Goal: Information Seeking & Learning: Check status

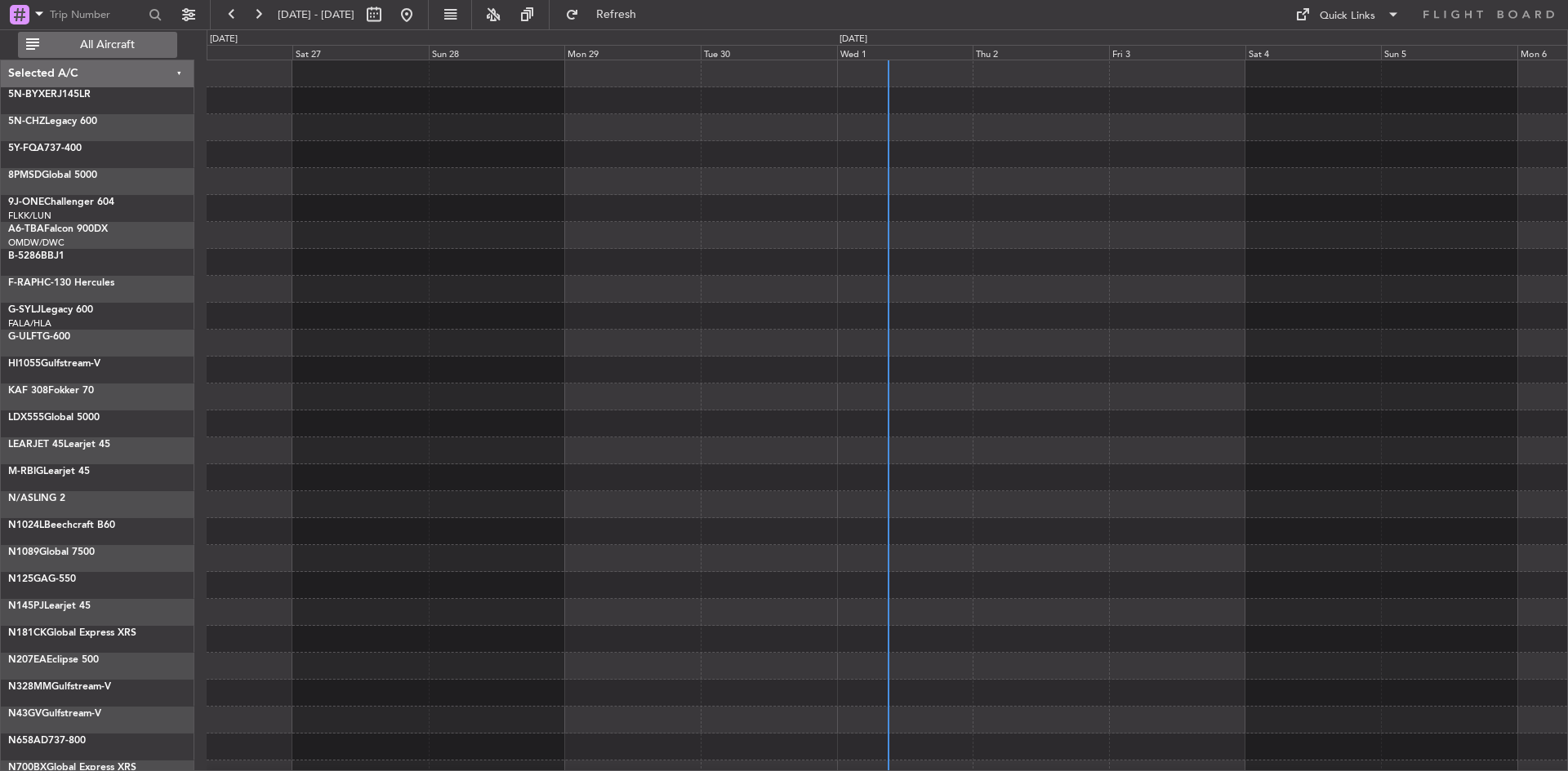
click at [129, 42] on span "All Aircraft" at bounding box center [107, 44] width 130 height 11
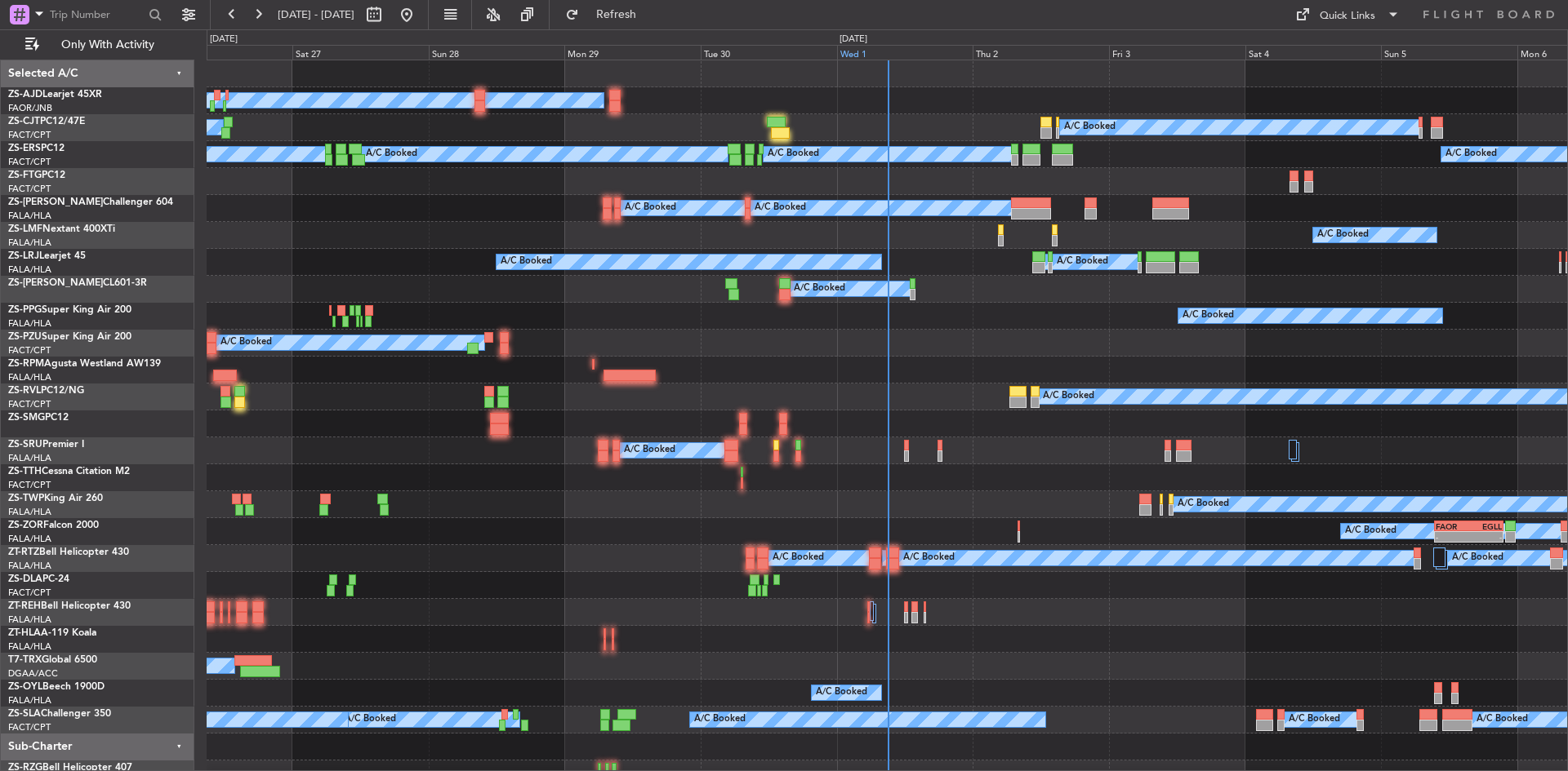
click at [850, 50] on div "Wed 1" at bounding box center [905, 52] width 136 height 15
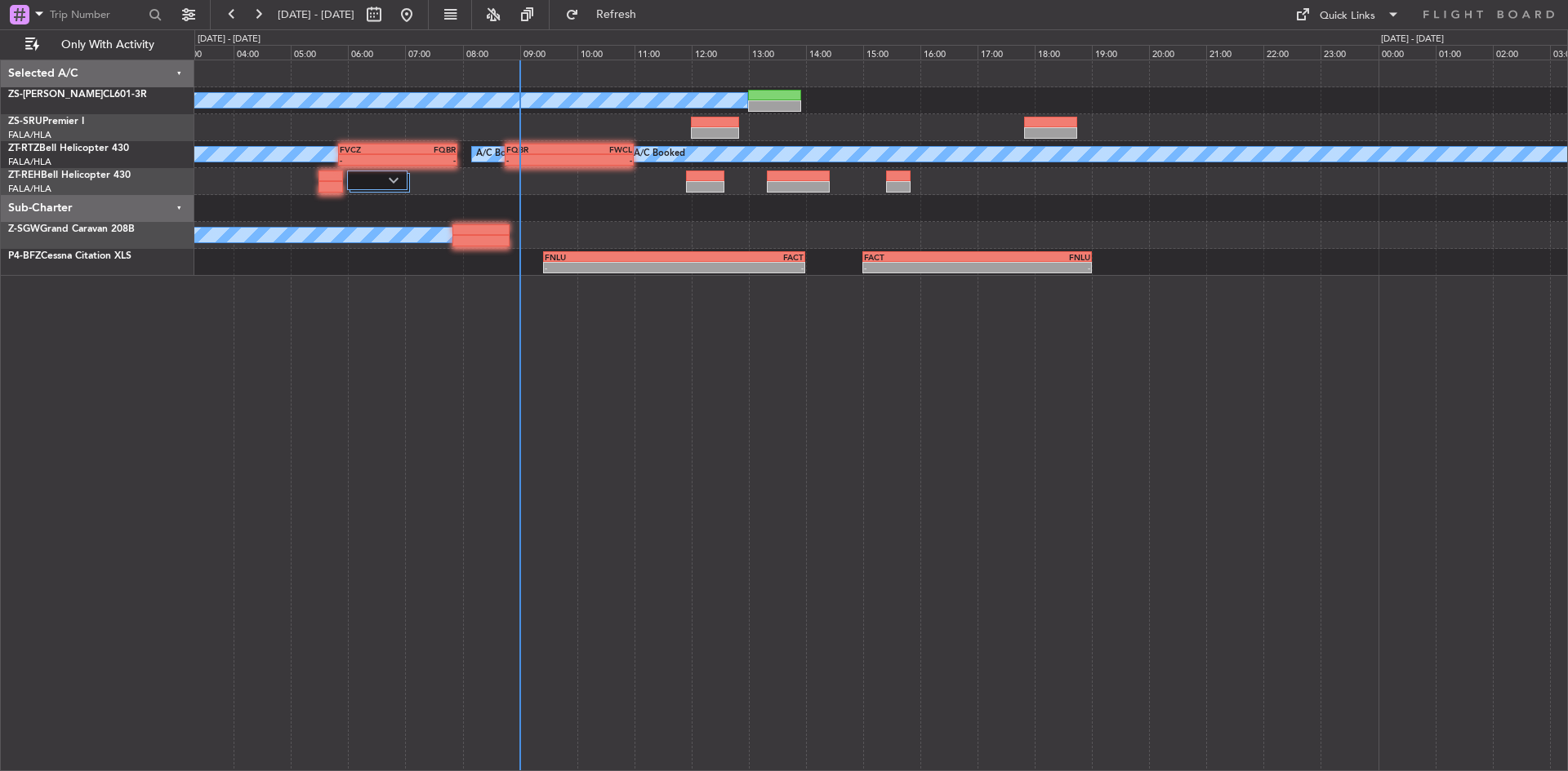
click at [595, 357] on div "A/C Booked A/C Booked A/C Booked A/C Booked A/C Booked A/C Booked A/C Booked A/…" at bounding box center [881, 415] width 1374 height 712
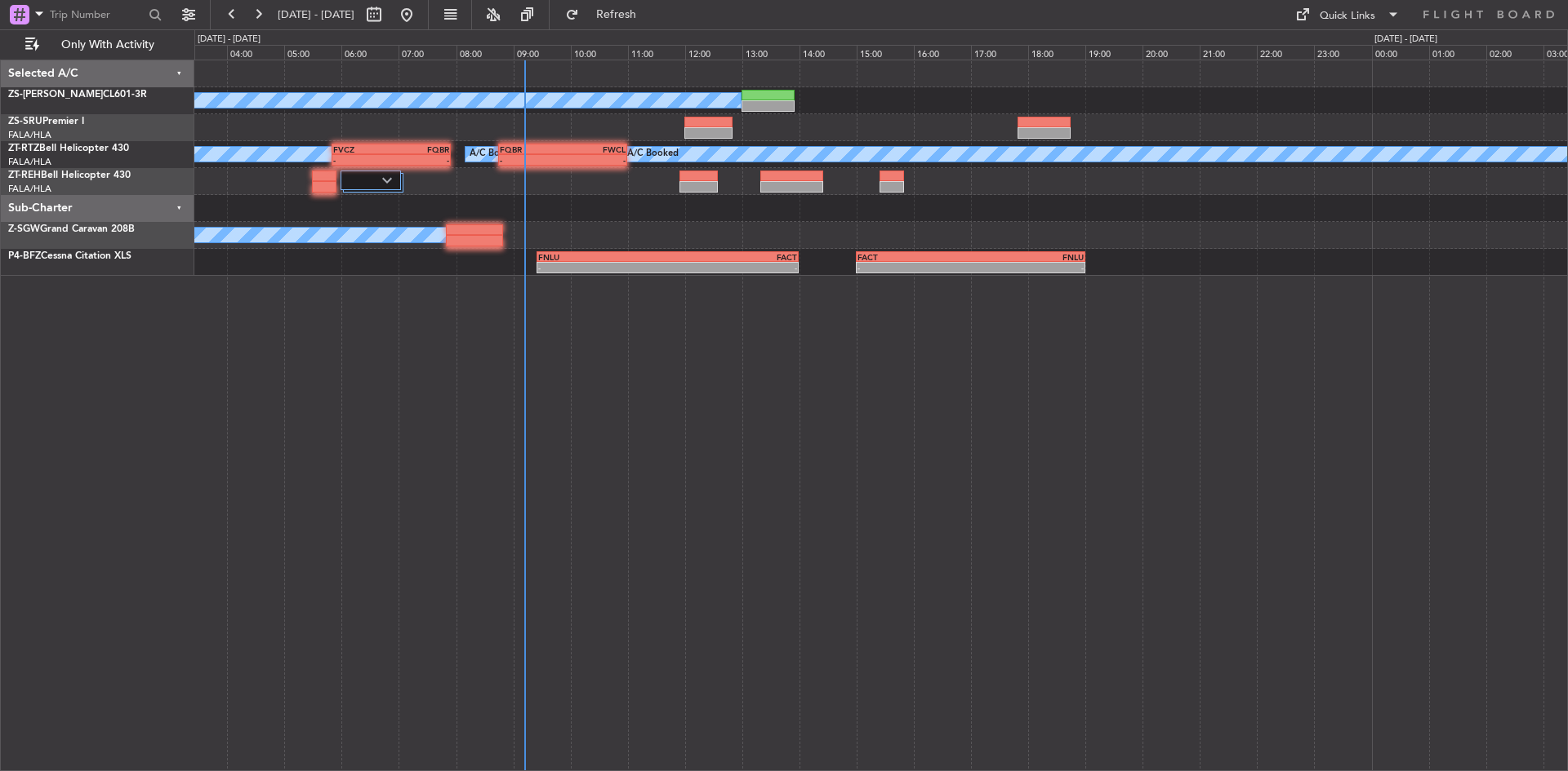
drag, startPoint x: 679, startPoint y: 14, endPoint x: 734, endPoint y: 32, distance: 57.9
click at [651, 14] on span "Refresh" at bounding box center [617, 14] width 69 height 11
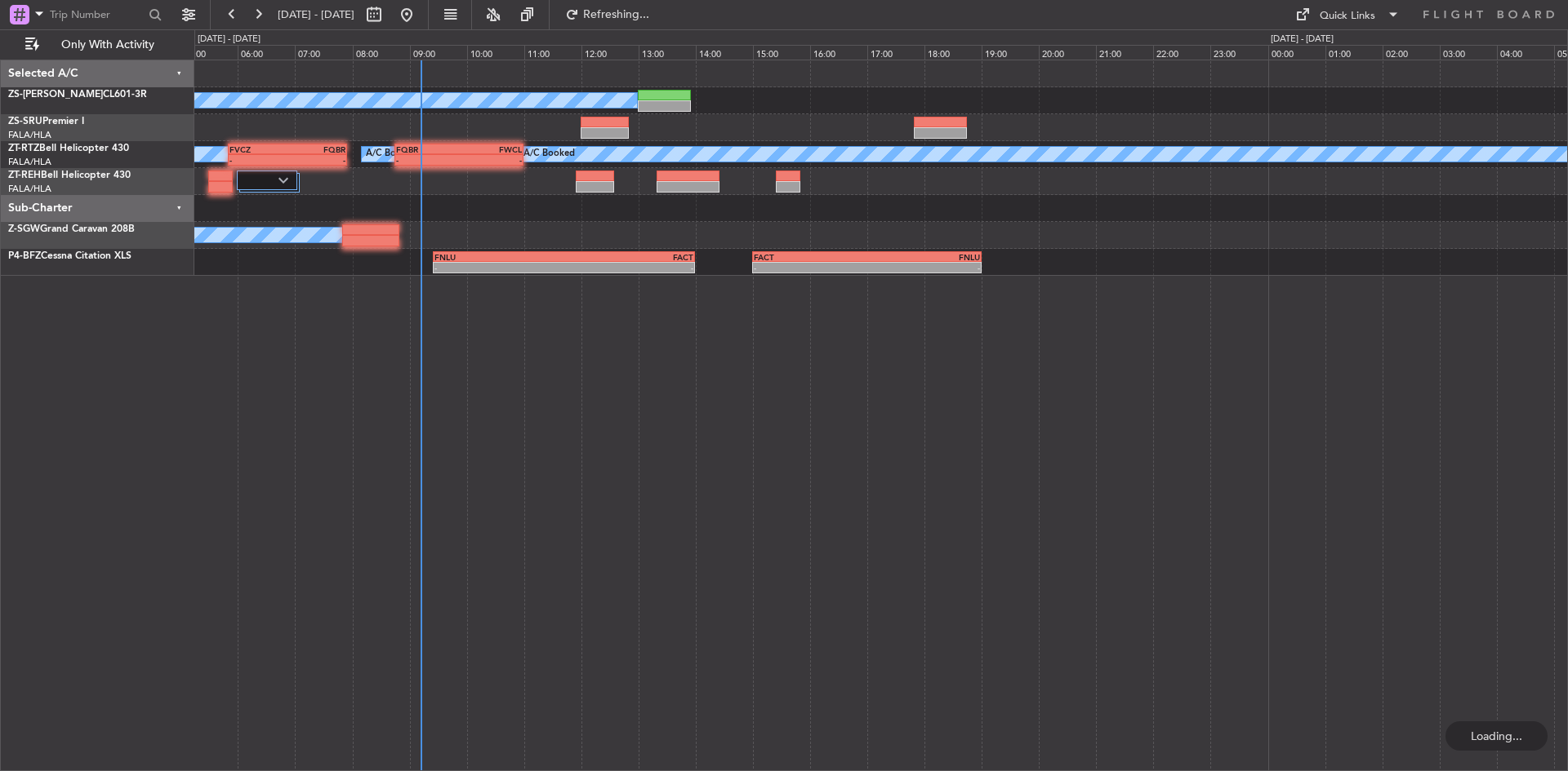
click at [761, 125] on div at bounding box center [881, 127] width 1373 height 27
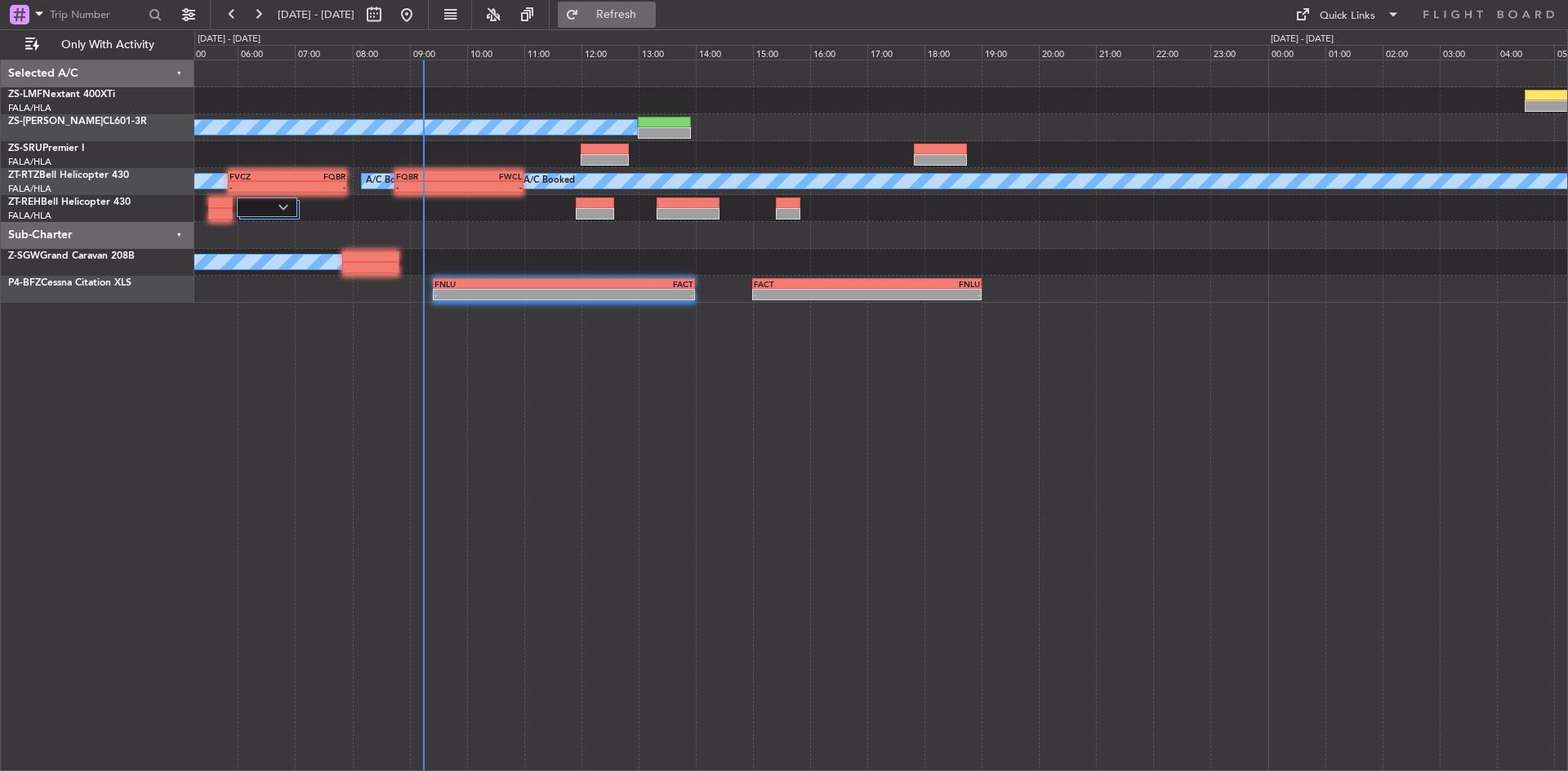
click at [640, 7] on button "Refresh" at bounding box center [606, 15] width 98 height 26
drag, startPoint x: 681, startPoint y: 6, endPoint x: 657, endPoint y: 49, distance: 49.2
click at [651, 9] on span "Refresh" at bounding box center [617, 14] width 69 height 11
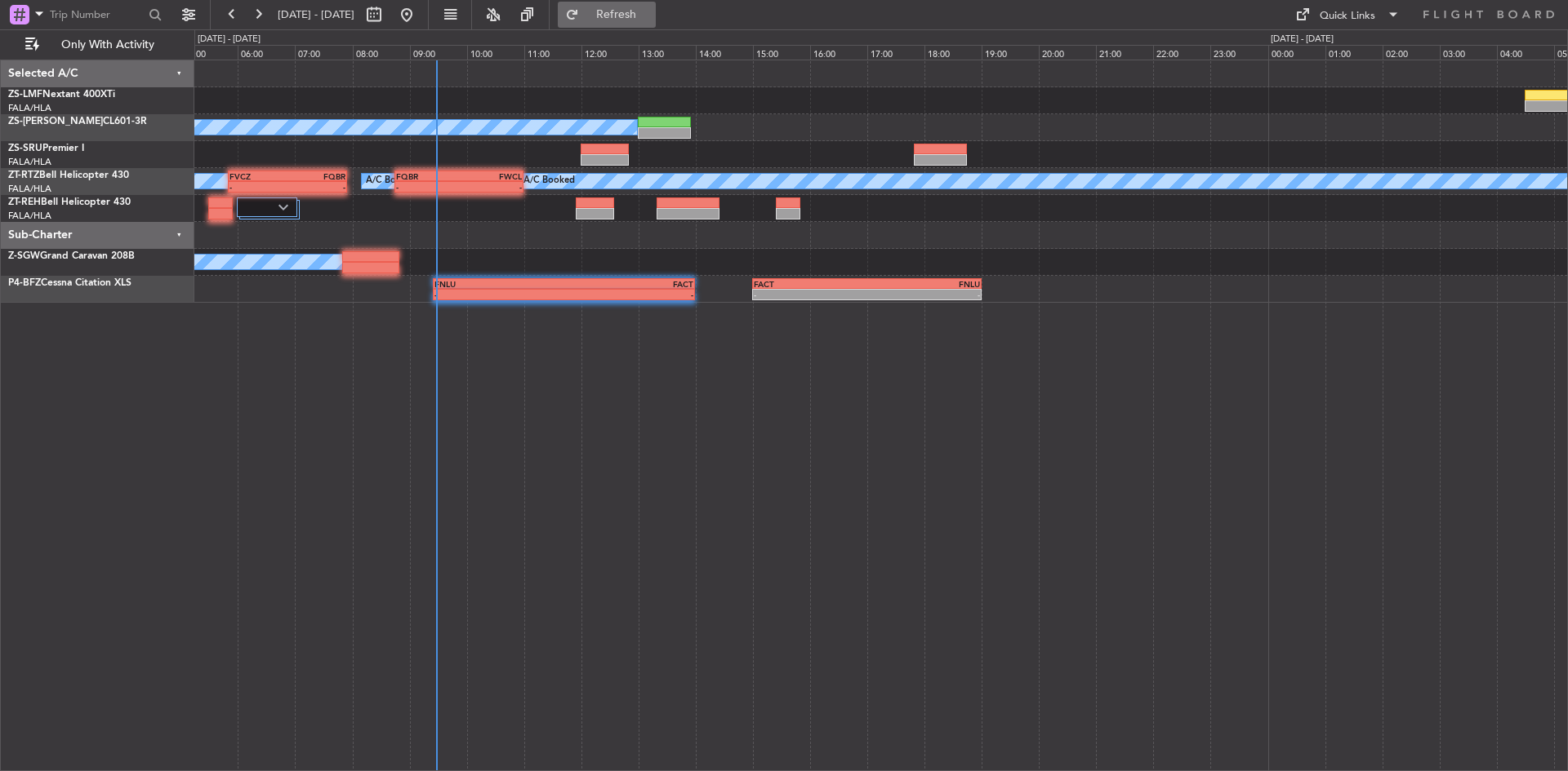
click at [624, 19] on button "Refresh" at bounding box center [606, 15] width 98 height 26
drag, startPoint x: 631, startPoint y: 26, endPoint x: 627, endPoint y: 38, distance: 12.6
click at [629, 30] on fb-flight-board "01 Oct 2025 - 02 Oct 2025 Refresh Quick Links Only With Activity A/C Booked A/C…" at bounding box center [784, 392] width 1568 height 760
click at [632, 19] on button "Refresh" at bounding box center [606, 15] width 98 height 26
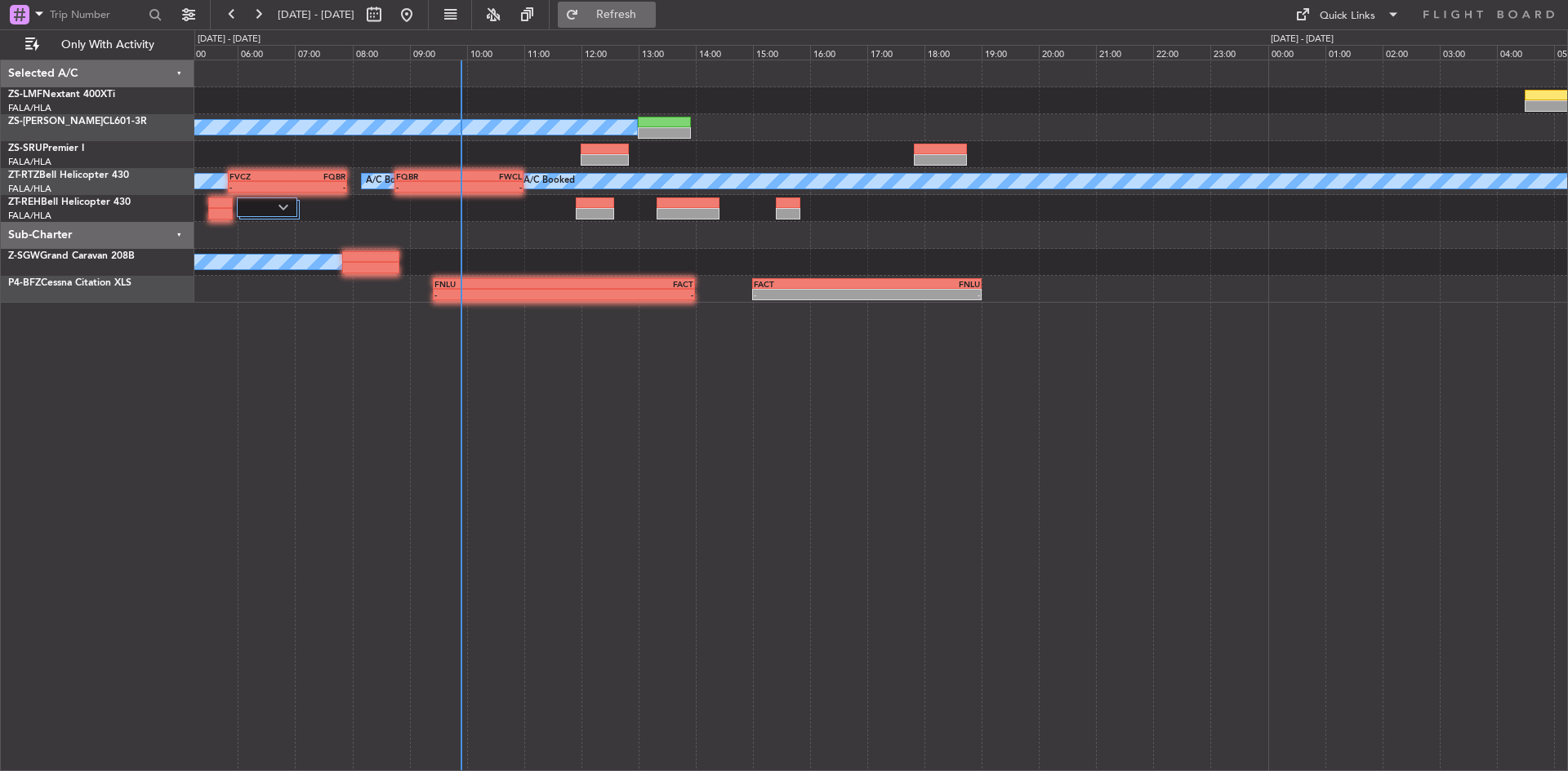
click at [648, 9] on span "Refresh" at bounding box center [617, 14] width 69 height 11
drag, startPoint x: 634, startPoint y: 20, endPoint x: 625, endPoint y: 20, distance: 9.0
click at [634, 20] on button "Refresh" at bounding box center [606, 15] width 98 height 26
click at [265, 17] on button at bounding box center [258, 15] width 27 height 26
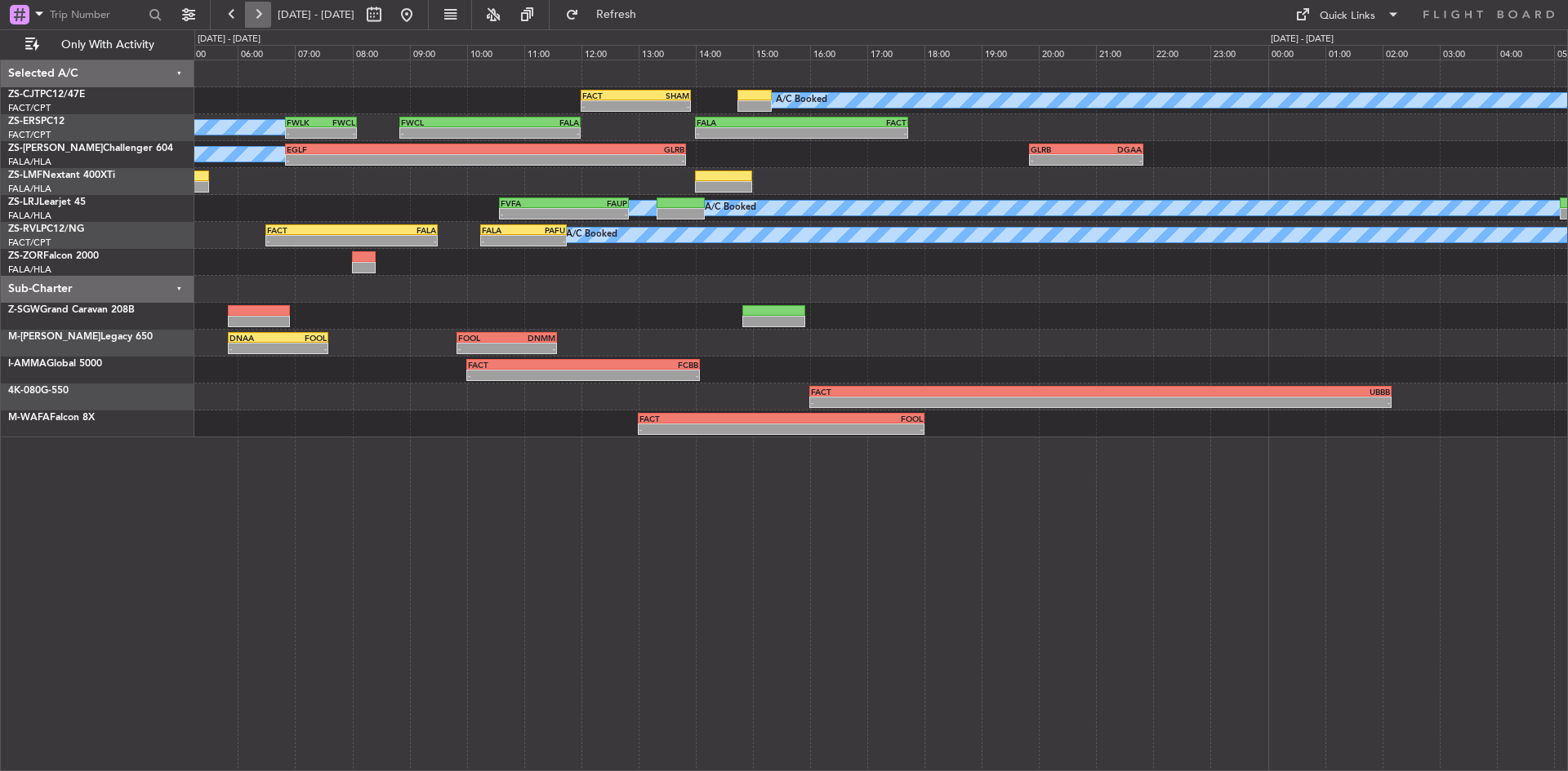
click at [265, 17] on button at bounding box center [258, 15] width 27 height 26
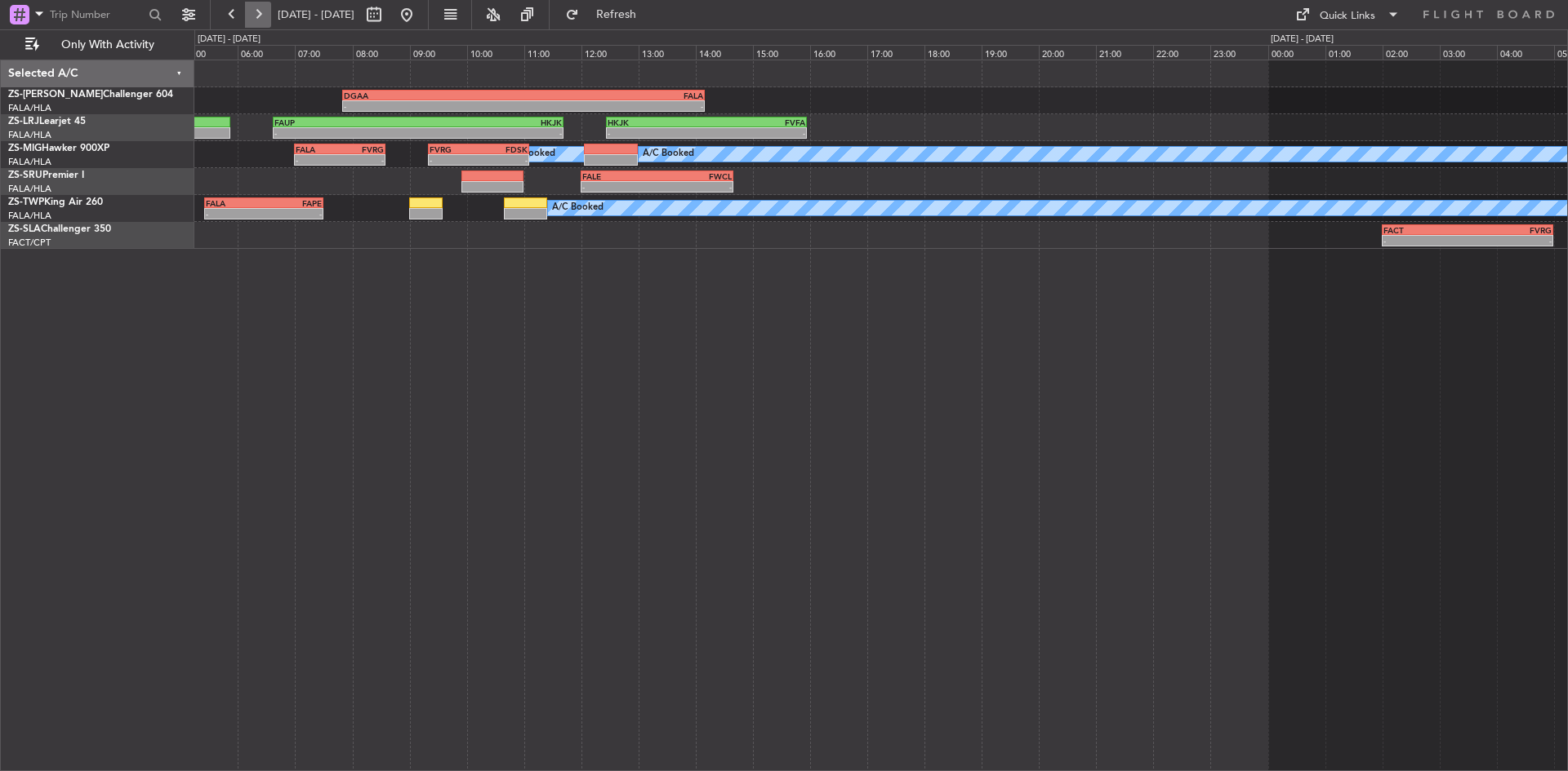
click at [264, 17] on button at bounding box center [258, 15] width 27 height 26
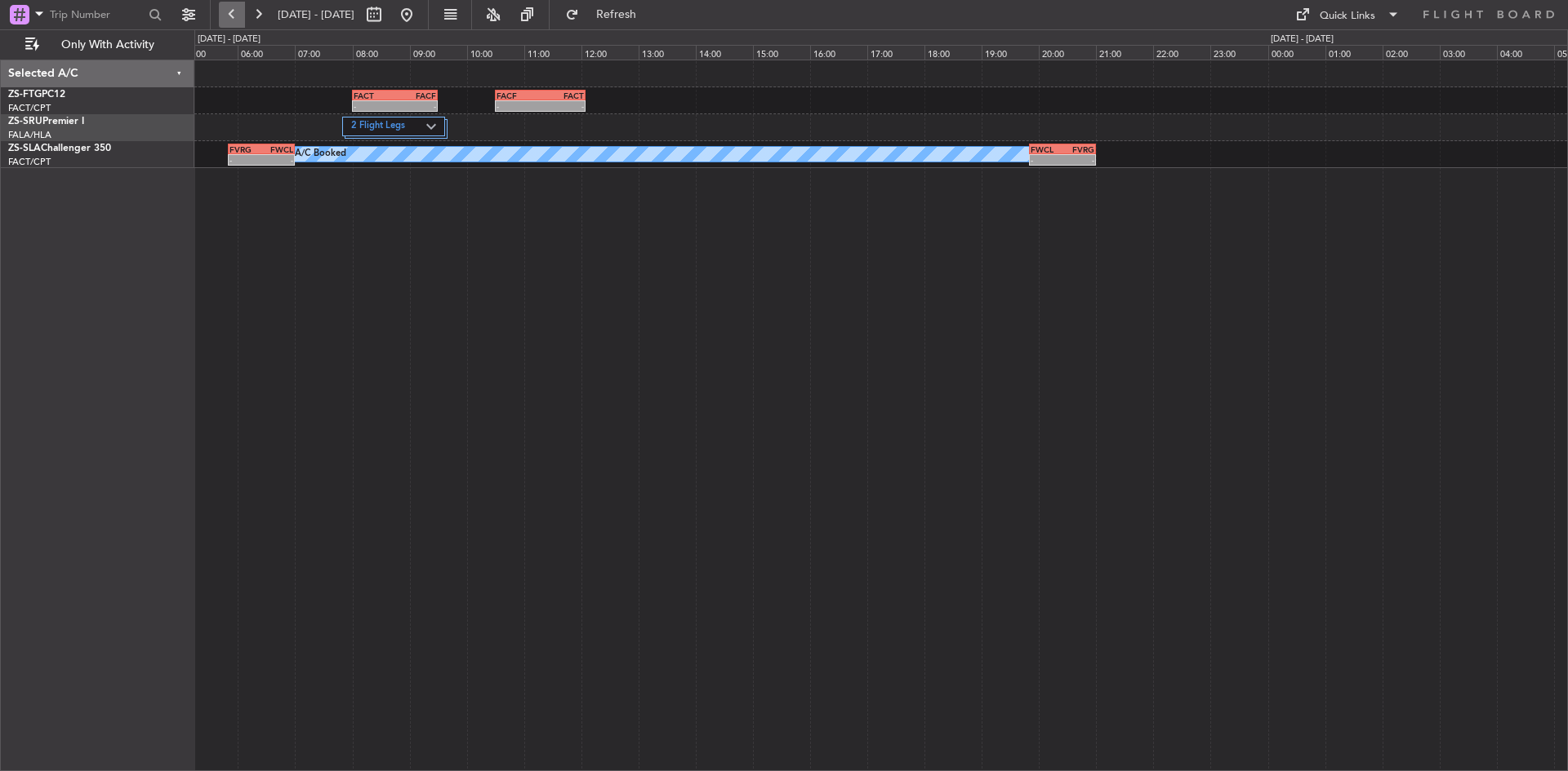
click at [237, 13] on button at bounding box center [232, 15] width 27 height 26
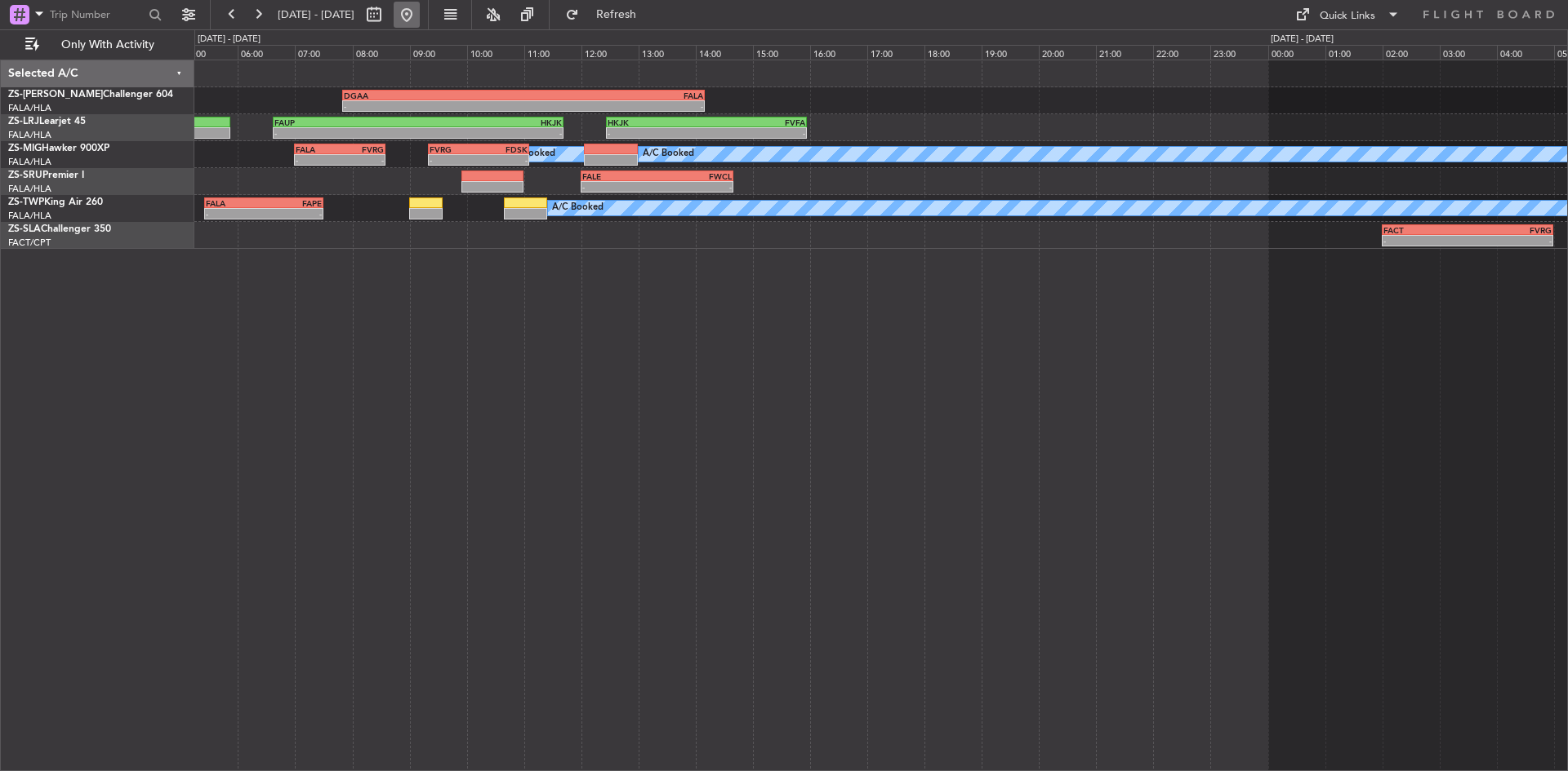
click at [420, 17] on button at bounding box center [407, 15] width 27 height 26
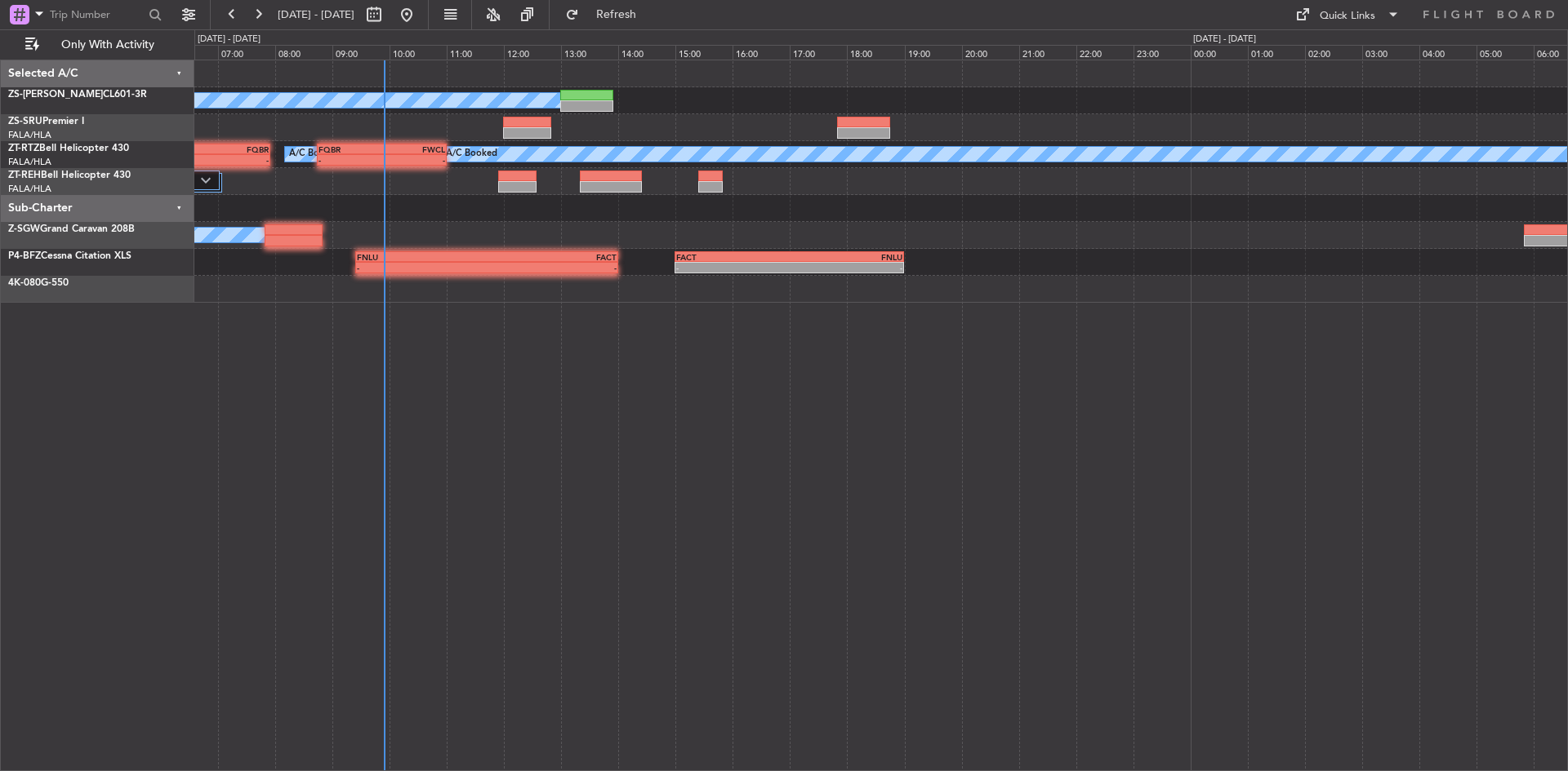
click at [242, 411] on div "A/C Booked A/C Booked A/C Booked A/C Booked A/C Booked A/C Booked A/C Booked FQ…" at bounding box center [881, 415] width 1374 height 712
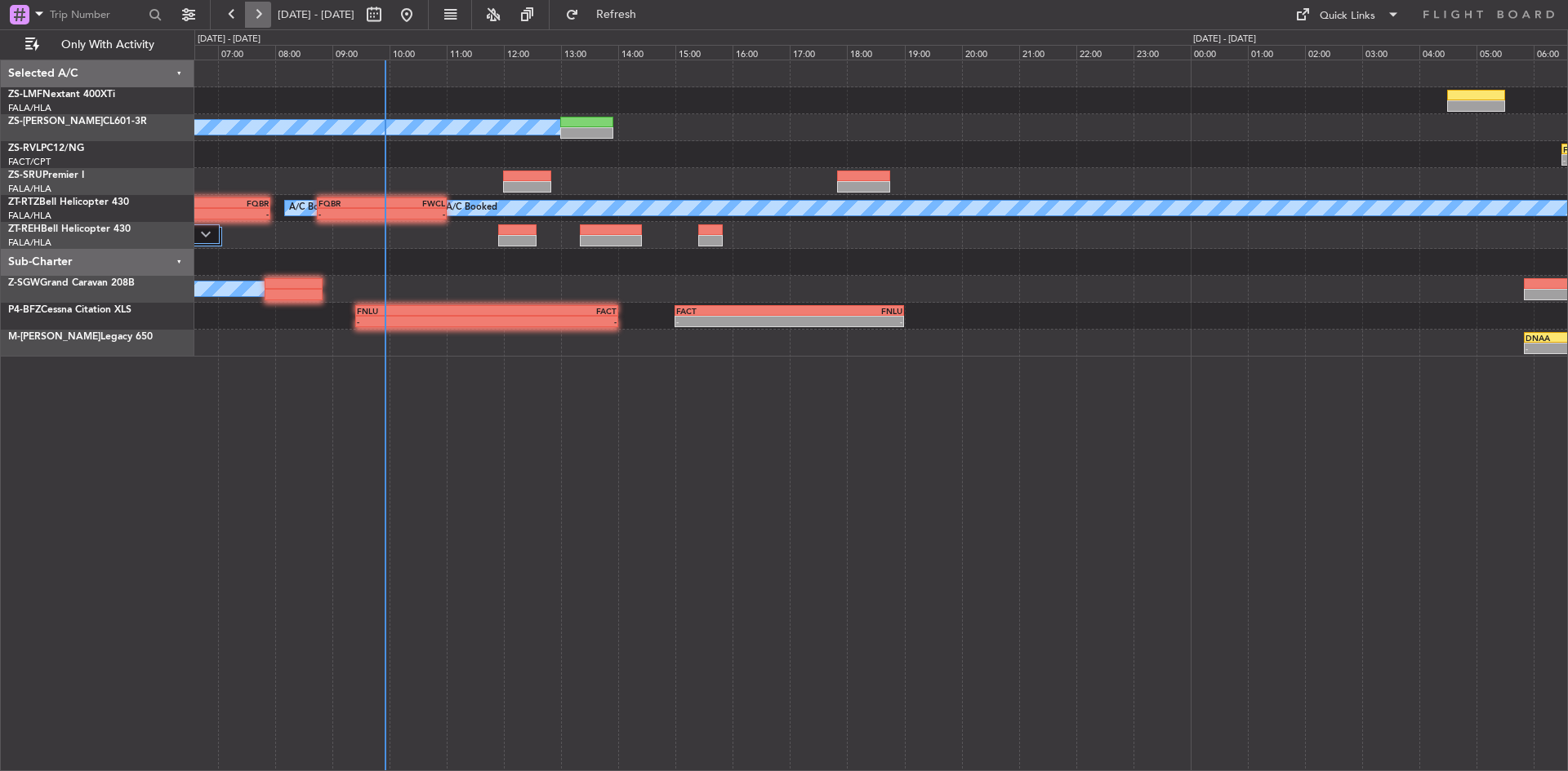
click at [262, 26] on button at bounding box center [258, 15] width 27 height 26
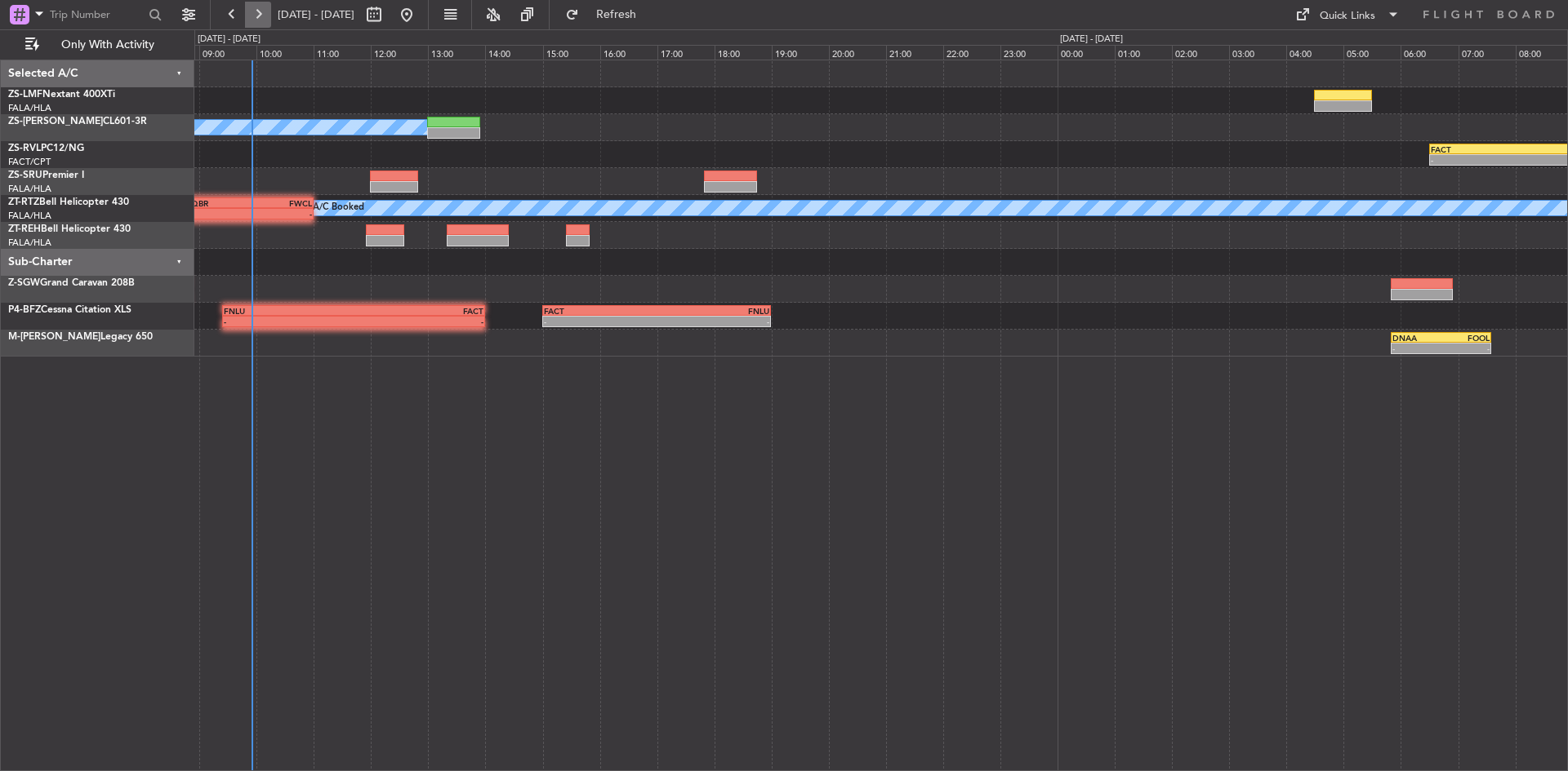
click at [262, 26] on button at bounding box center [258, 15] width 27 height 26
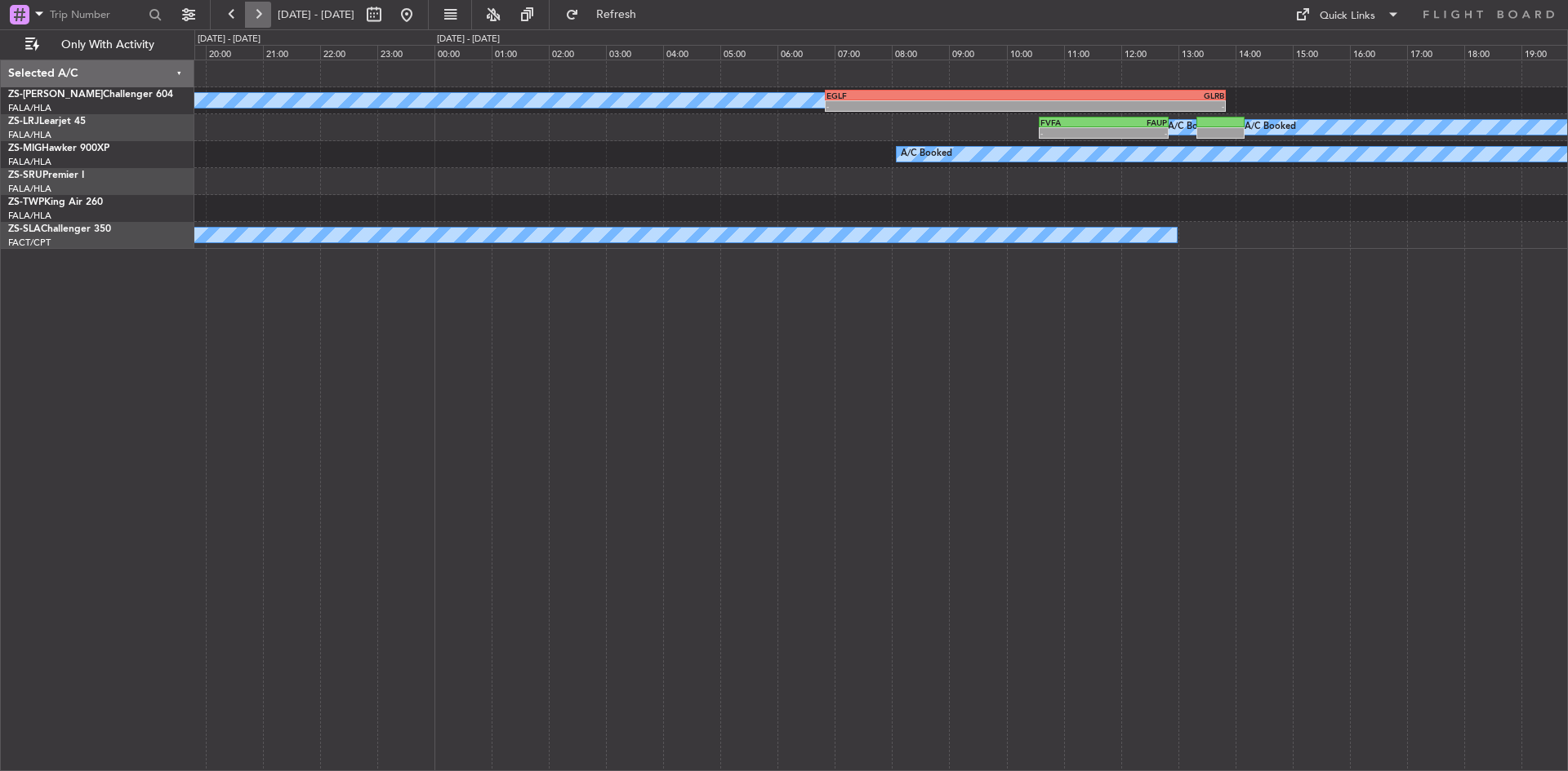
click at [262, 26] on button at bounding box center [258, 15] width 27 height 26
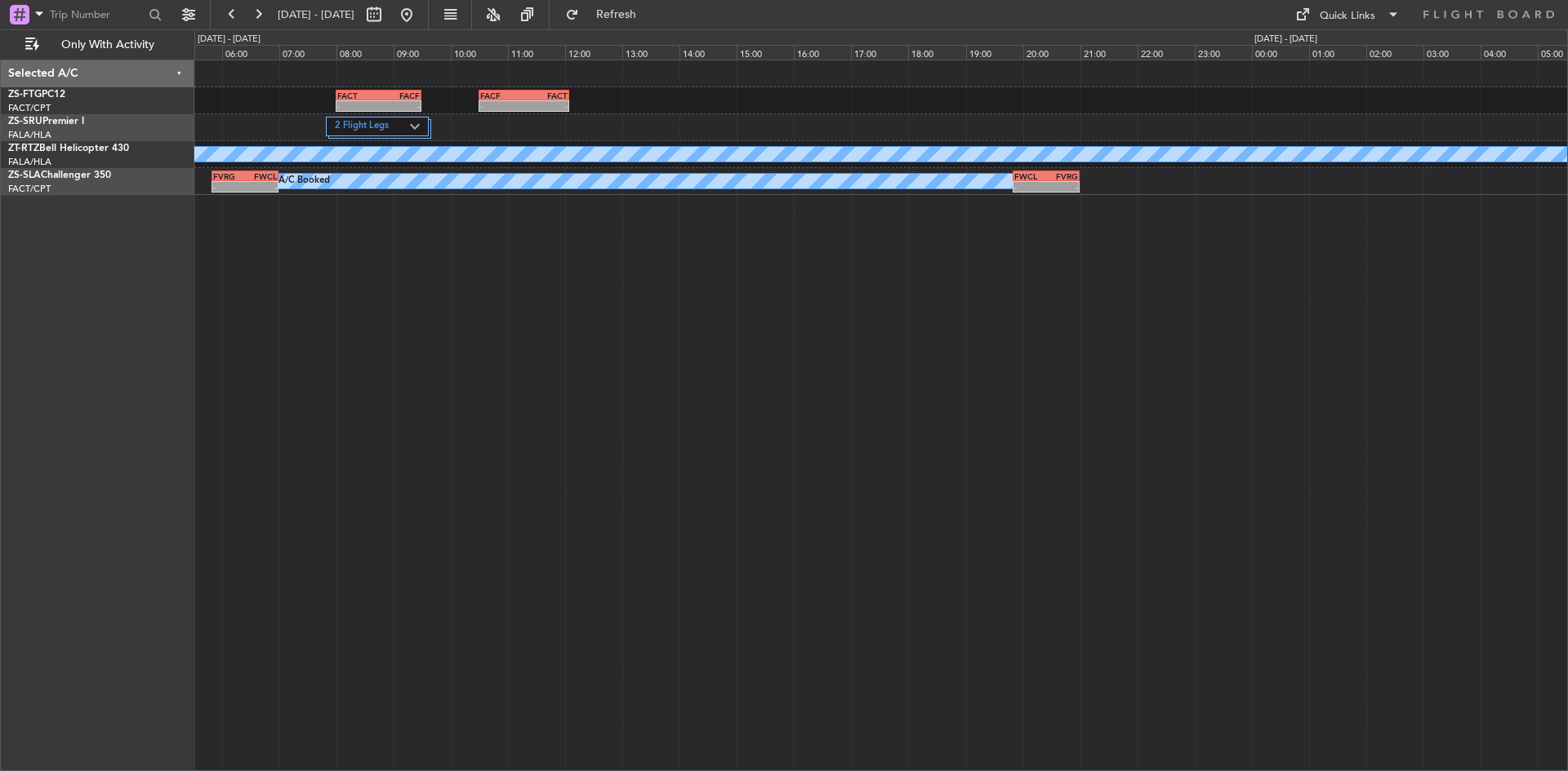
click at [471, 424] on div "FACF 10:30 Z FACT 12:05 Z - - FACT 08:00 Z FACF 09:30 Z - - 2 Flight Legs A/C B…" at bounding box center [881, 415] width 1374 height 712
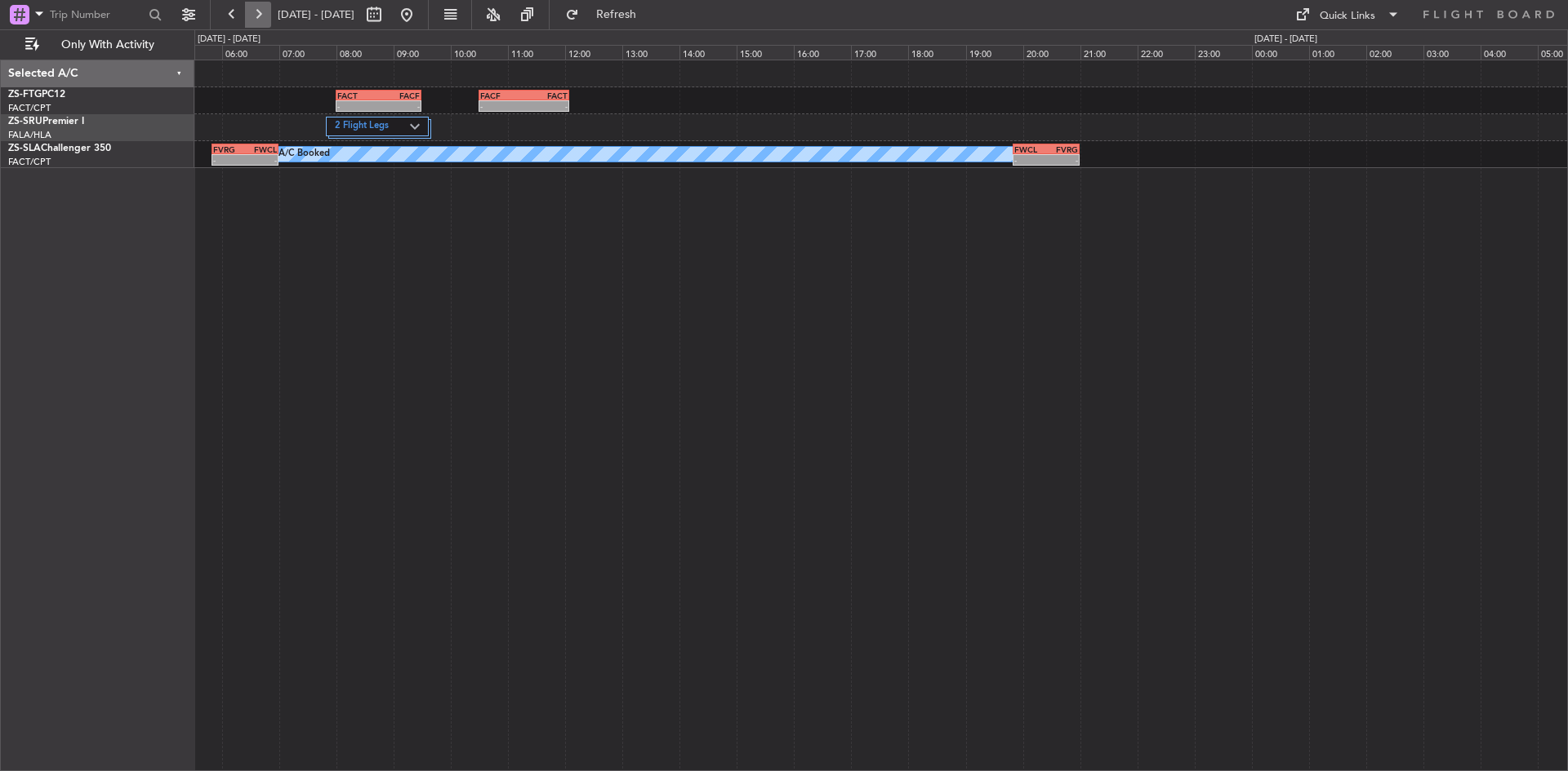
click at [252, 12] on button at bounding box center [258, 15] width 27 height 26
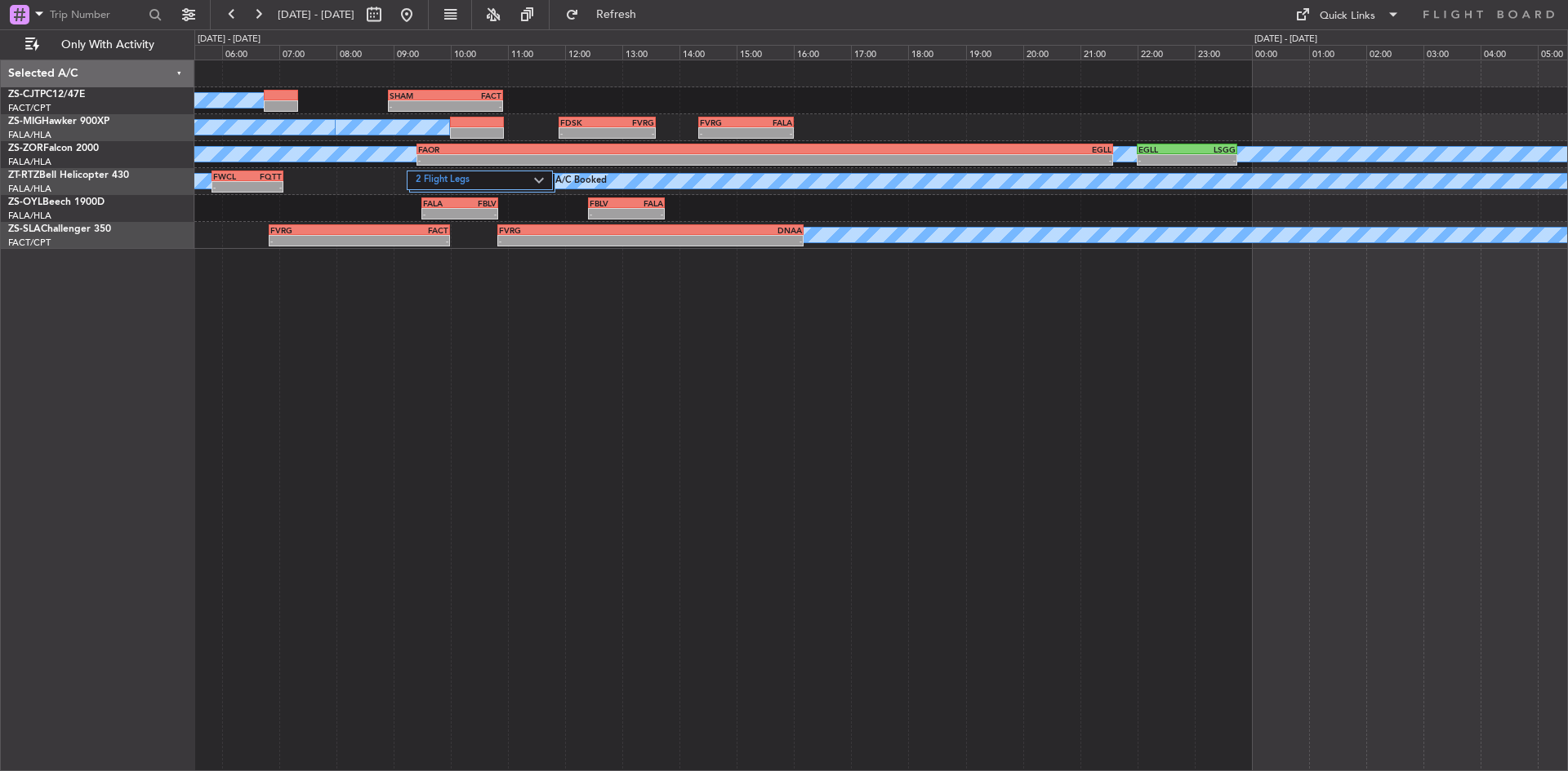
click at [420, 16] on button at bounding box center [407, 15] width 27 height 26
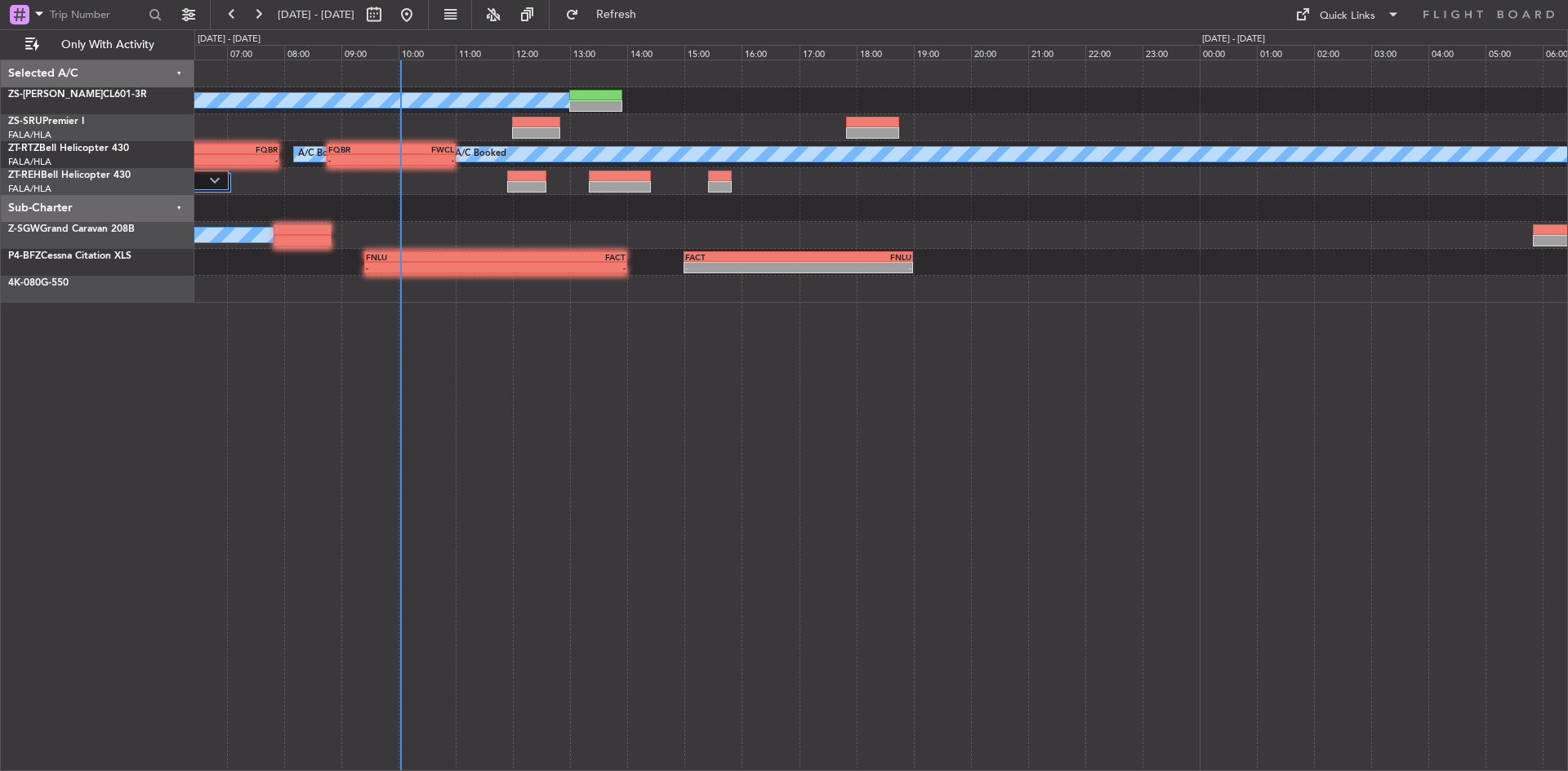
click at [261, 397] on div "A/C Booked A/C Booked A/C Booked A/C Booked A/C Booked A/C Booked A/C Booked FQ…" at bounding box center [881, 415] width 1374 height 712
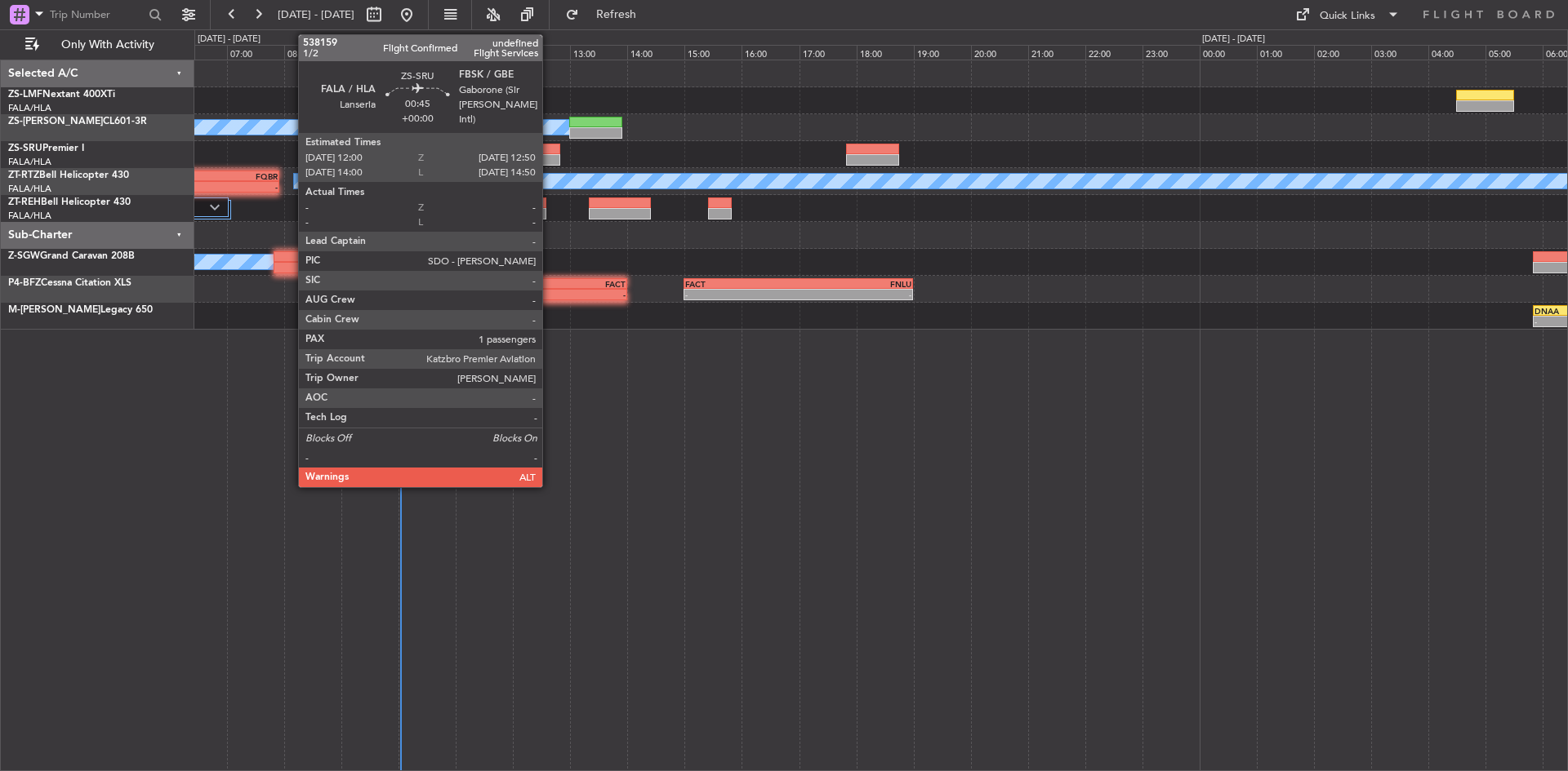
click at [549, 159] on div at bounding box center [536, 160] width 49 height 11
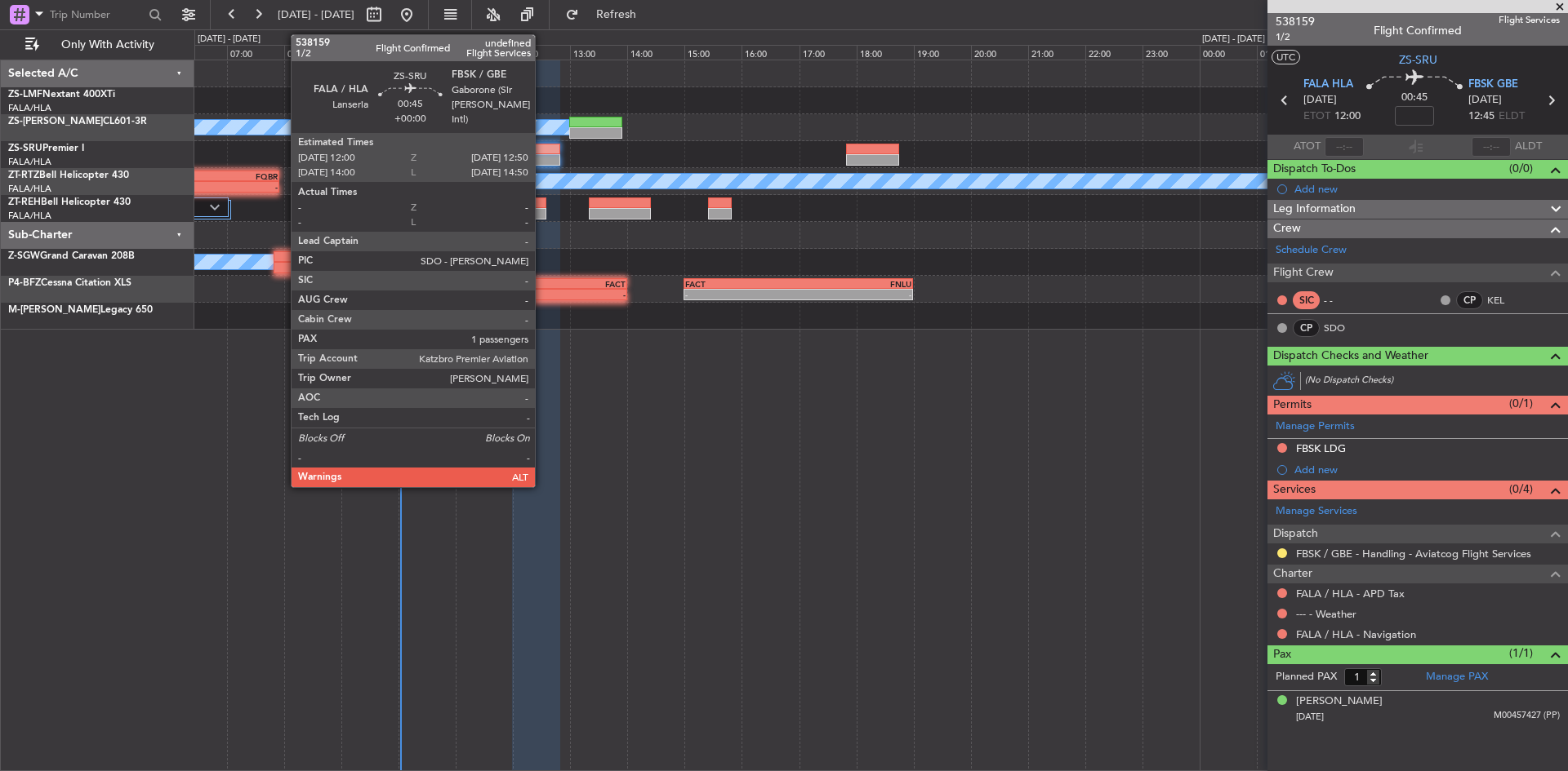
click at [542, 155] on div at bounding box center [536, 160] width 49 height 11
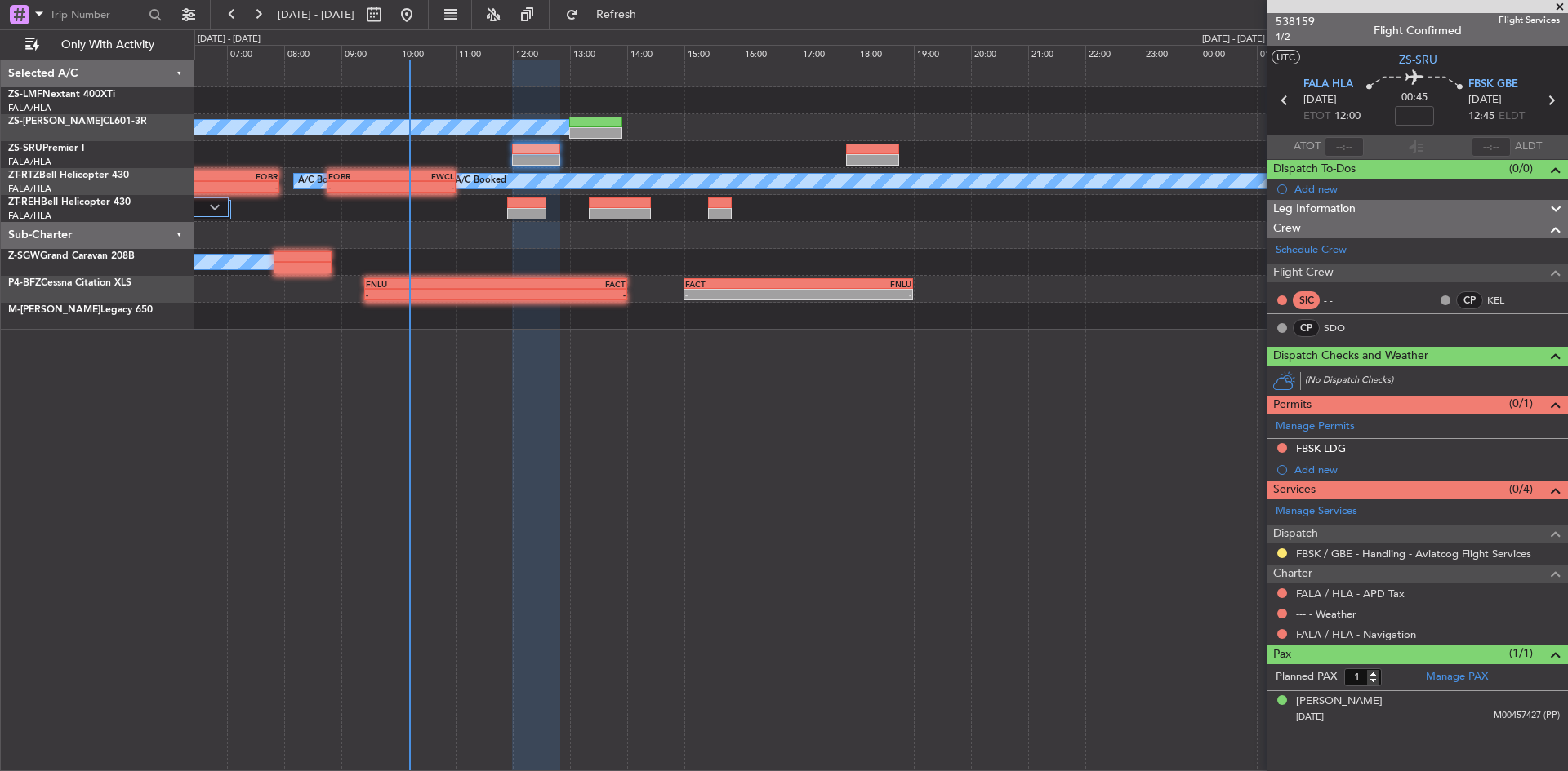
click at [1559, 4] on span at bounding box center [1559, 7] width 16 height 15
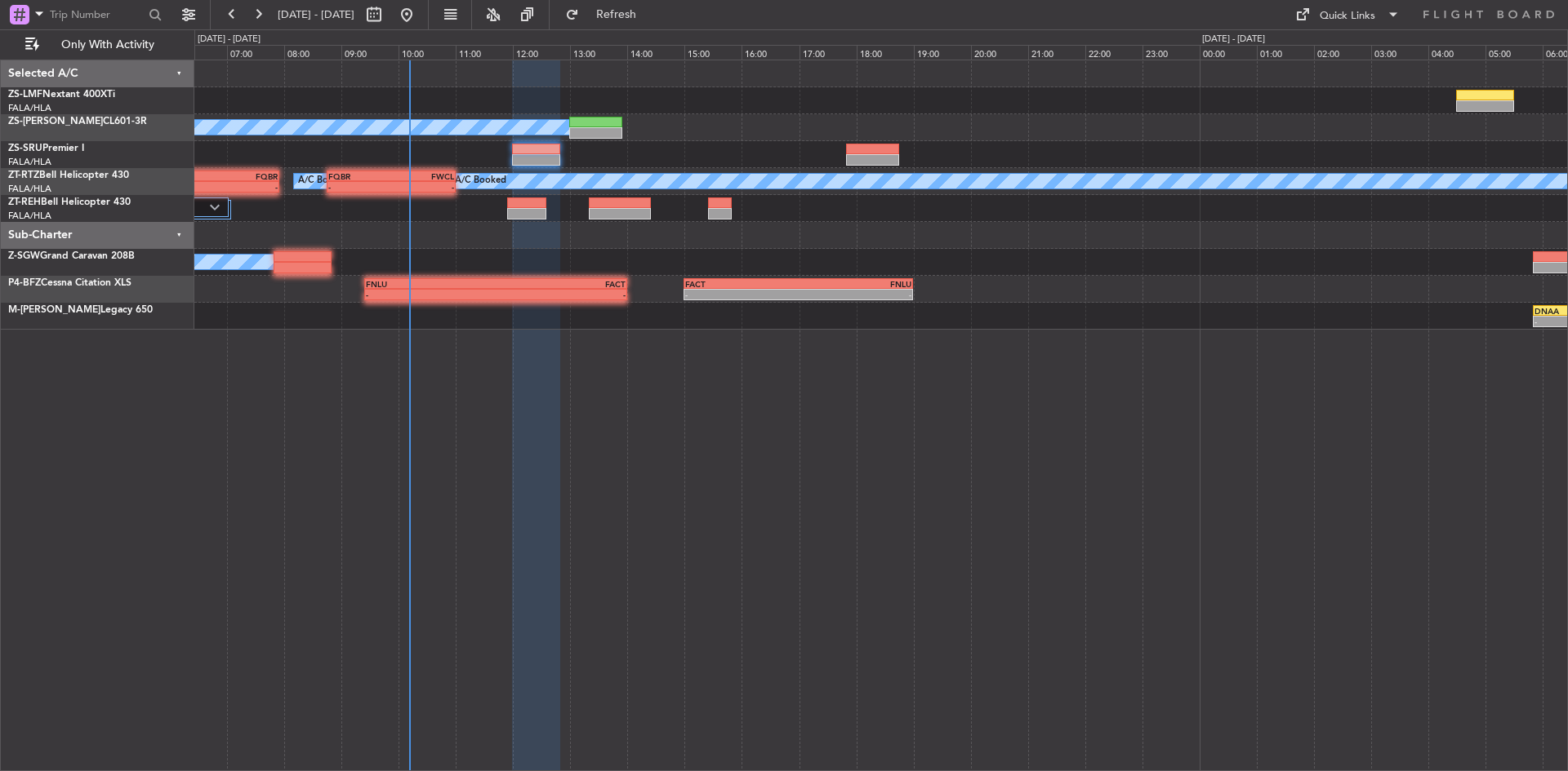
type input "0"
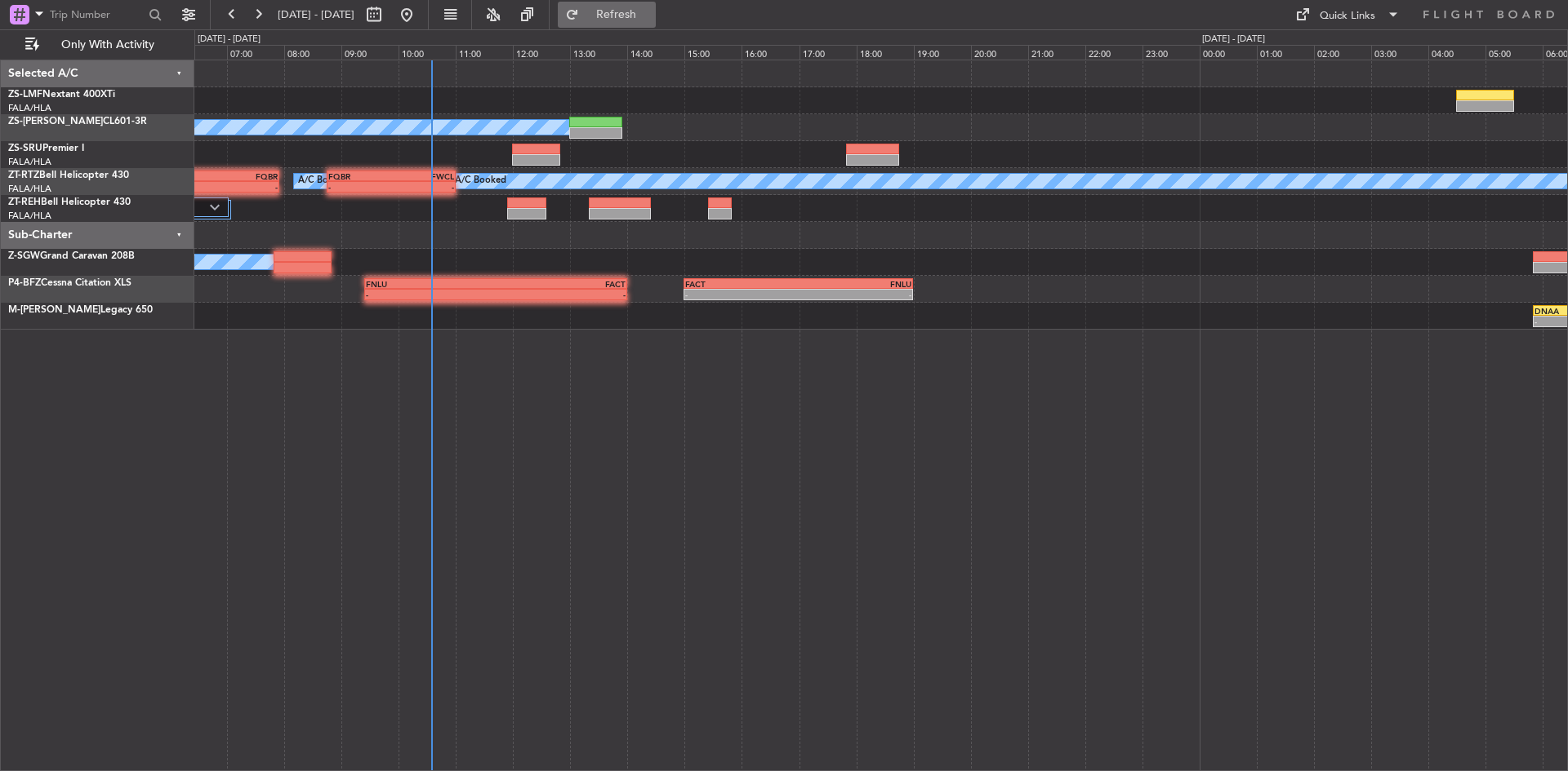
click at [651, 11] on span "Refresh" at bounding box center [617, 14] width 69 height 11
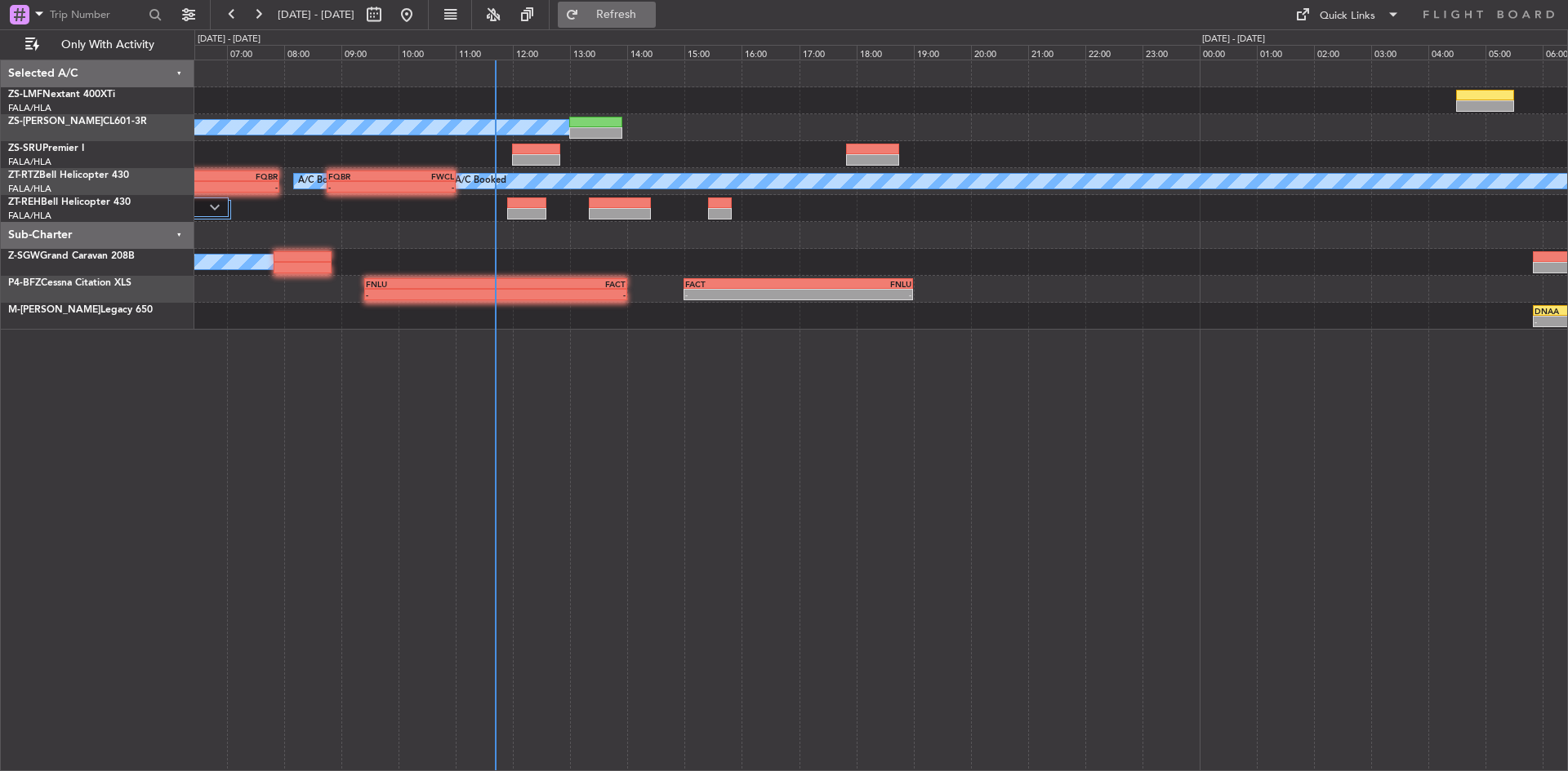
click at [615, 11] on button "Refresh" at bounding box center [606, 15] width 98 height 26
click at [651, 14] on span "Refresh" at bounding box center [617, 14] width 69 height 11
click at [258, 15] on button at bounding box center [258, 15] width 27 height 26
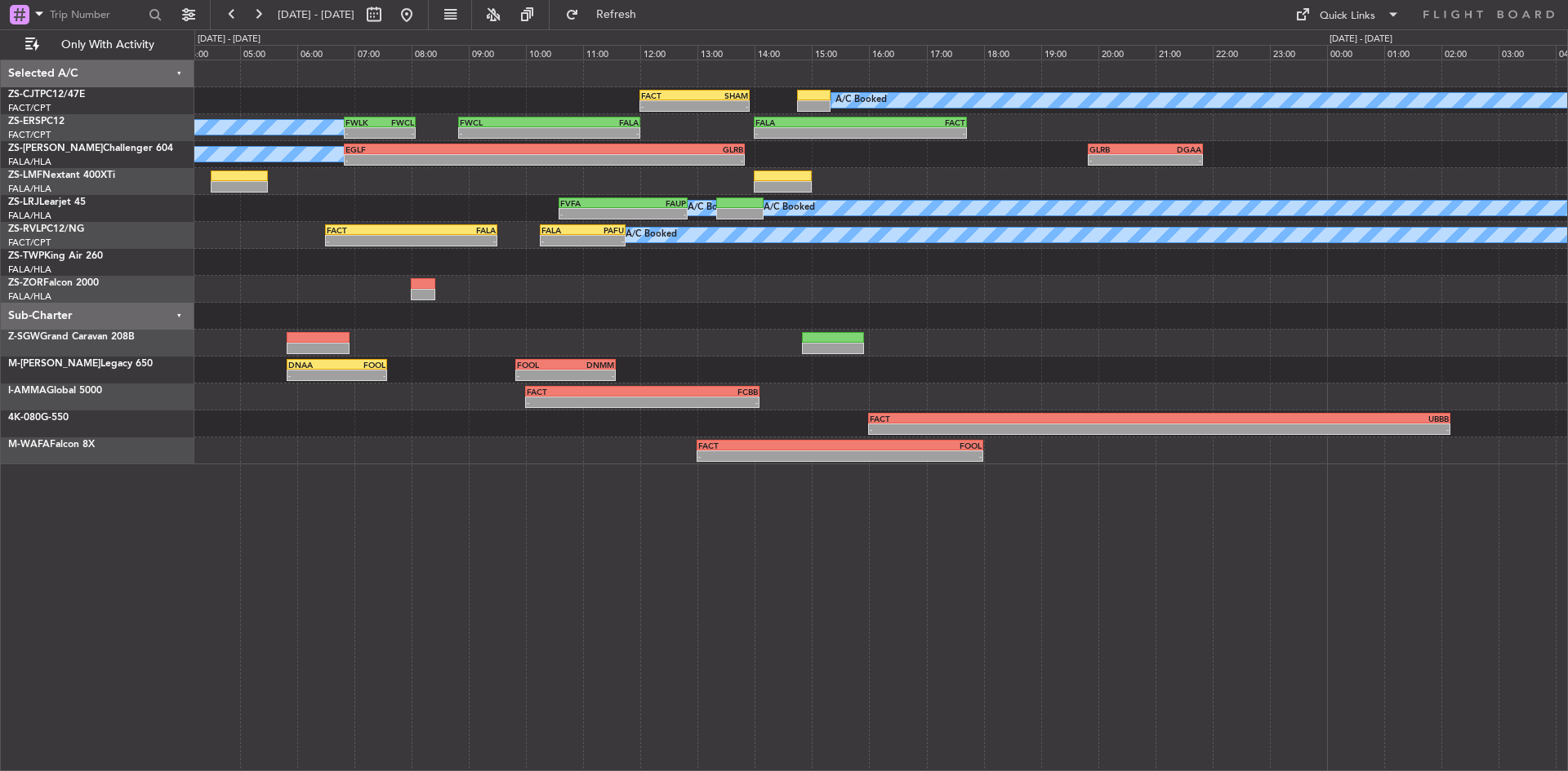
click at [455, 367] on div "FACT 12:00 Z SHAM 13:55 Z - - A/C Booked A/C Booked A/C Booked - - FWLK 06:50 Z…" at bounding box center [881, 262] width 1373 height 404
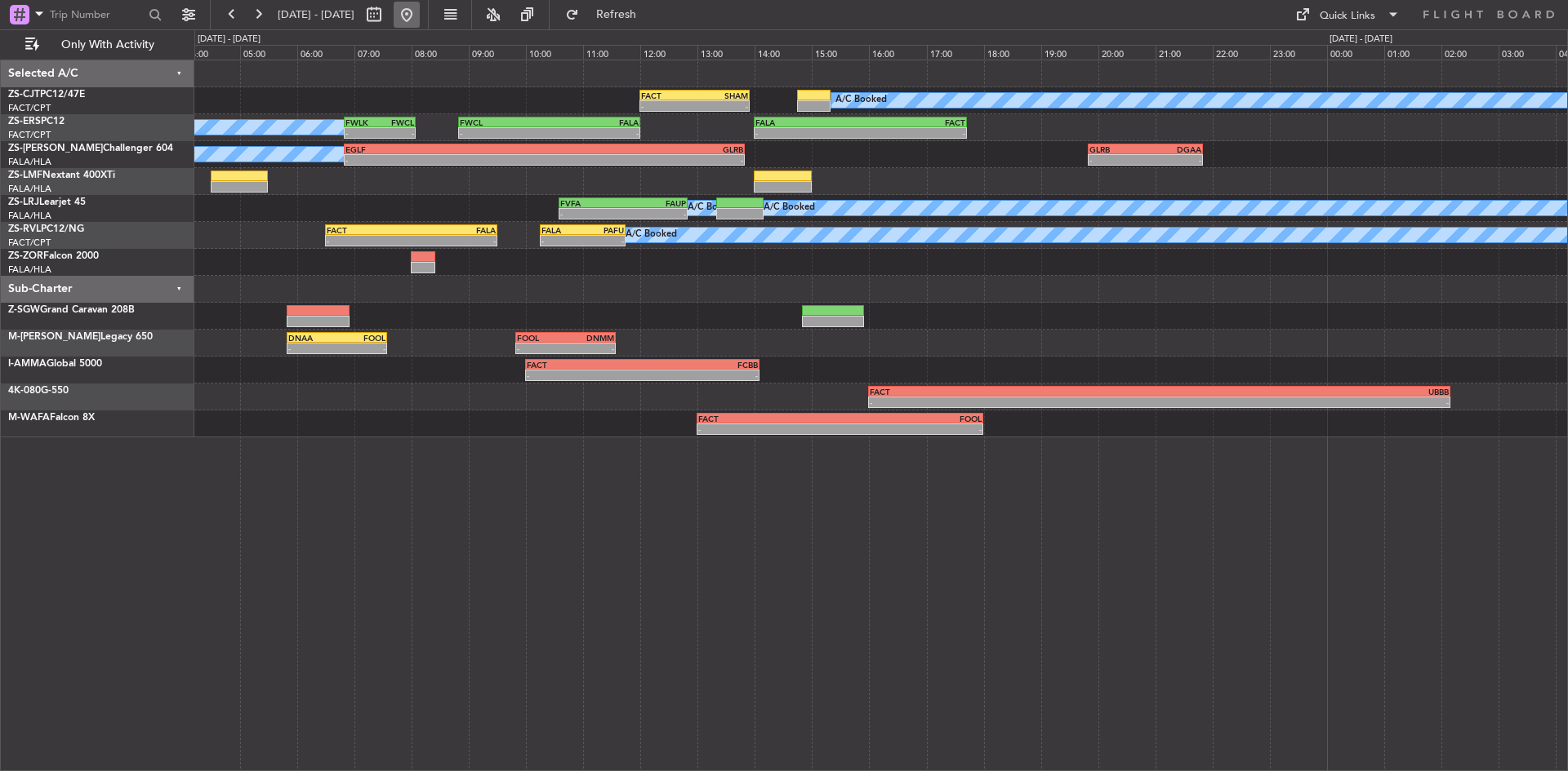
click at [420, 17] on button at bounding box center [407, 15] width 27 height 26
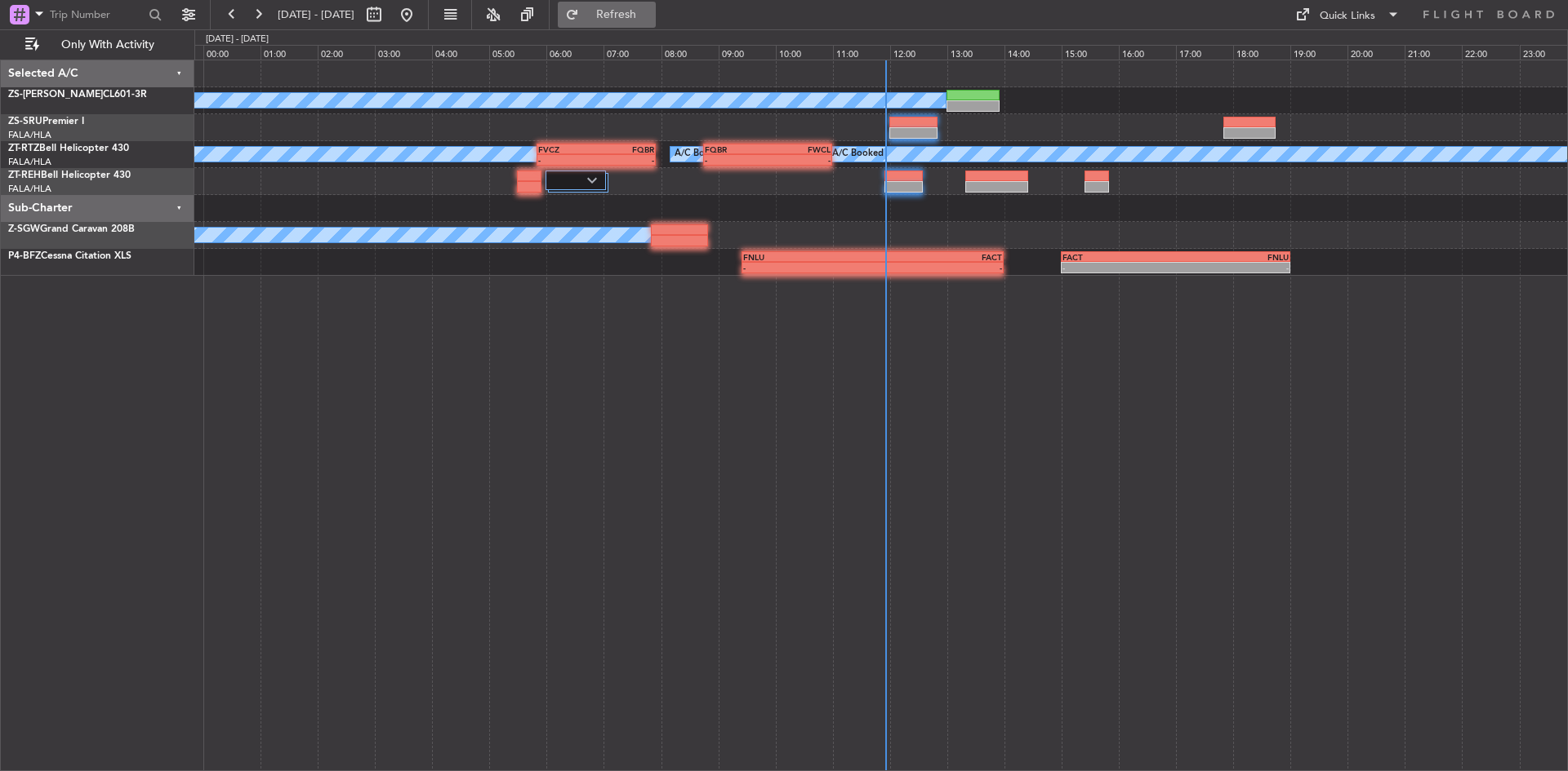
click at [651, 17] on span "Refresh" at bounding box center [617, 14] width 69 height 11
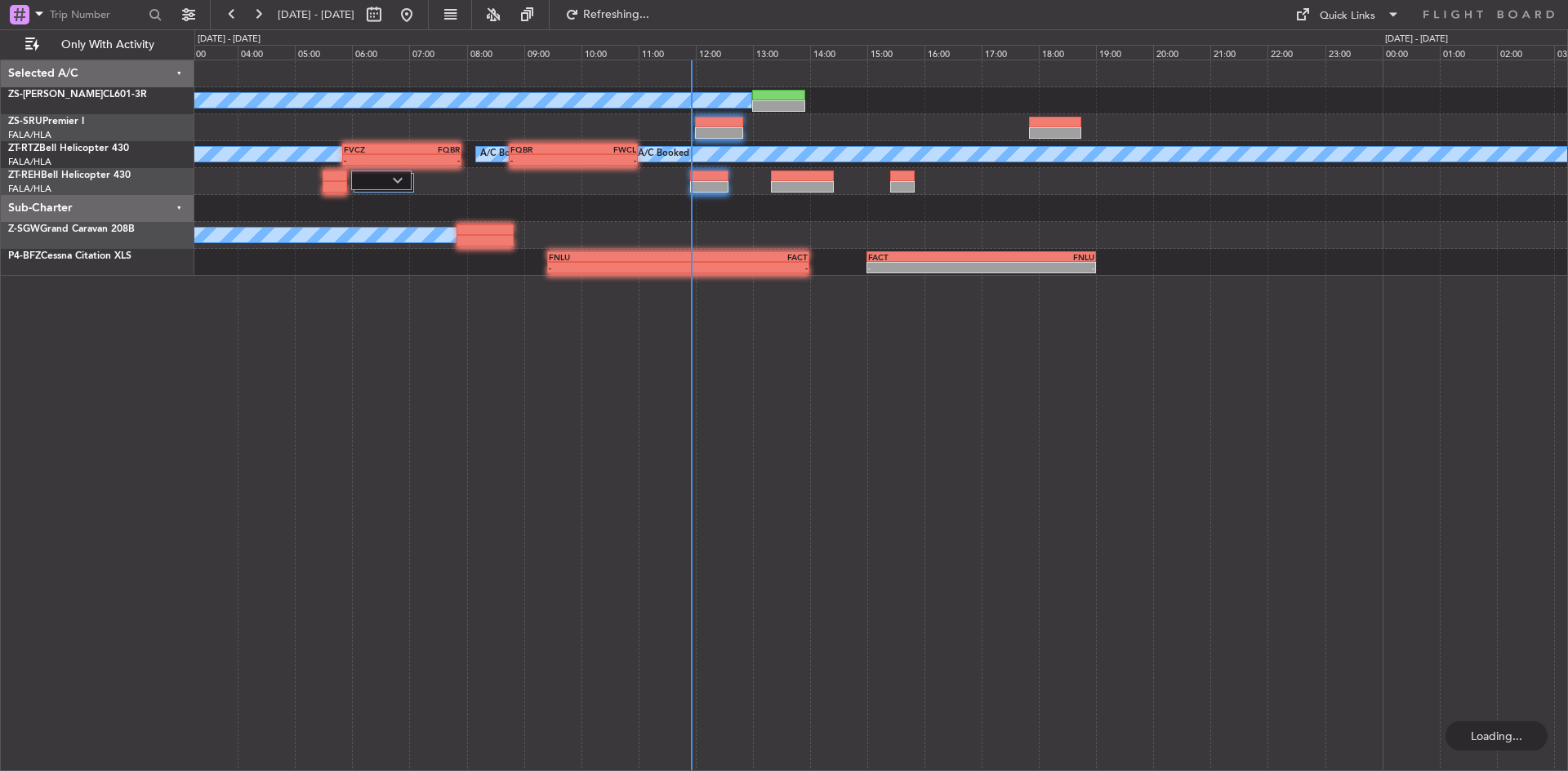
click at [620, 346] on div "A/C Booked A/C Booked A/C Booked A/C Booked A/C Booked A/C Booked A/C Booked FQ…" at bounding box center [881, 415] width 1374 height 712
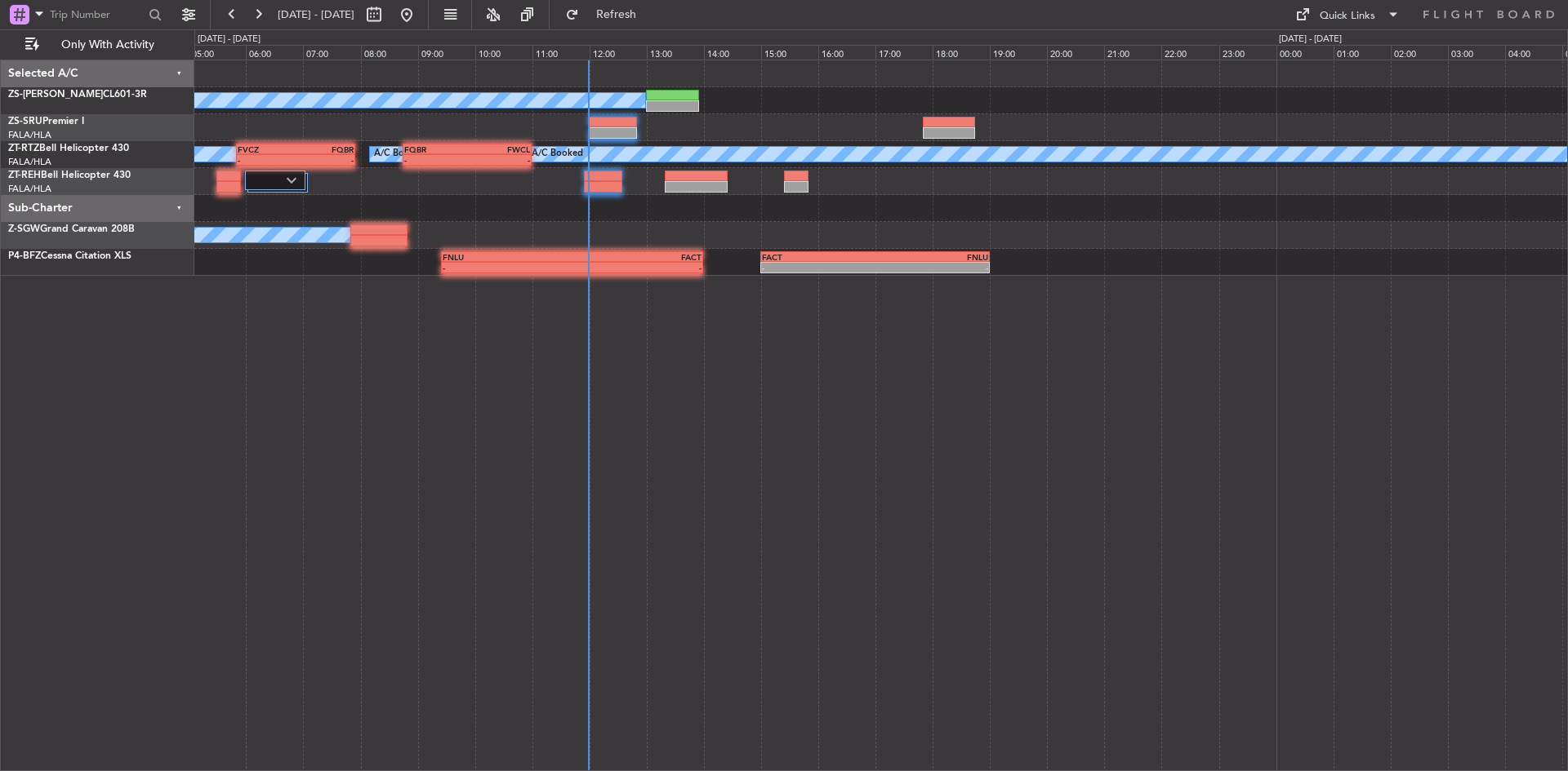
click at [526, 328] on div "A/C Booked A/C Booked A/C Booked A/C Booked A/C Booked A/C Booked A/C Booked A/…" at bounding box center [881, 415] width 1374 height 712
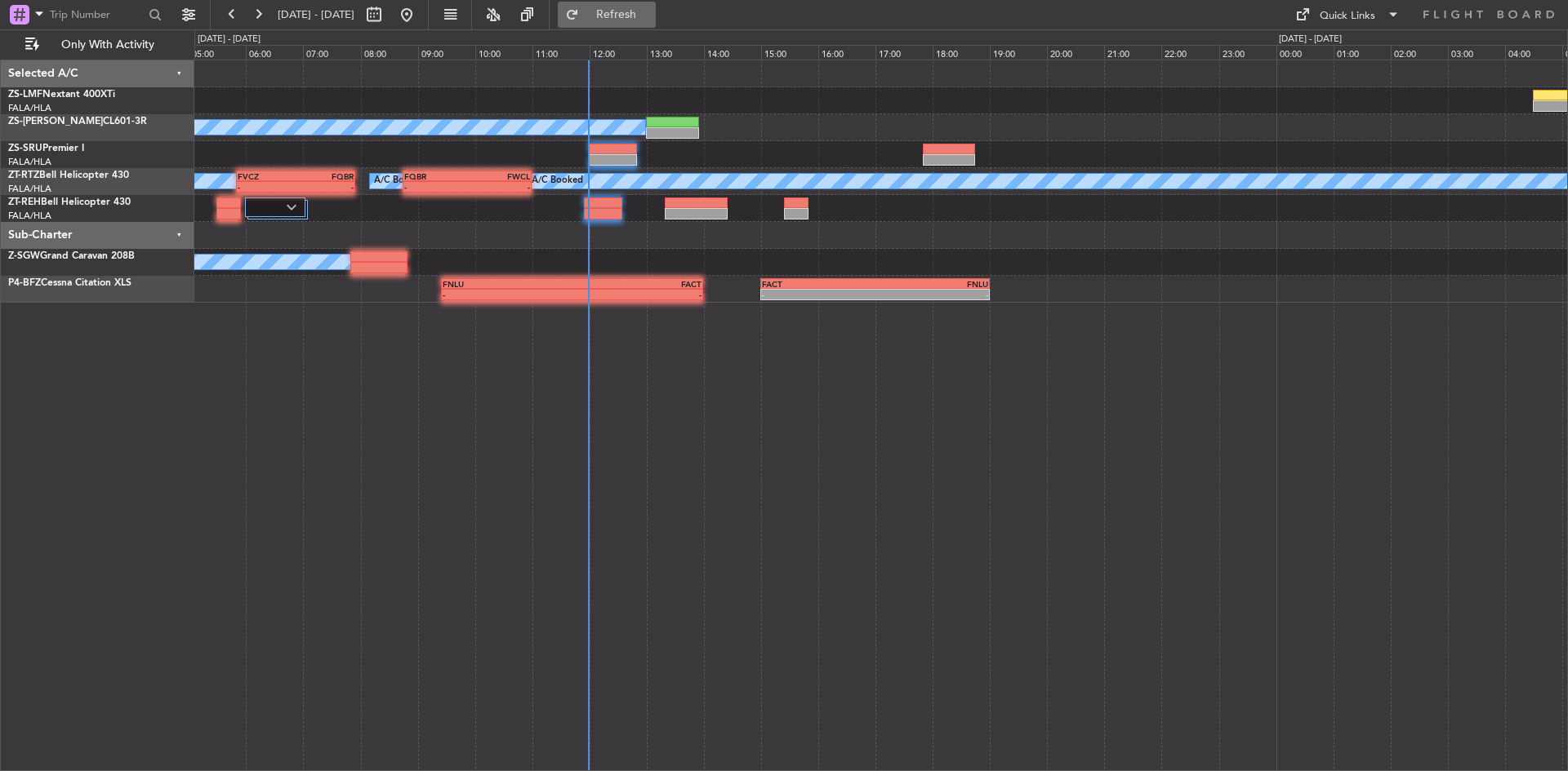
drag, startPoint x: 672, startPoint y: 14, endPoint x: 691, endPoint y: 18, distance: 19.4
click at [651, 15] on span "Refresh" at bounding box center [617, 14] width 69 height 11
click at [257, 9] on button at bounding box center [258, 15] width 27 height 26
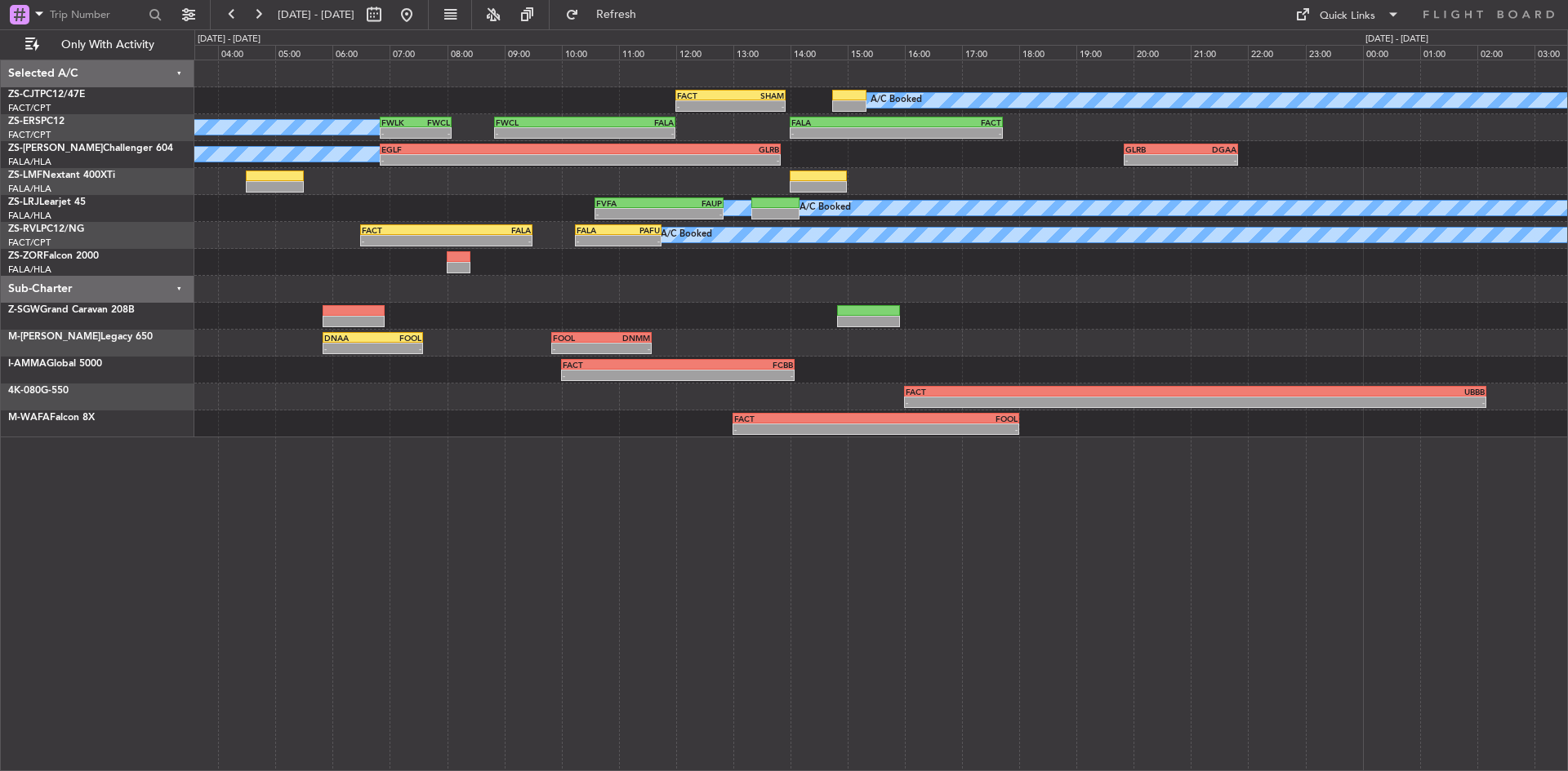
click at [491, 214] on div "A/C Booked A/C Booked FVFA 10:35 Z FAUP 12:50 Z - - A/C Booked - - FAUP 06:37 Z…" at bounding box center [881, 208] width 1373 height 27
click at [254, 16] on button at bounding box center [258, 15] width 27 height 26
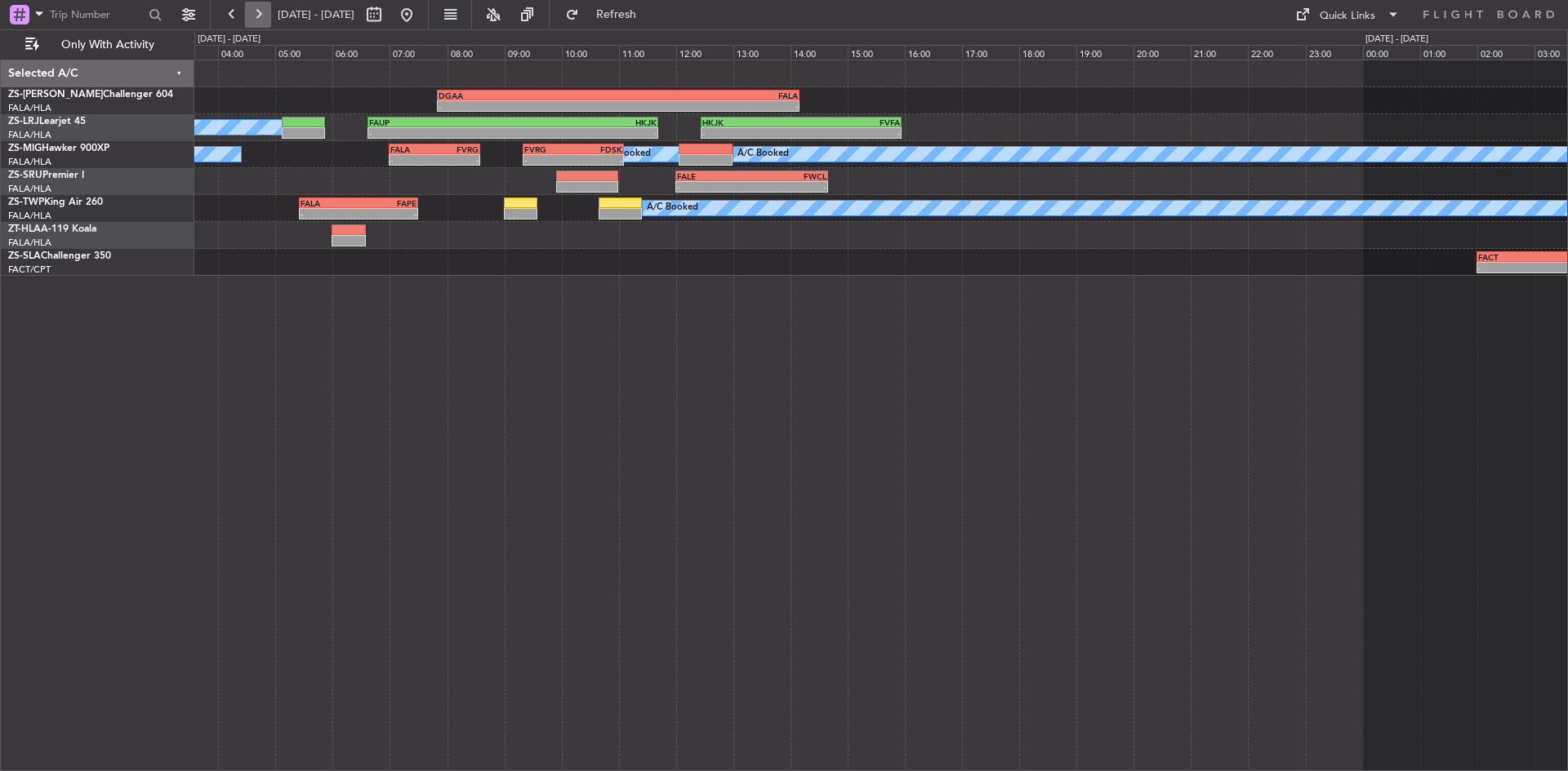
click at [254, 16] on button at bounding box center [258, 15] width 27 height 26
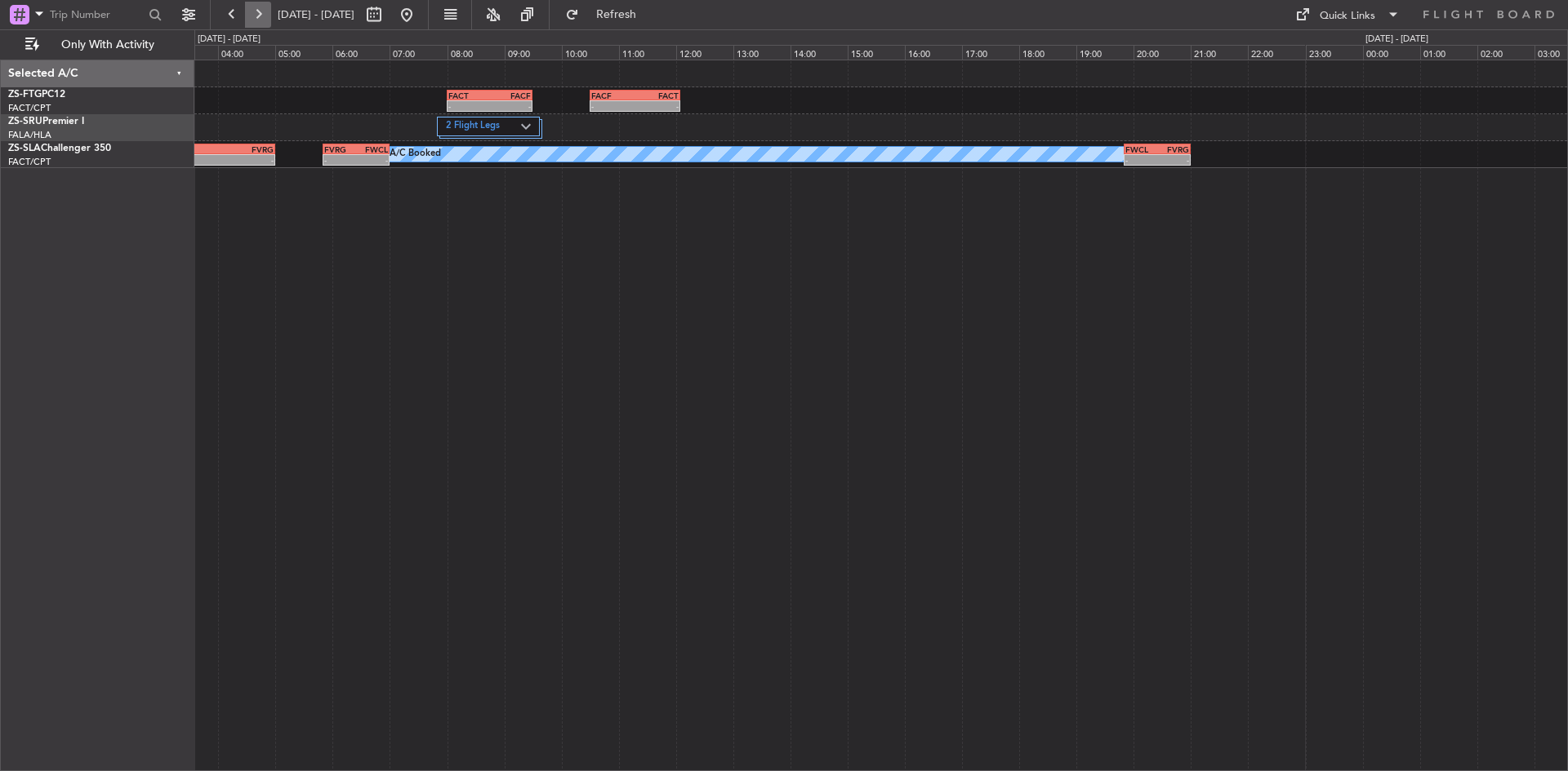
click at [255, 14] on button at bounding box center [258, 15] width 27 height 26
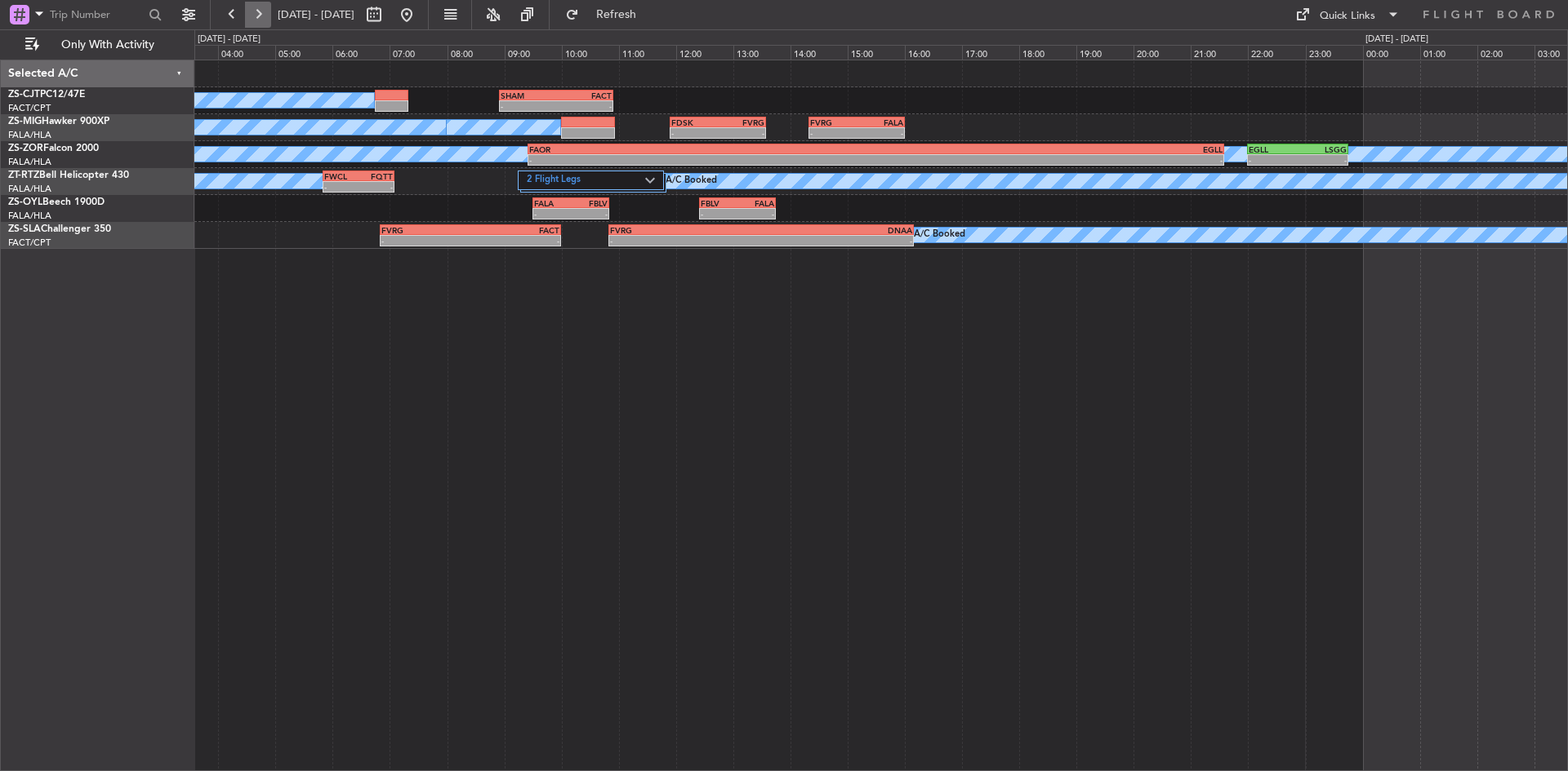
click at [256, 14] on button at bounding box center [258, 15] width 27 height 26
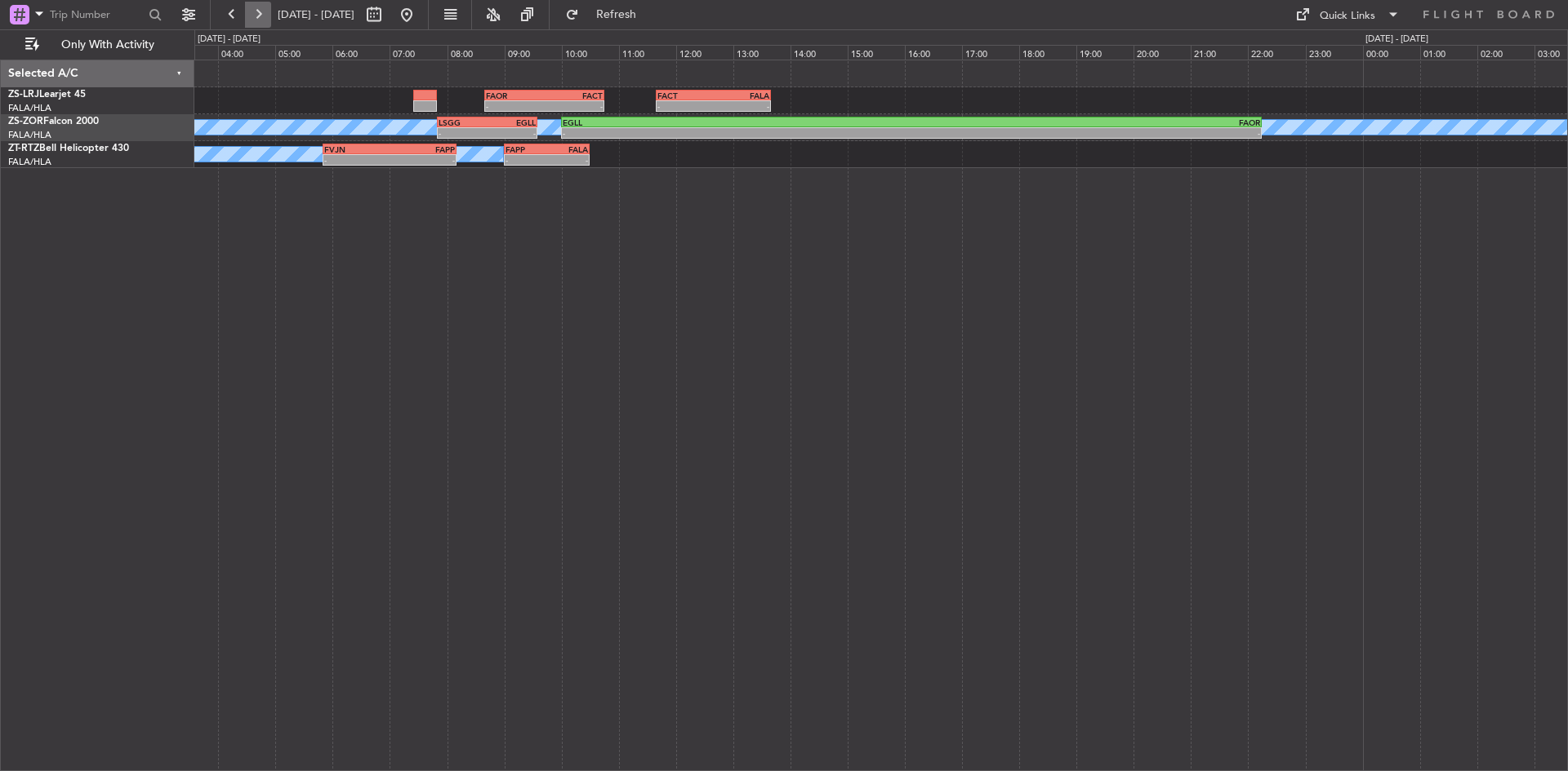
click at [256, 14] on button at bounding box center [258, 15] width 27 height 26
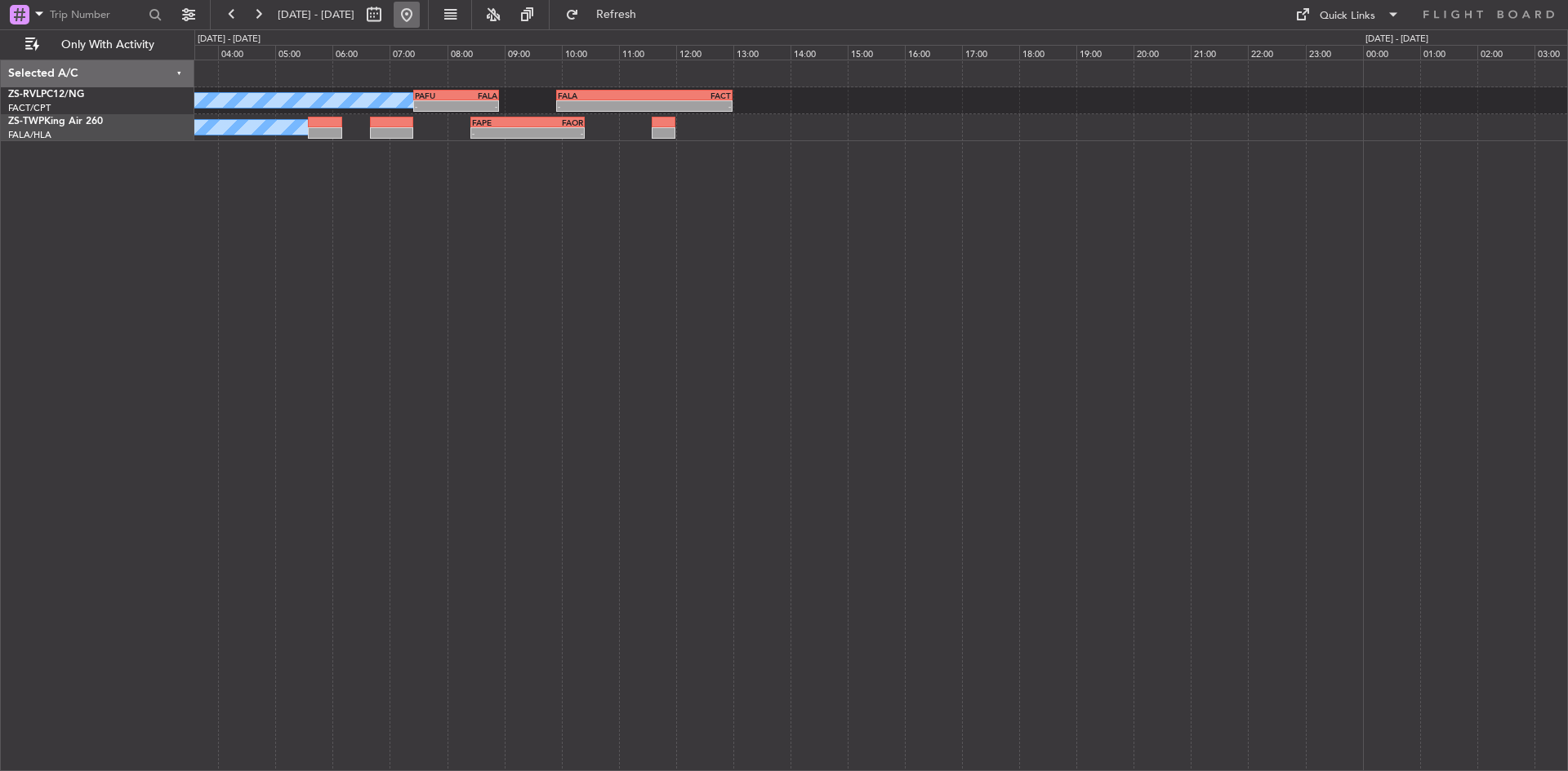
click at [420, 15] on button at bounding box center [407, 15] width 27 height 26
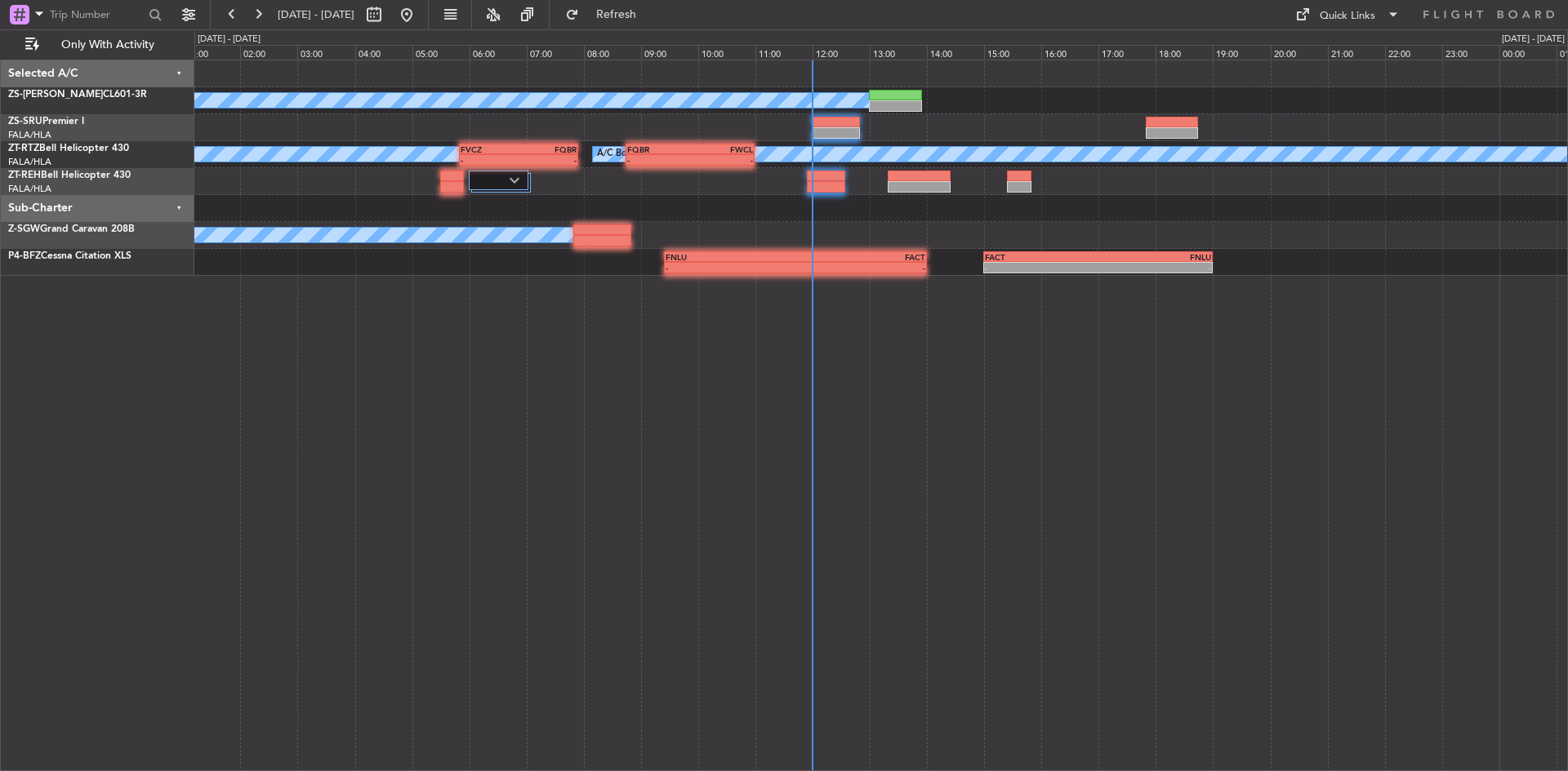
click at [238, 307] on div "A/C Booked A/C Booked A/C Booked A/C Booked A/C Booked A/C Booked A/C Booked - …" at bounding box center [881, 415] width 1374 height 712
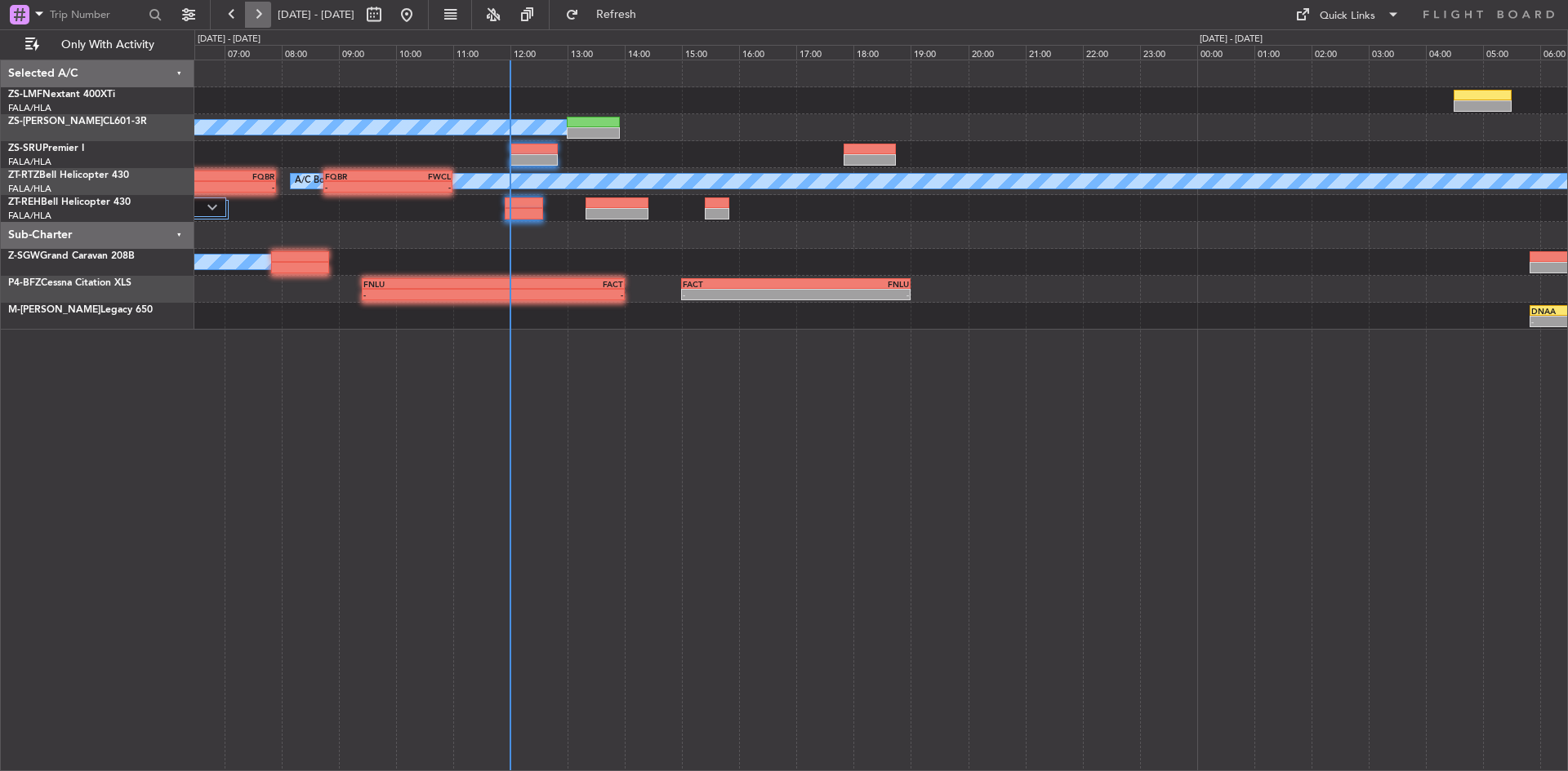
click at [253, 11] on button at bounding box center [258, 15] width 27 height 26
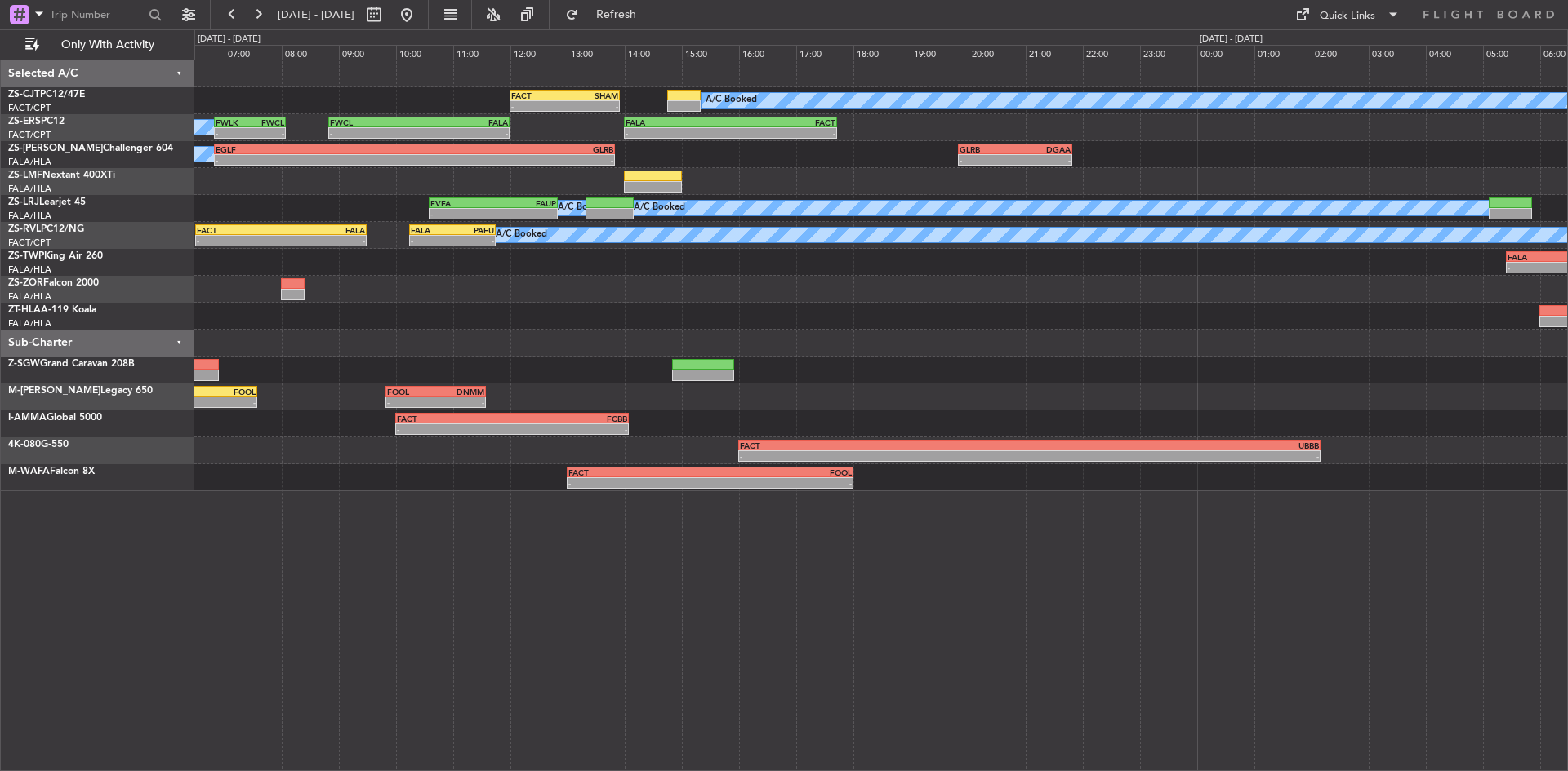
click at [574, 296] on div "FACT 12:00 Z SHAM 13:55 Z - - A/C Booked A/C Booked A/C Booked - - FWLK 06:50 Z…" at bounding box center [881, 276] width 1373 height 431
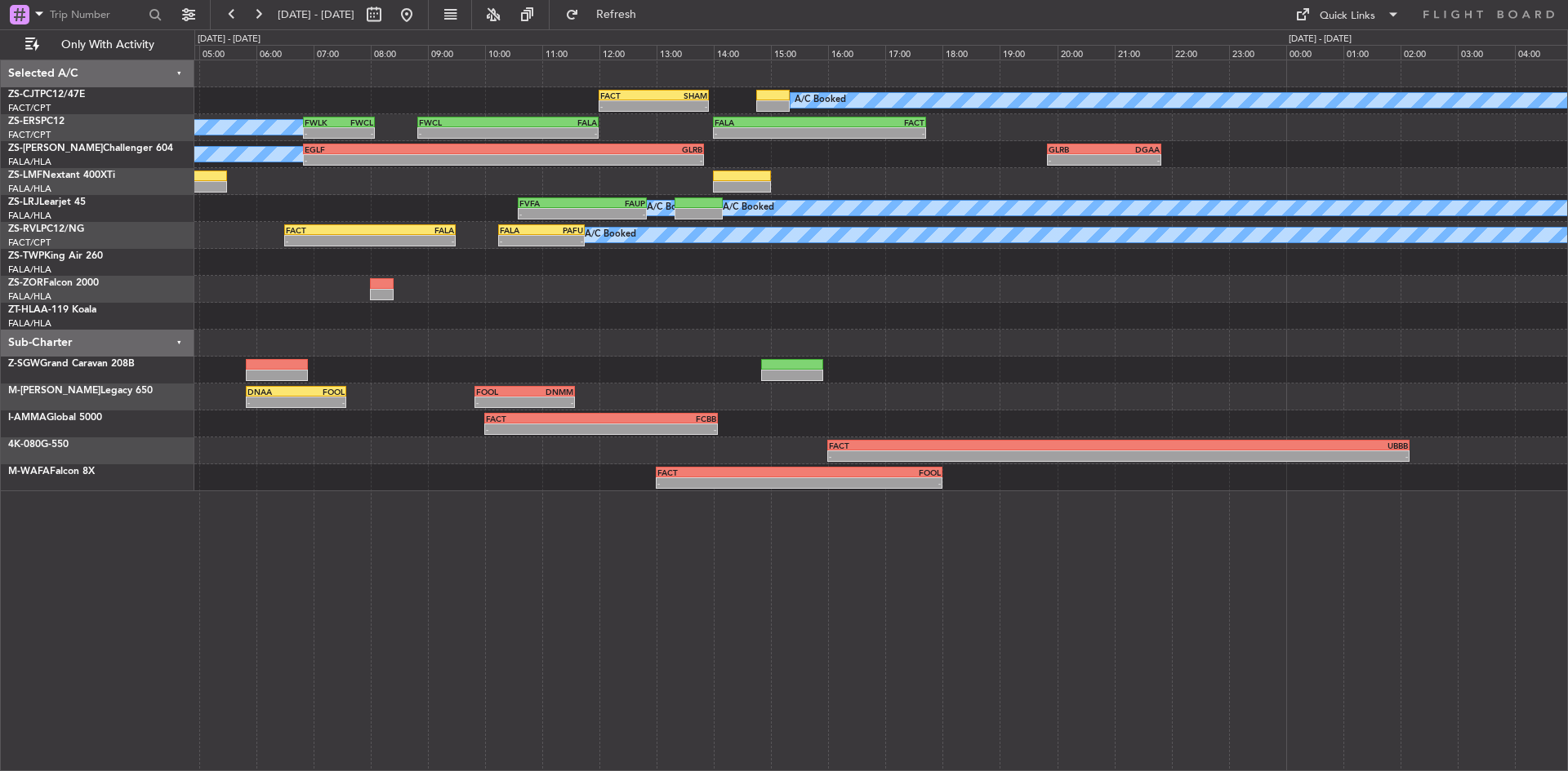
click at [523, 336] on div "FACT 12:00 Z SHAM 13:55 Z - - A/C Booked A/C Booked A/C Booked - - FWLK 06:50 Z…" at bounding box center [881, 276] width 1373 height 431
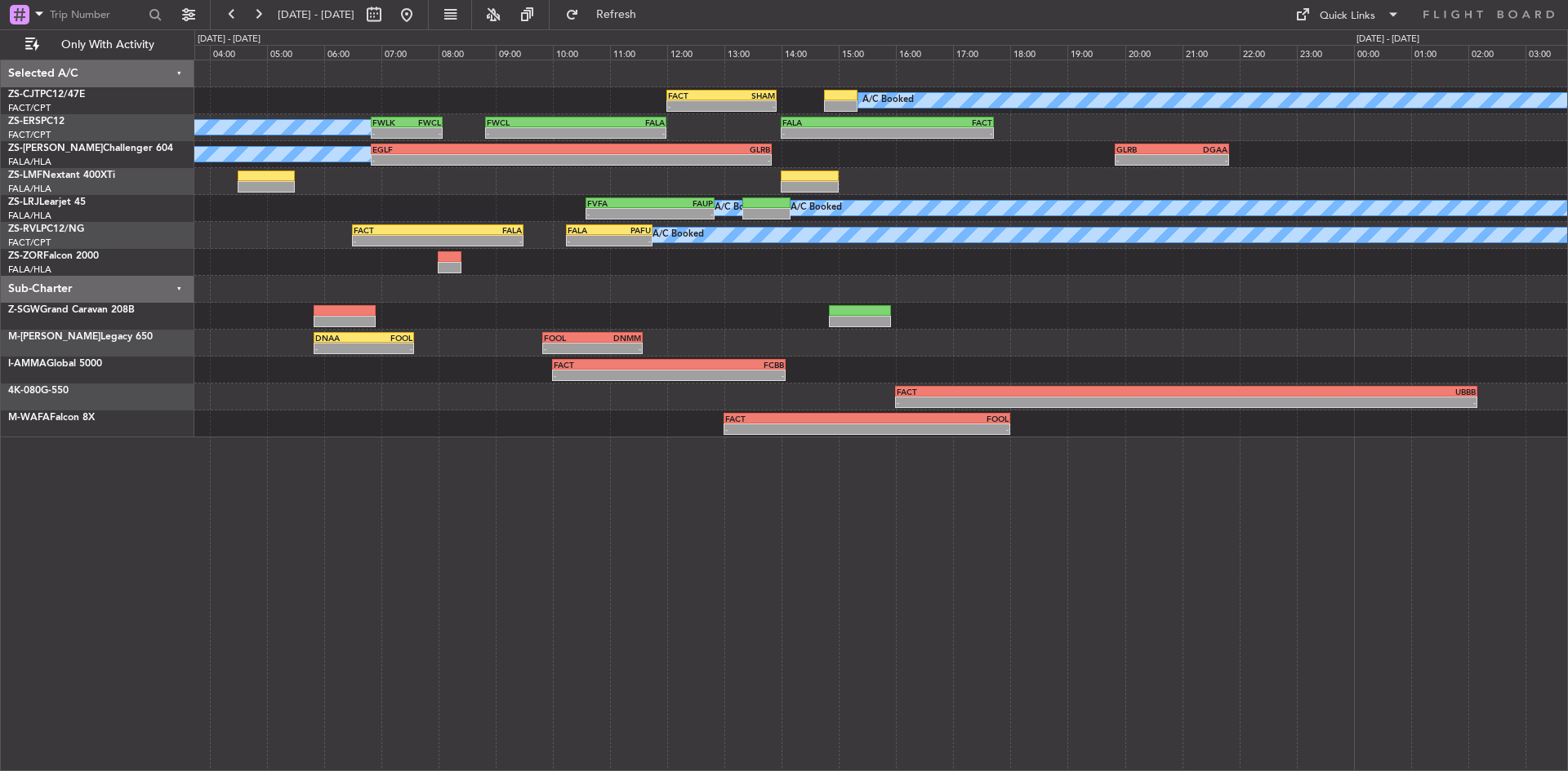
click at [578, 289] on div at bounding box center [881, 289] width 1373 height 27
click at [264, 19] on button at bounding box center [258, 15] width 27 height 26
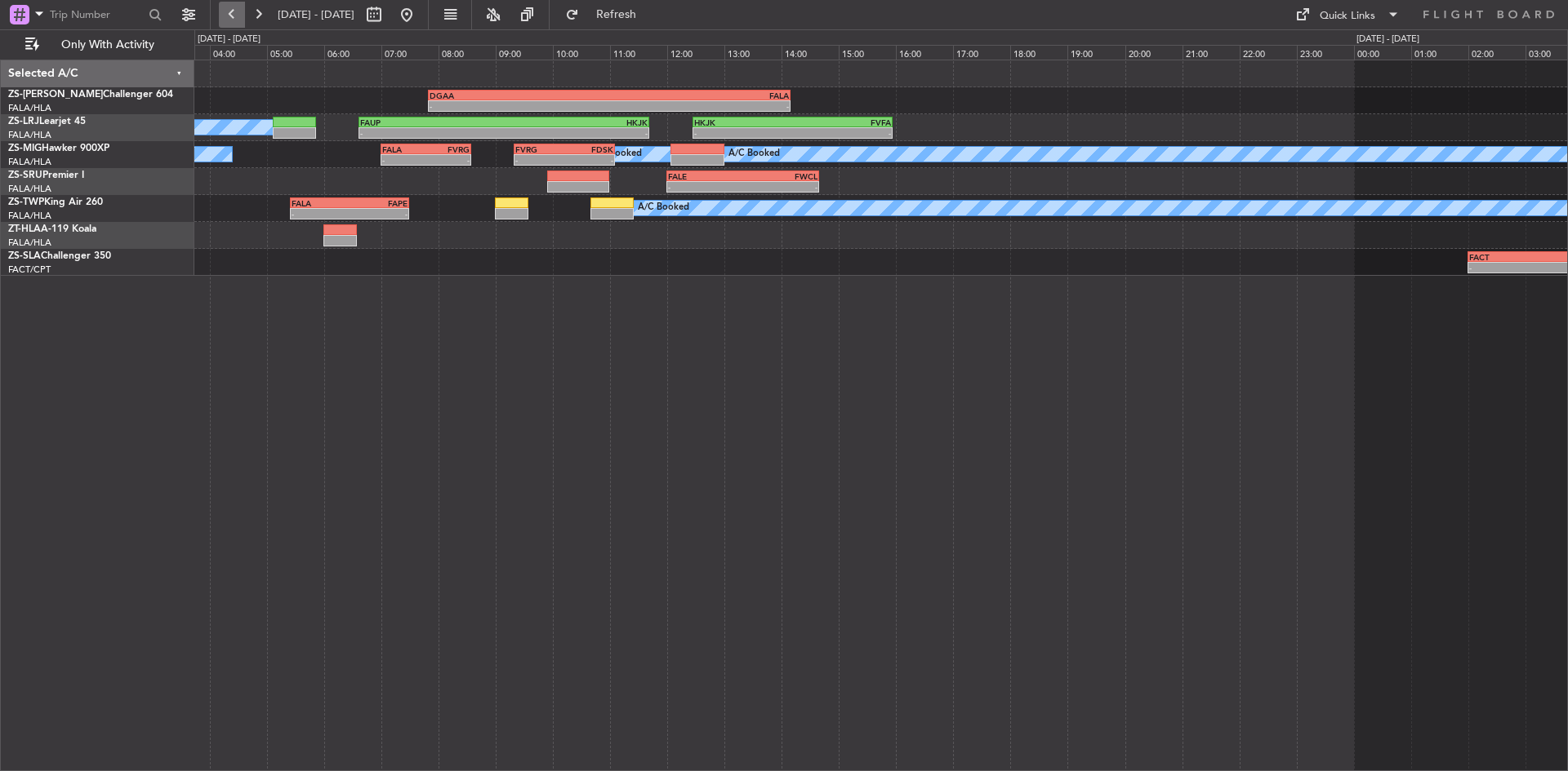
click at [231, 15] on button at bounding box center [232, 15] width 27 height 26
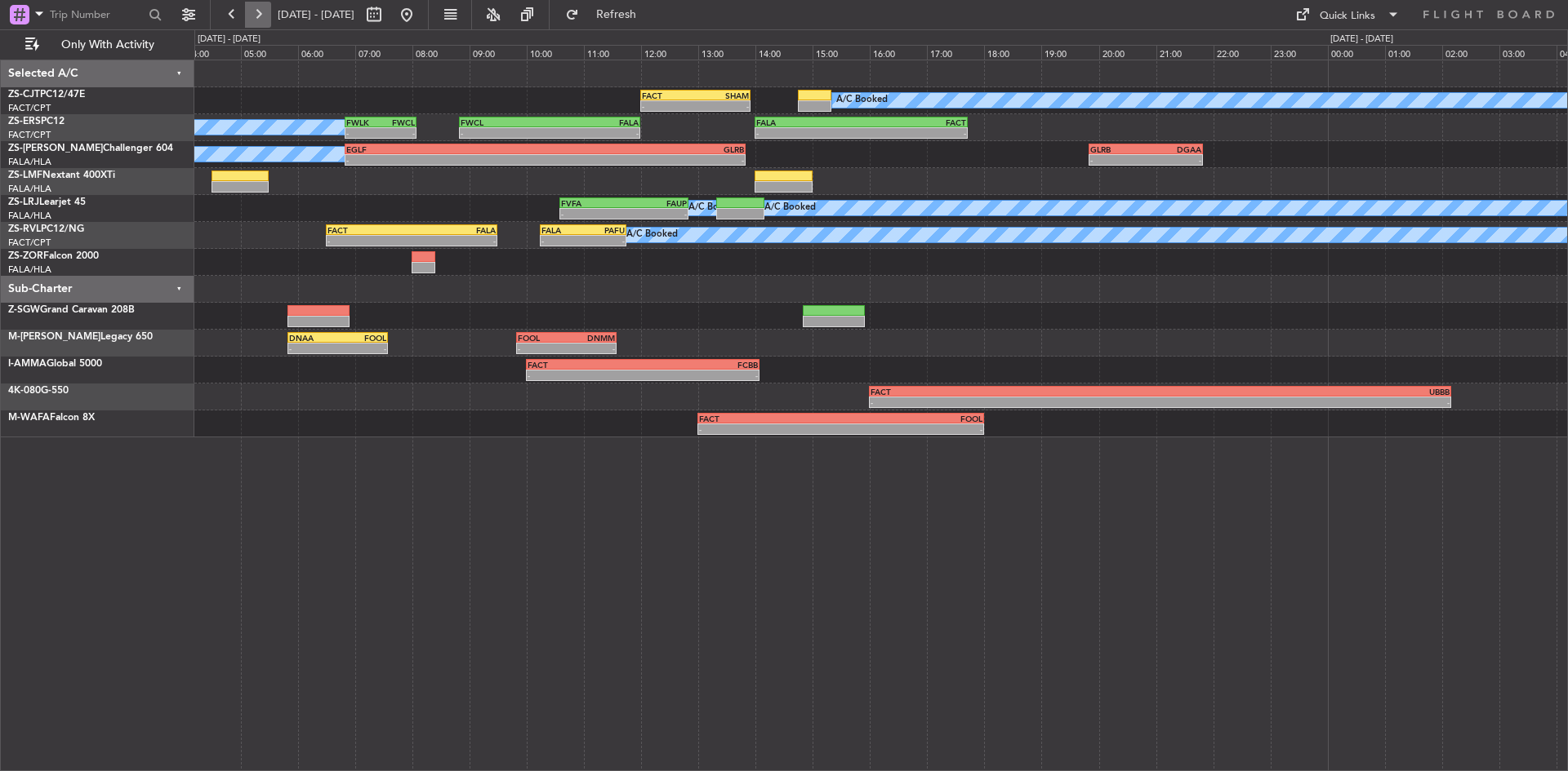
click at [255, 11] on button at bounding box center [258, 15] width 27 height 26
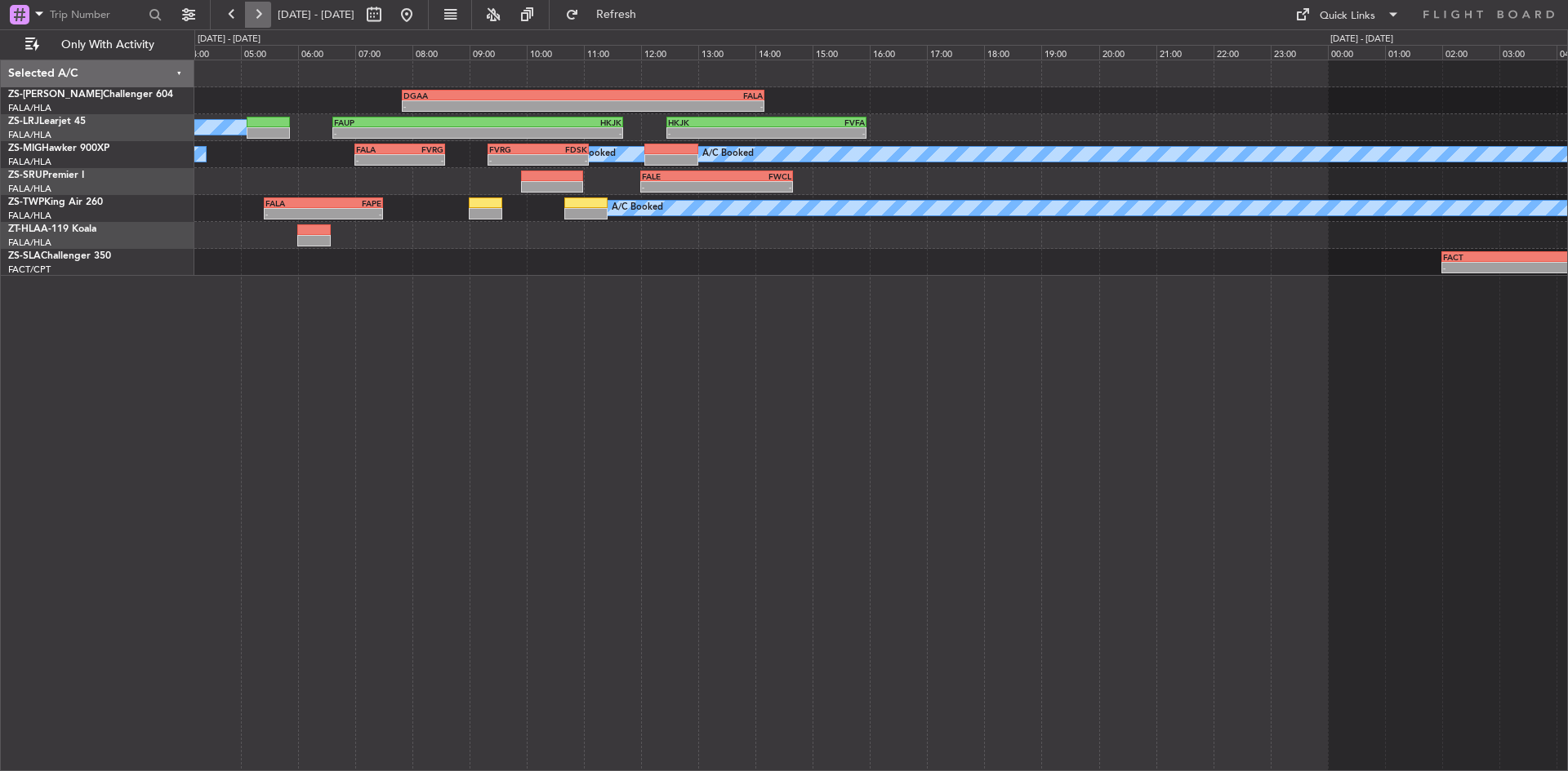
click at [255, 6] on button at bounding box center [258, 15] width 27 height 26
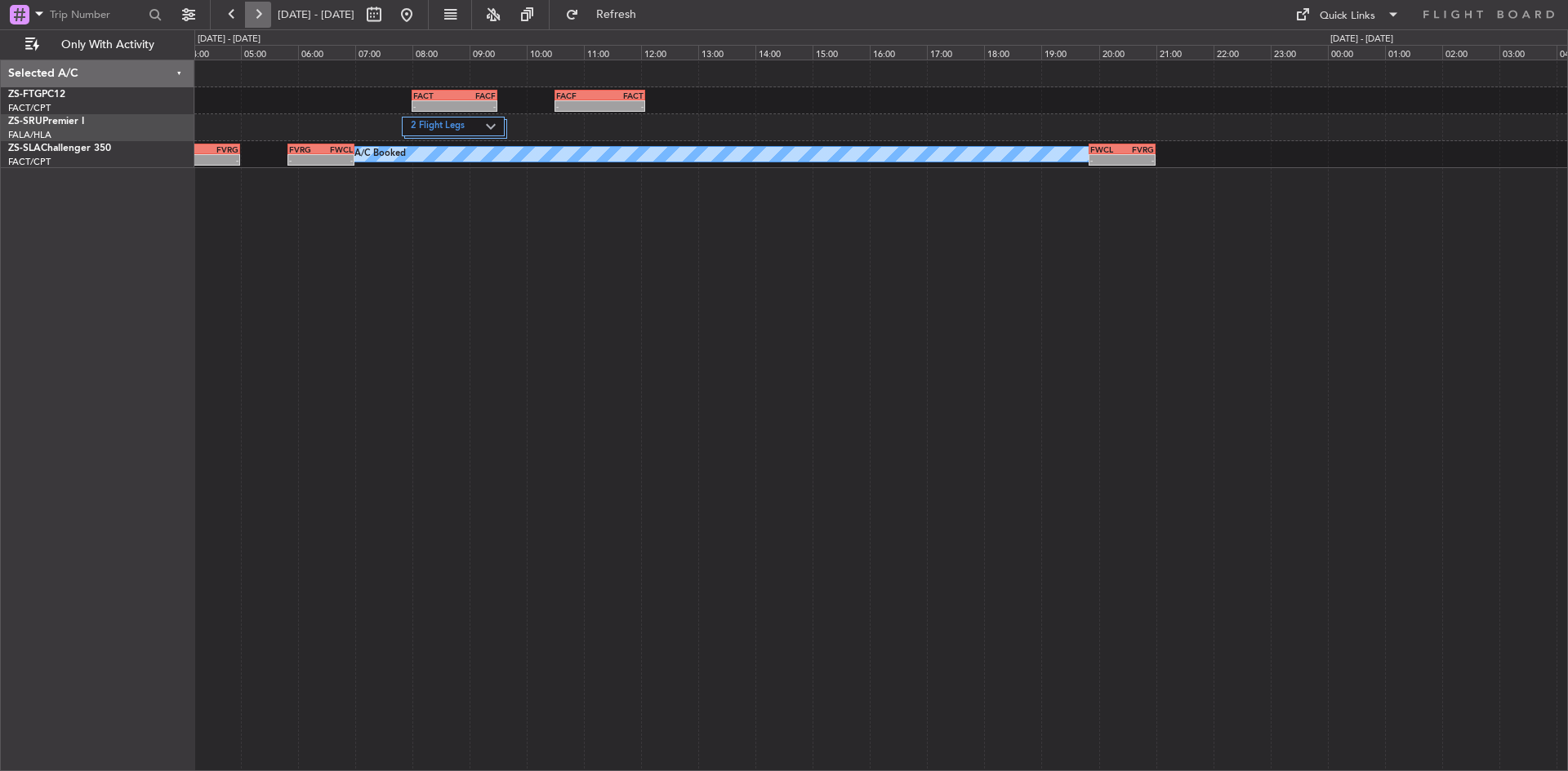
click at [255, 6] on button at bounding box center [258, 15] width 27 height 26
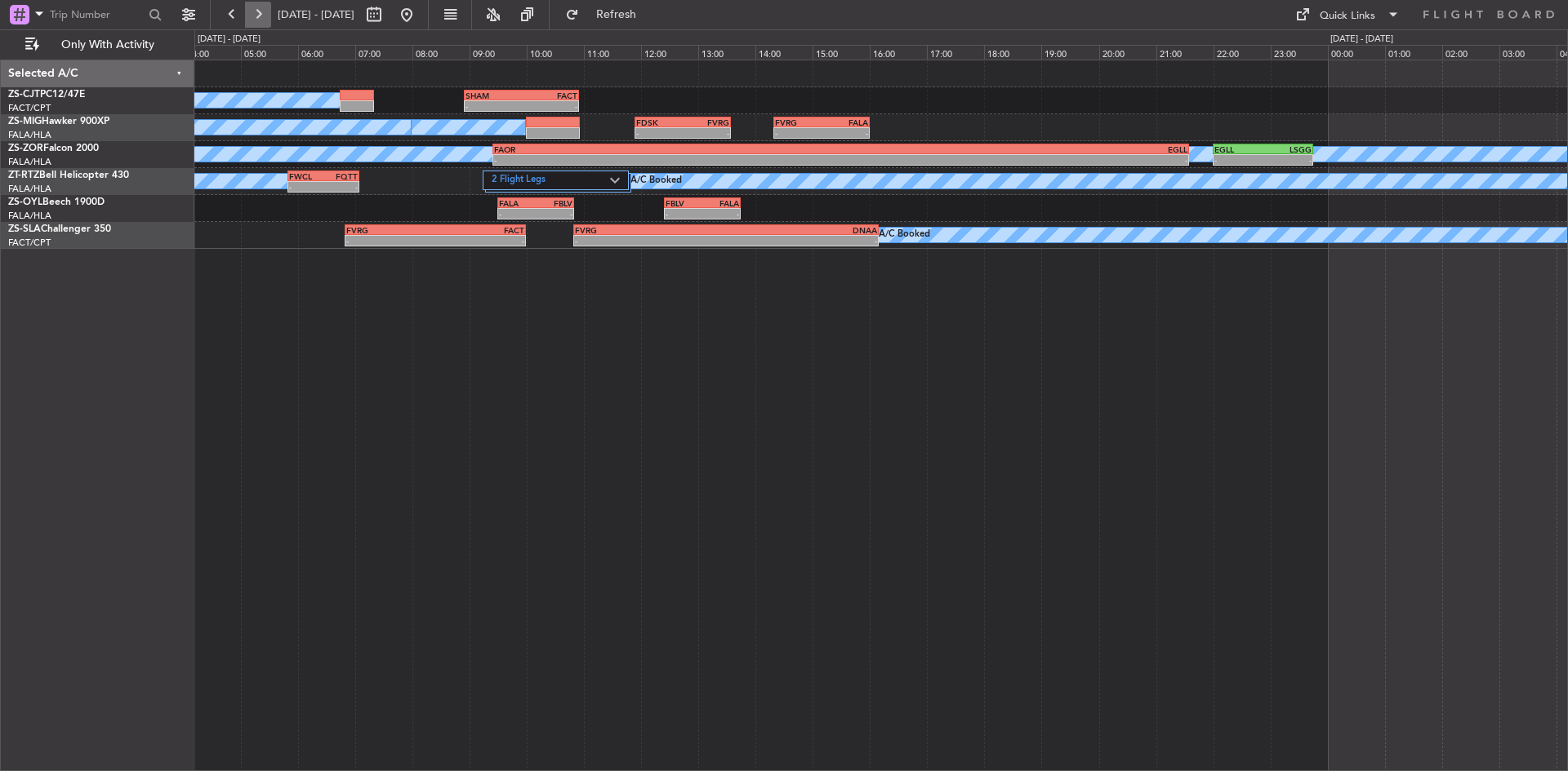
click at [260, 6] on button at bounding box center [258, 15] width 27 height 26
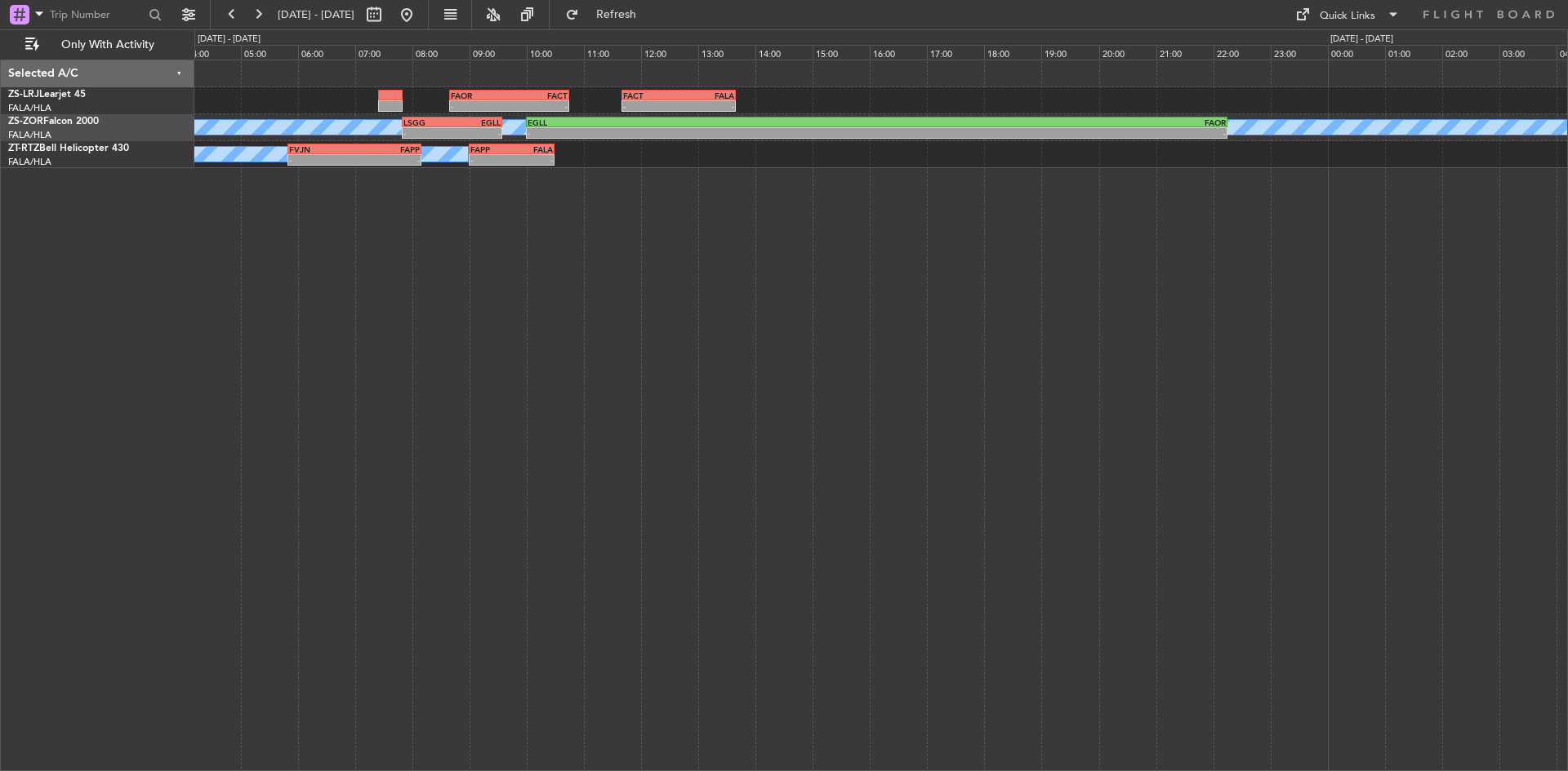
click at [260, 6] on button at bounding box center [258, 15] width 27 height 26
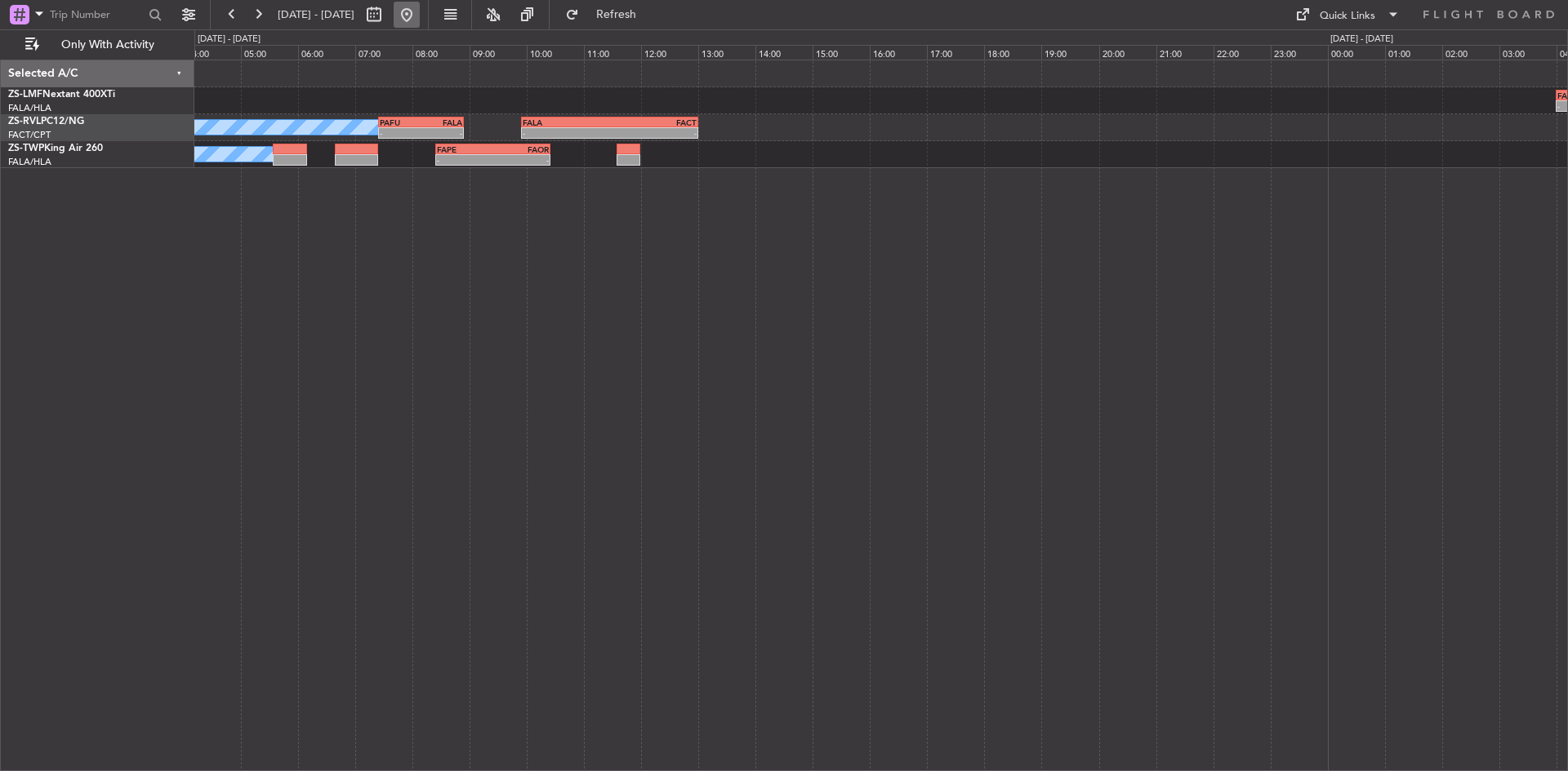
click at [420, 16] on button at bounding box center [407, 15] width 27 height 26
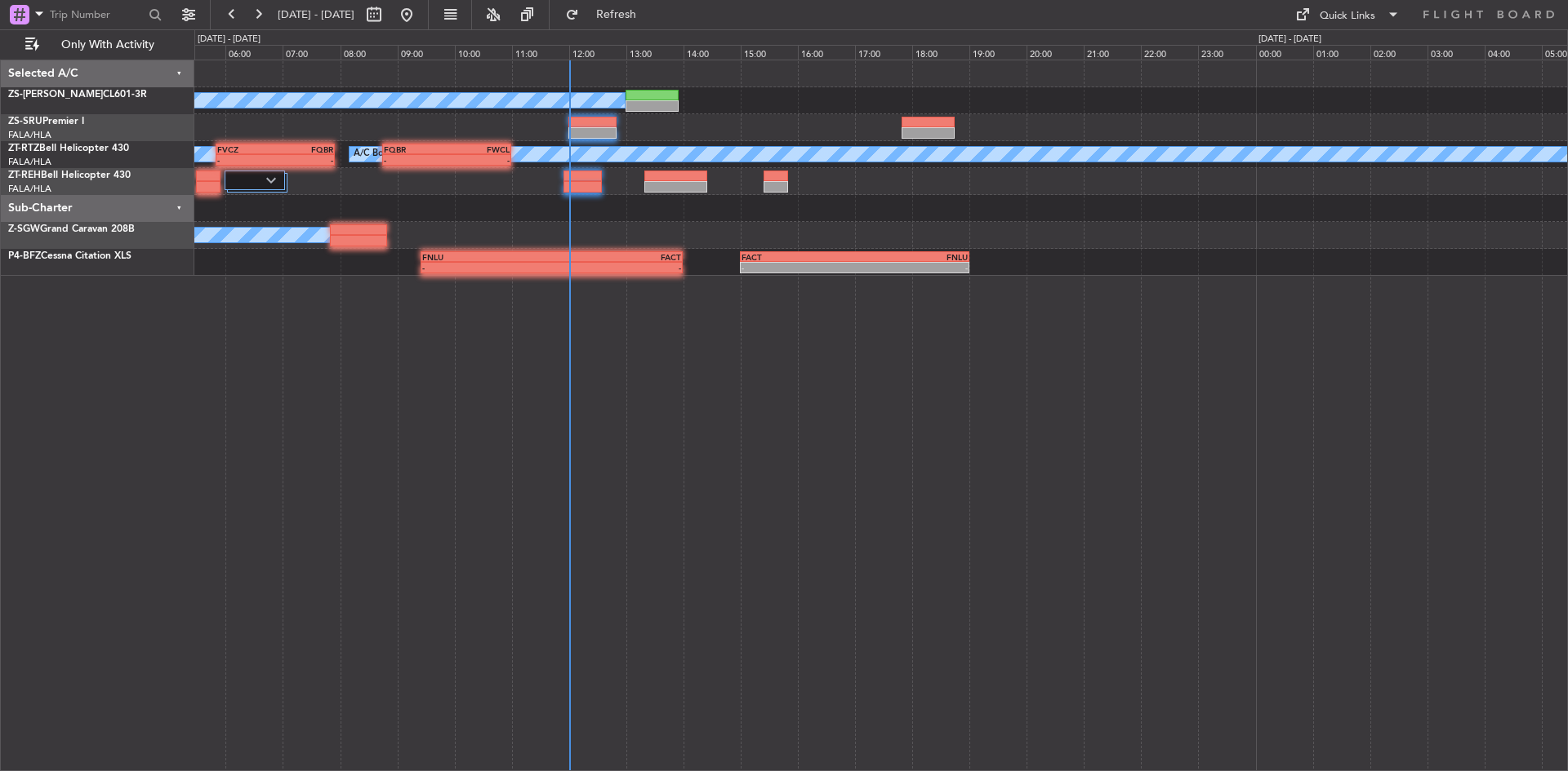
click at [375, 294] on div "A/C Booked A/C Booked A/C Booked A/C Booked A/C Booked A/C Booked A/C Booked FQ…" at bounding box center [881, 415] width 1374 height 712
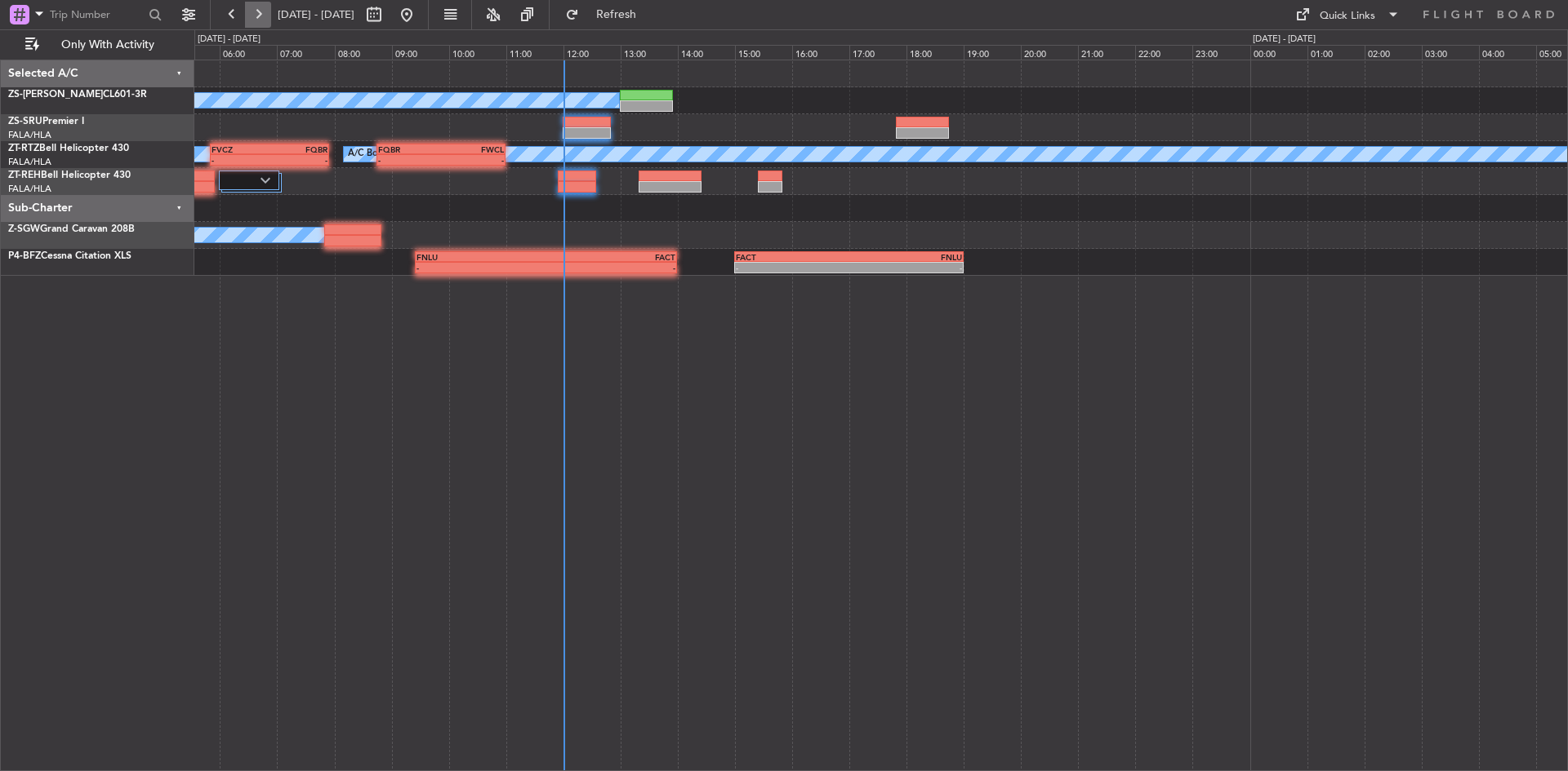
click at [261, 11] on button at bounding box center [258, 15] width 27 height 26
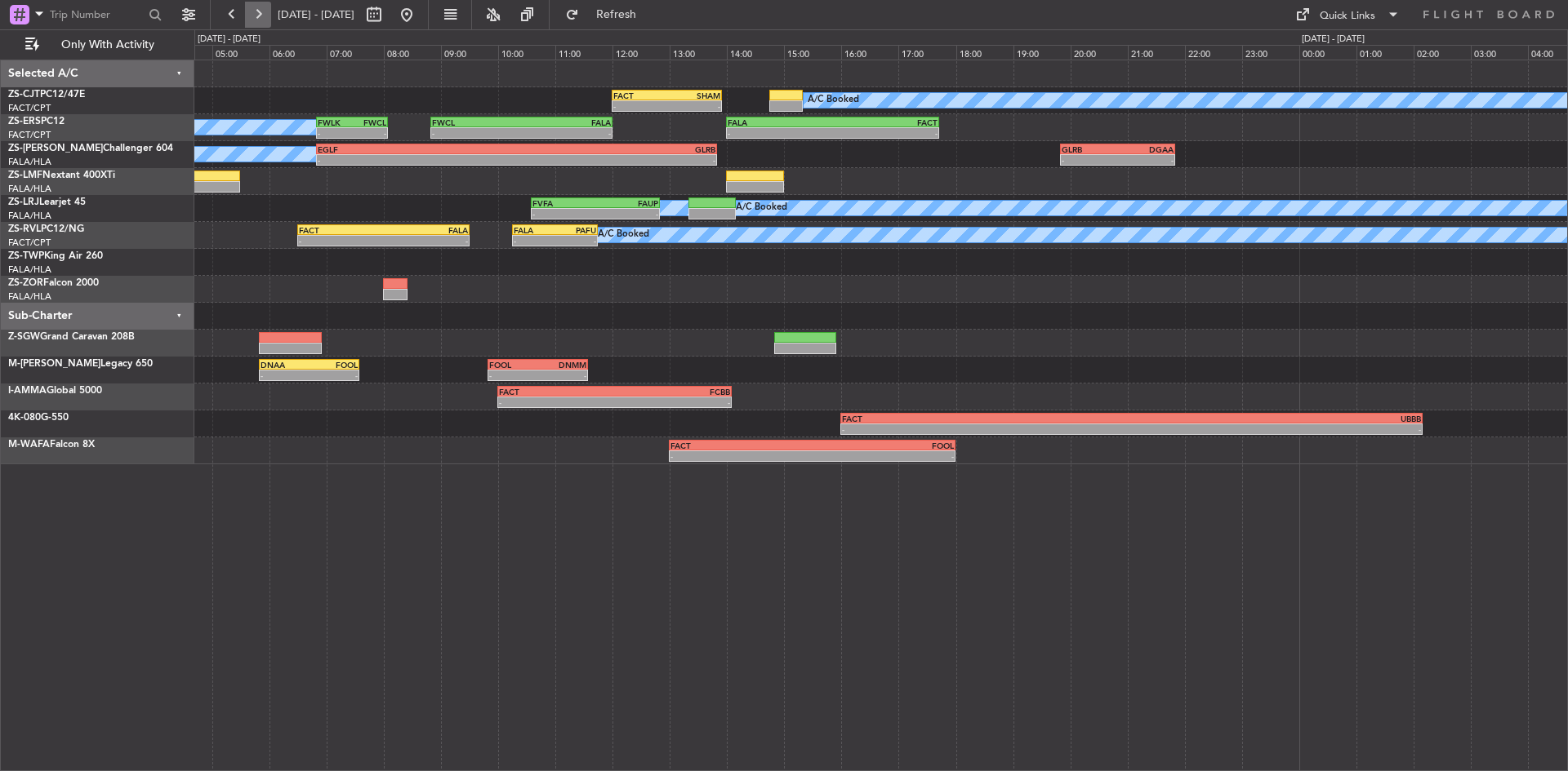
click at [261, 11] on button at bounding box center [258, 15] width 27 height 26
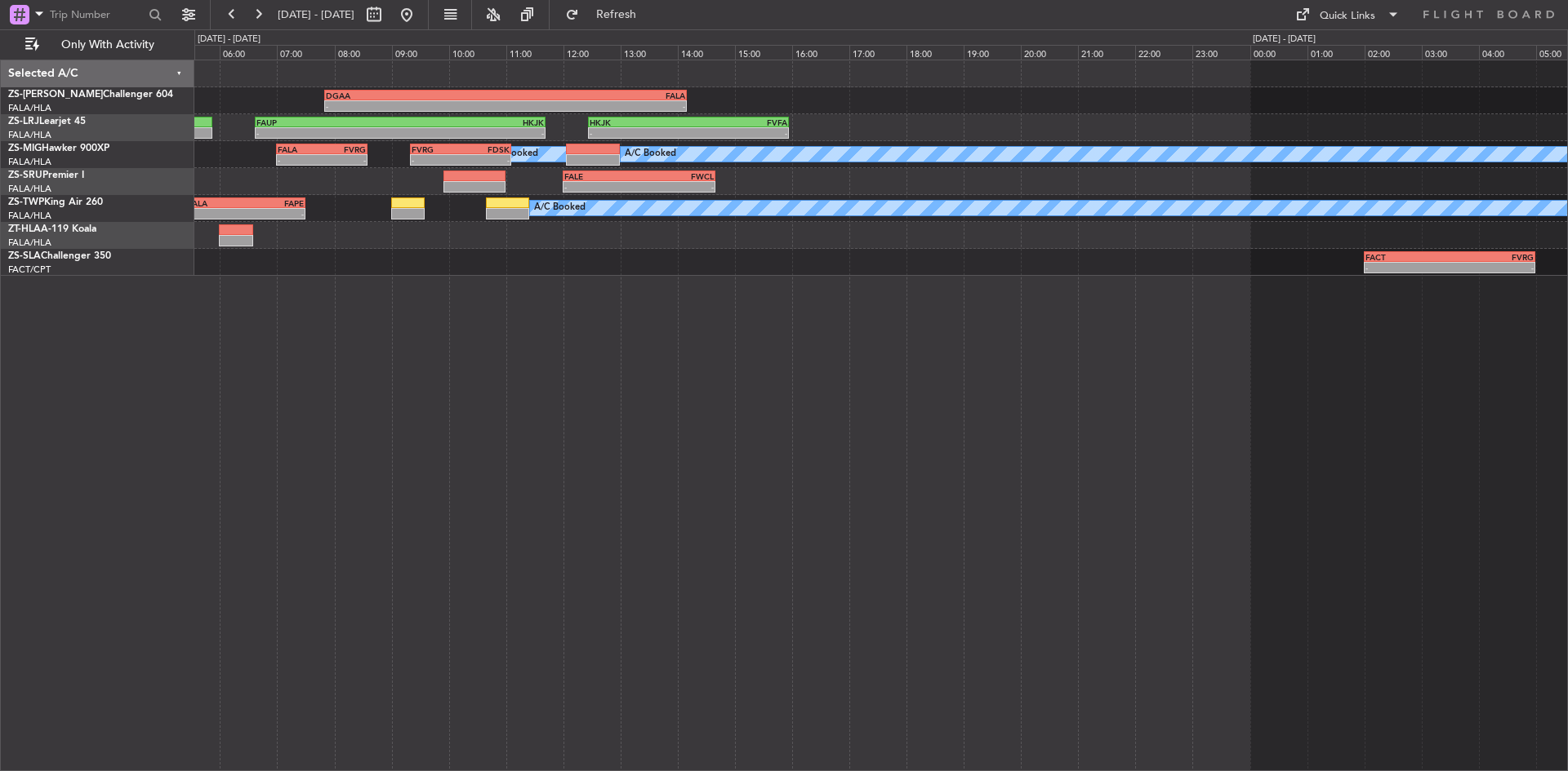
click at [498, 276] on div "- - DGAA 07:50 Z FALA 14:10 Z - - FAUP 06:37 Z HKJK 11:42 Z - - HKJK 12:27 Z FV…" at bounding box center [881, 415] width 1374 height 712
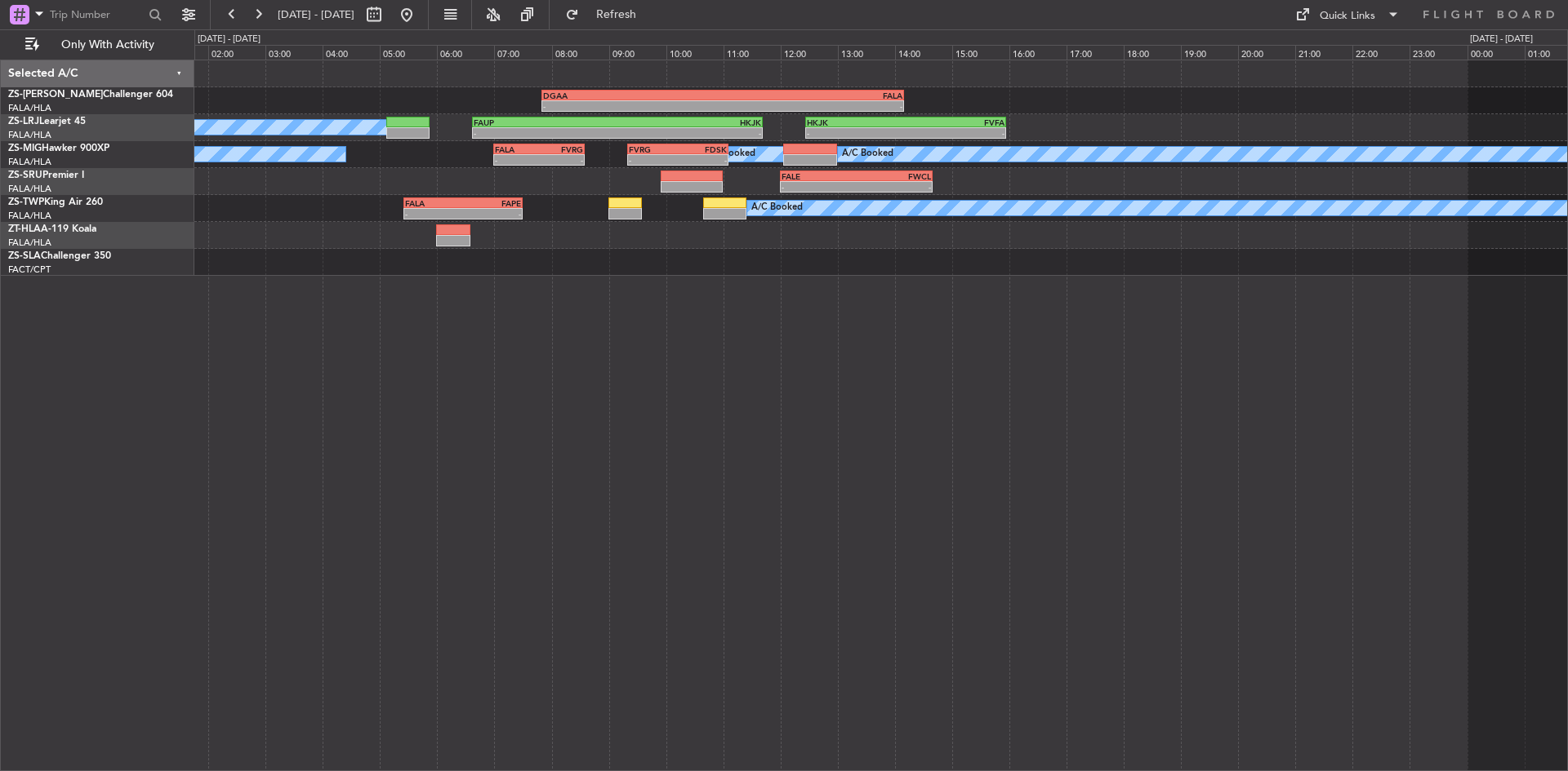
click at [467, 337] on div "- - DGAA 07:50 Z FALA 14:10 Z GLRB 19:50 Z DGAA 21:50 Z - - - - FAUP 06:37 Z HK…" at bounding box center [881, 415] width 1374 height 712
click at [230, 18] on button at bounding box center [232, 15] width 27 height 26
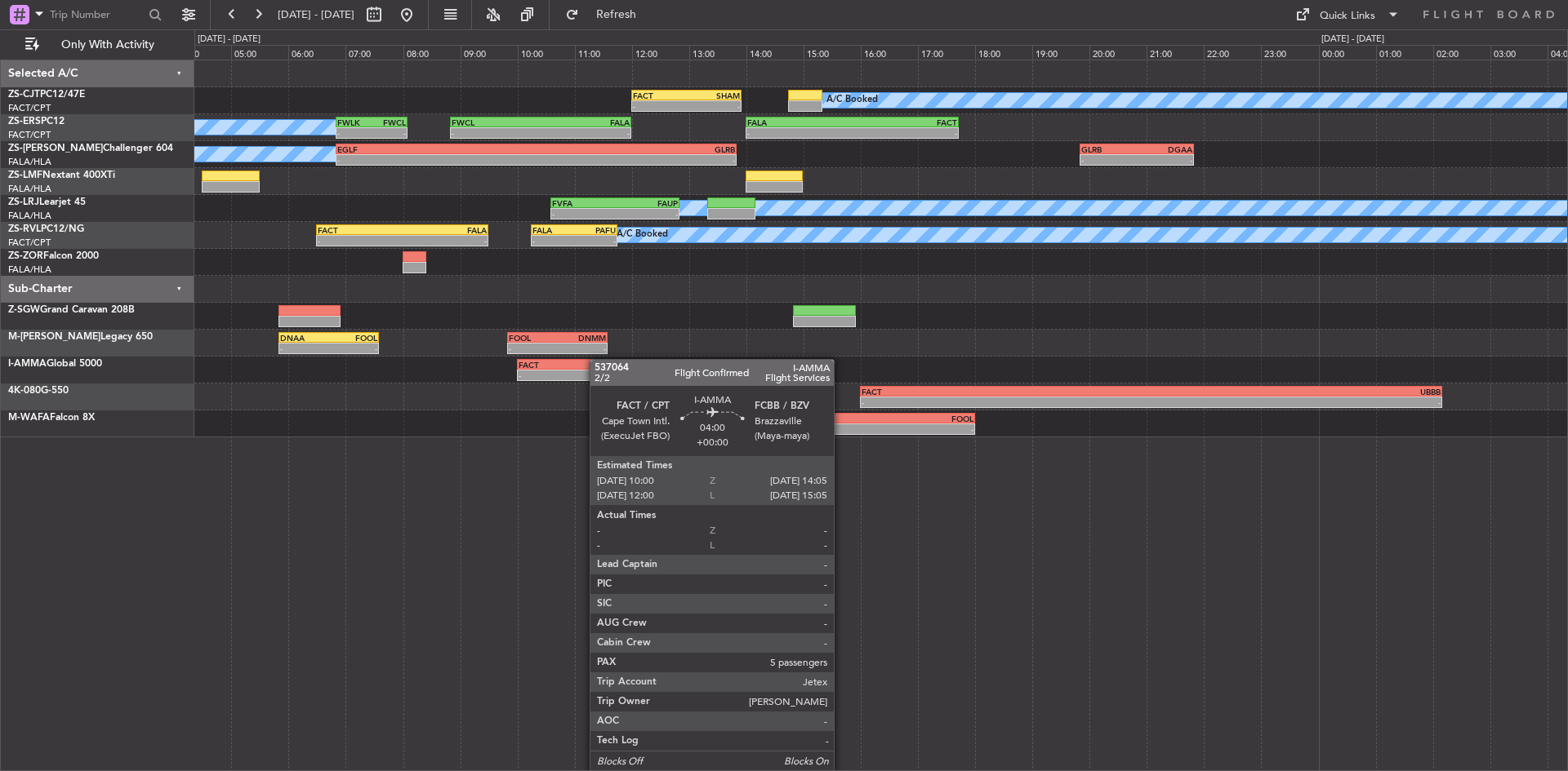
click at [536, 380] on div "A/C Booked FACT 12:00 Z [DEMOGRAPHIC_DATA]:55 Z - - - - FALA 14:00 Z FACT 17:43…" at bounding box center [881, 248] width 1373 height 377
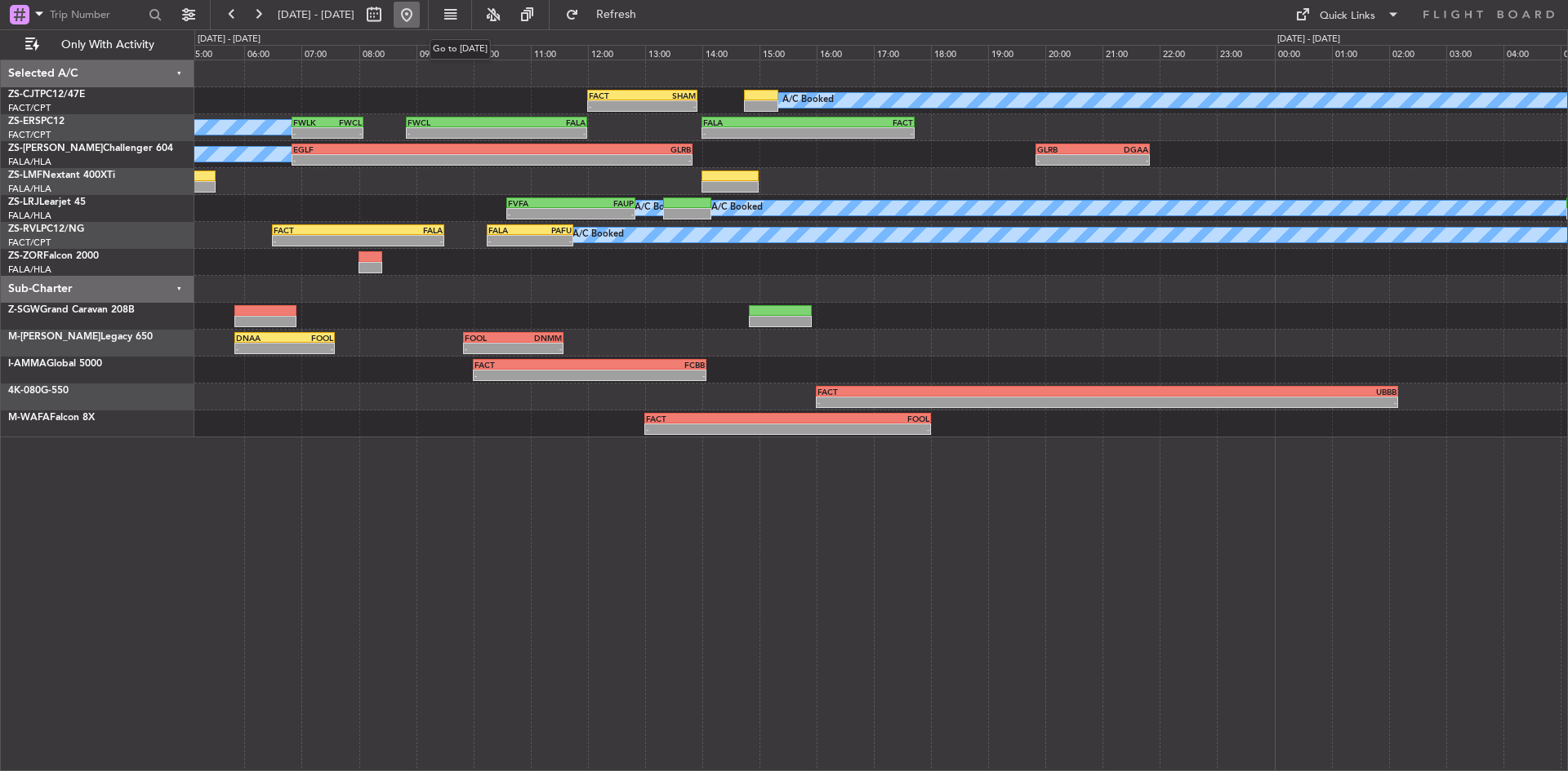
click at [420, 10] on button at bounding box center [407, 15] width 27 height 26
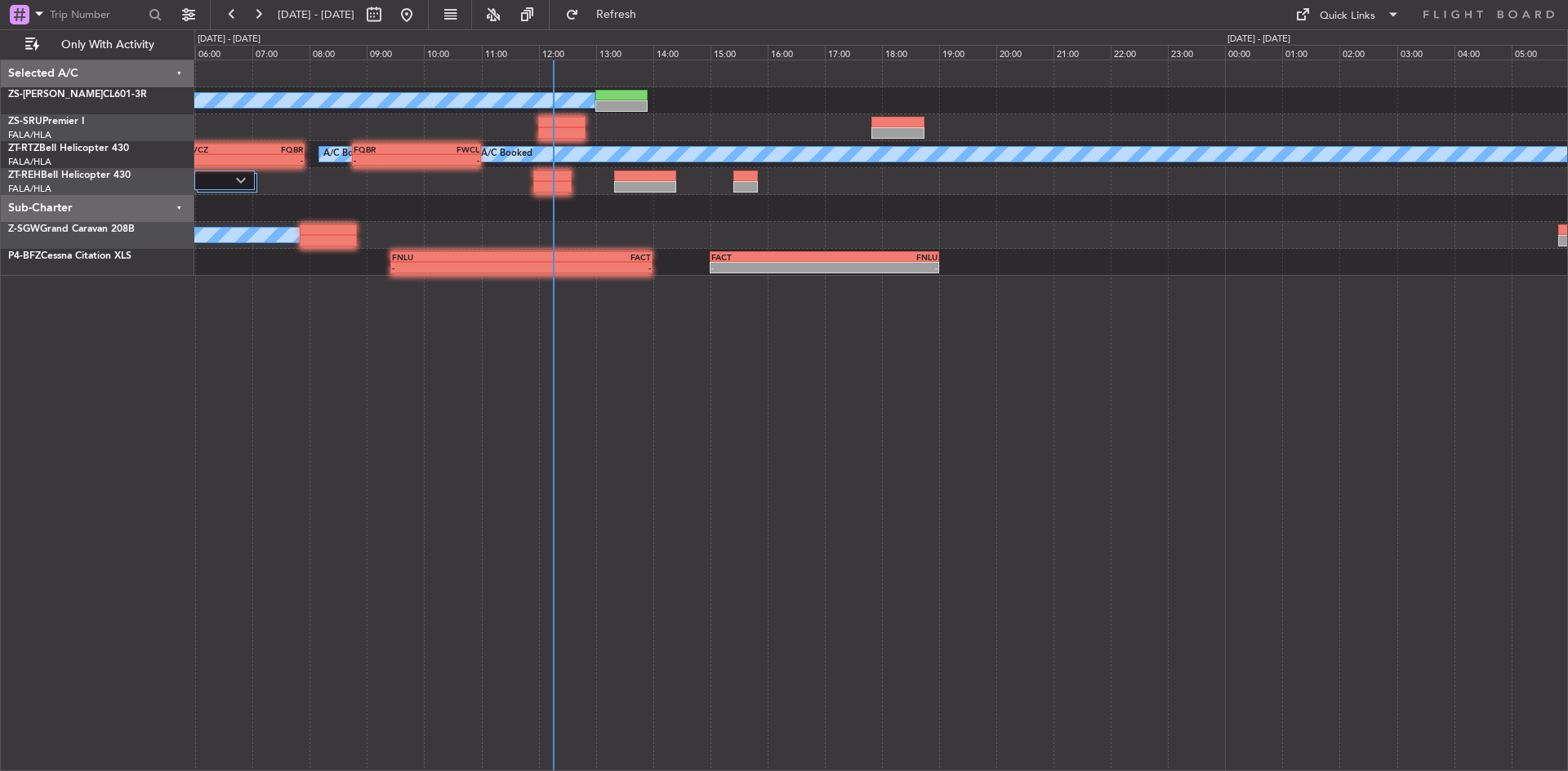
click at [389, 432] on div "A/C Booked A/C Booked A/C Booked A/C Booked A/C Booked A/C Booked A/C Booked FQ…" at bounding box center [881, 415] width 1374 height 712
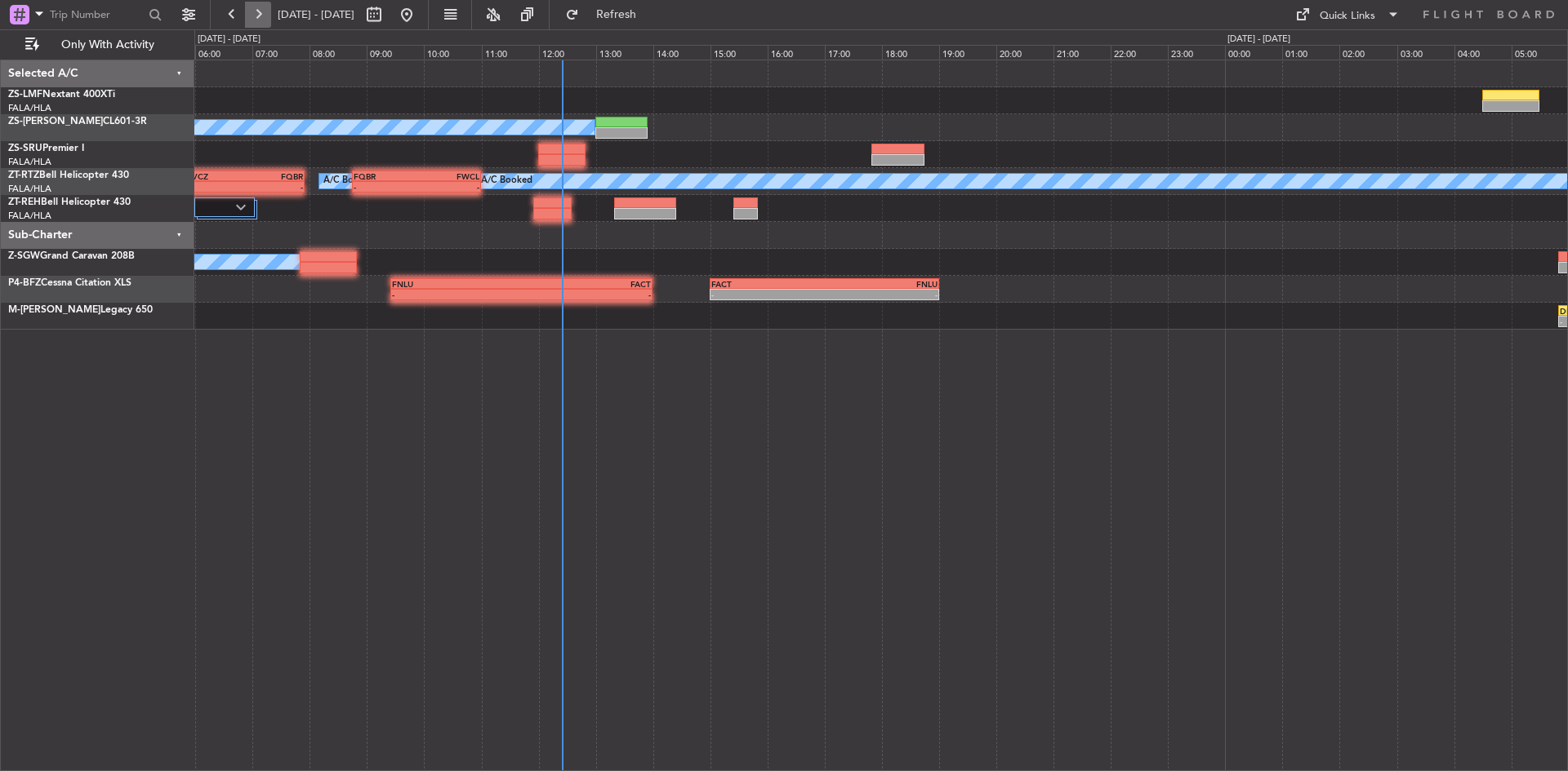
click at [265, 15] on button at bounding box center [258, 15] width 27 height 26
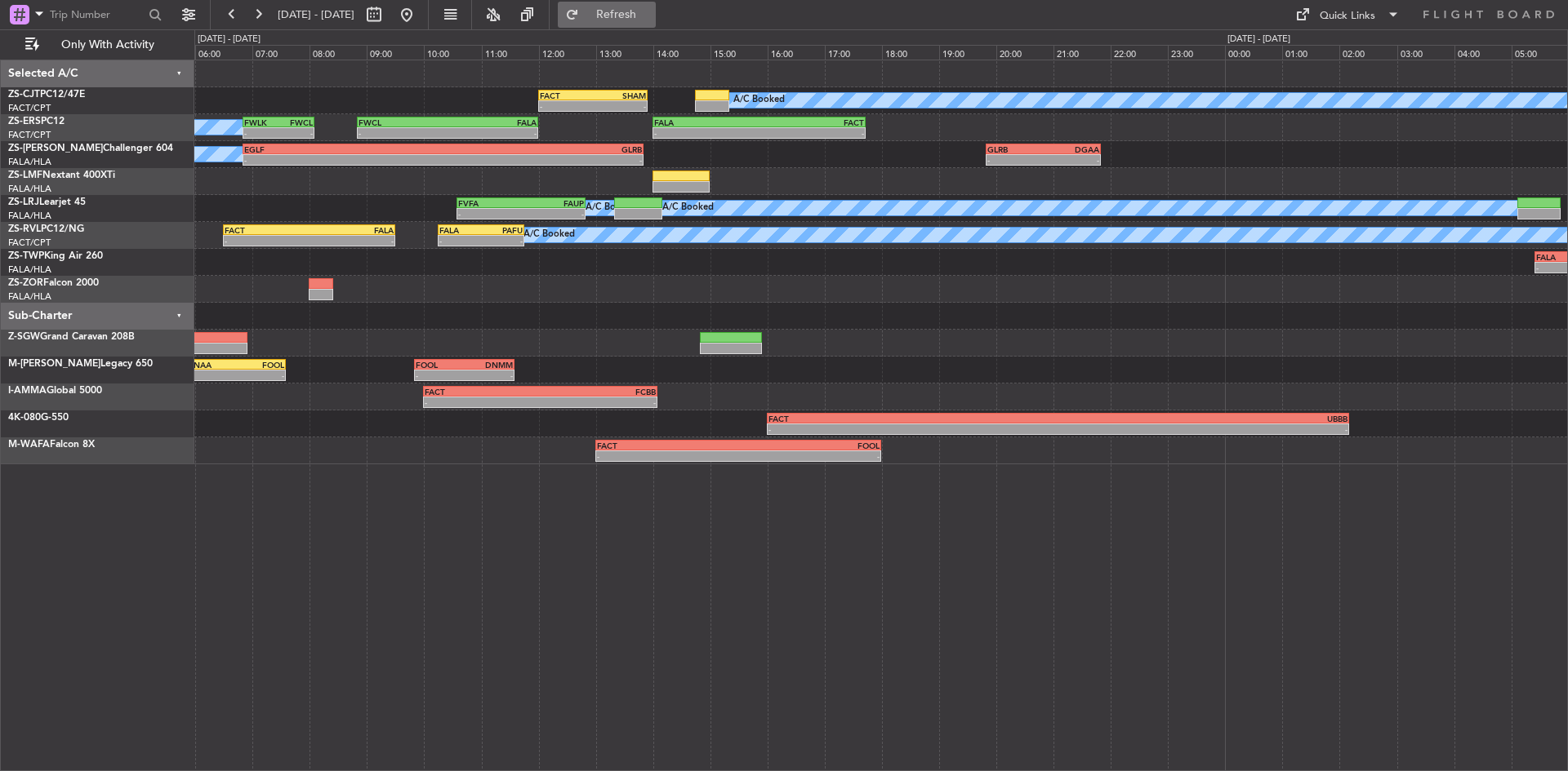
click at [655, 26] on button "Refresh" at bounding box center [606, 15] width 98 height 26
click at [420, 8] on button at bounding box center [407, 15] width 27 height 26
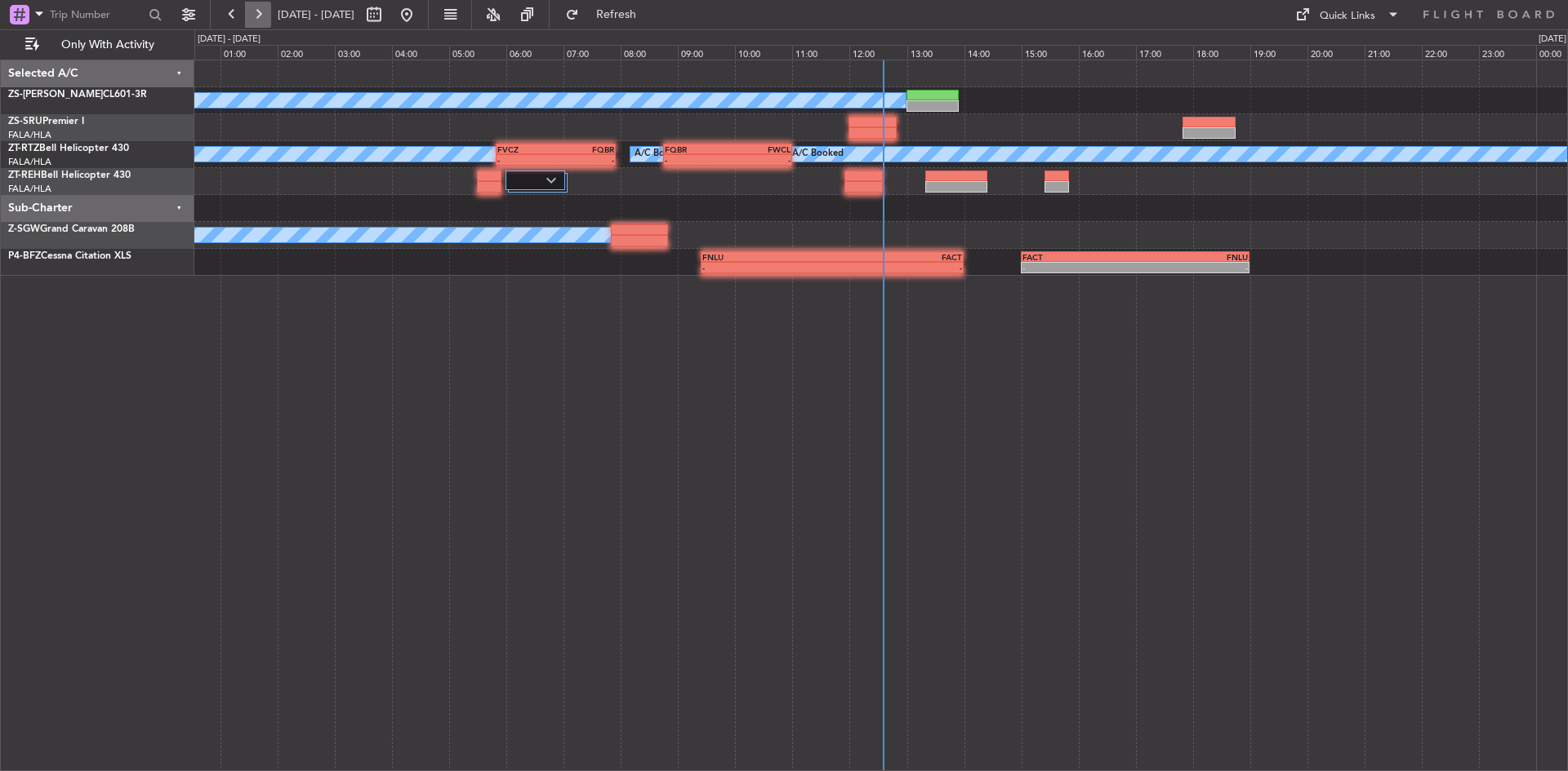
click at [256, 11] on button at bounding box center [258, 15] width 27 height 26
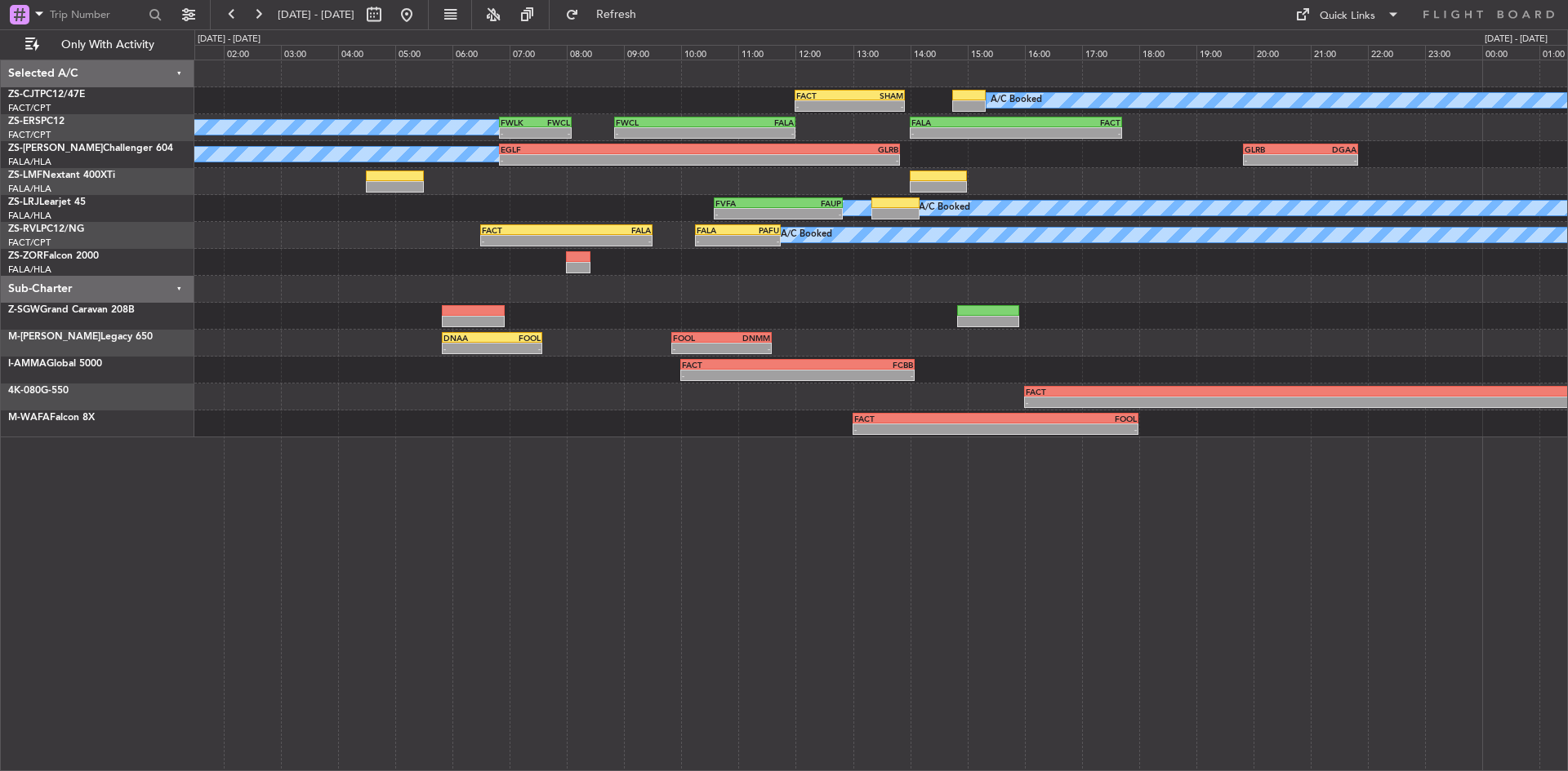
click at [349, 261] on div "FACT 12:00 Z [DEMOGRAPHIC_DATA]:55 Z - - A/C Booked A/C Booked A/C Booked - - F…" at bounding box center [881, 248] width 1373 height 377
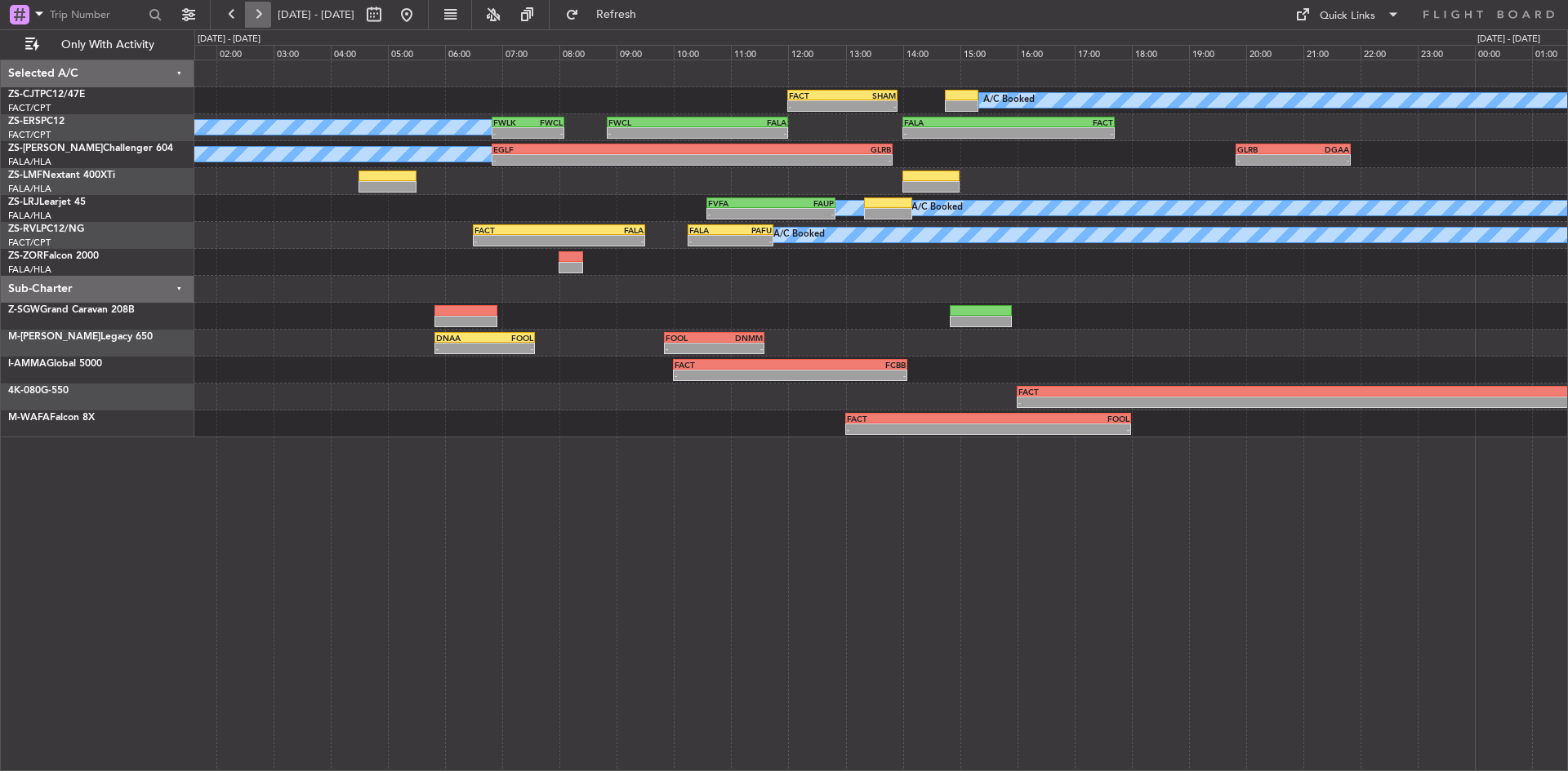
click at [261, 13] on button at bounding box center [258, 15] width 27 height 26
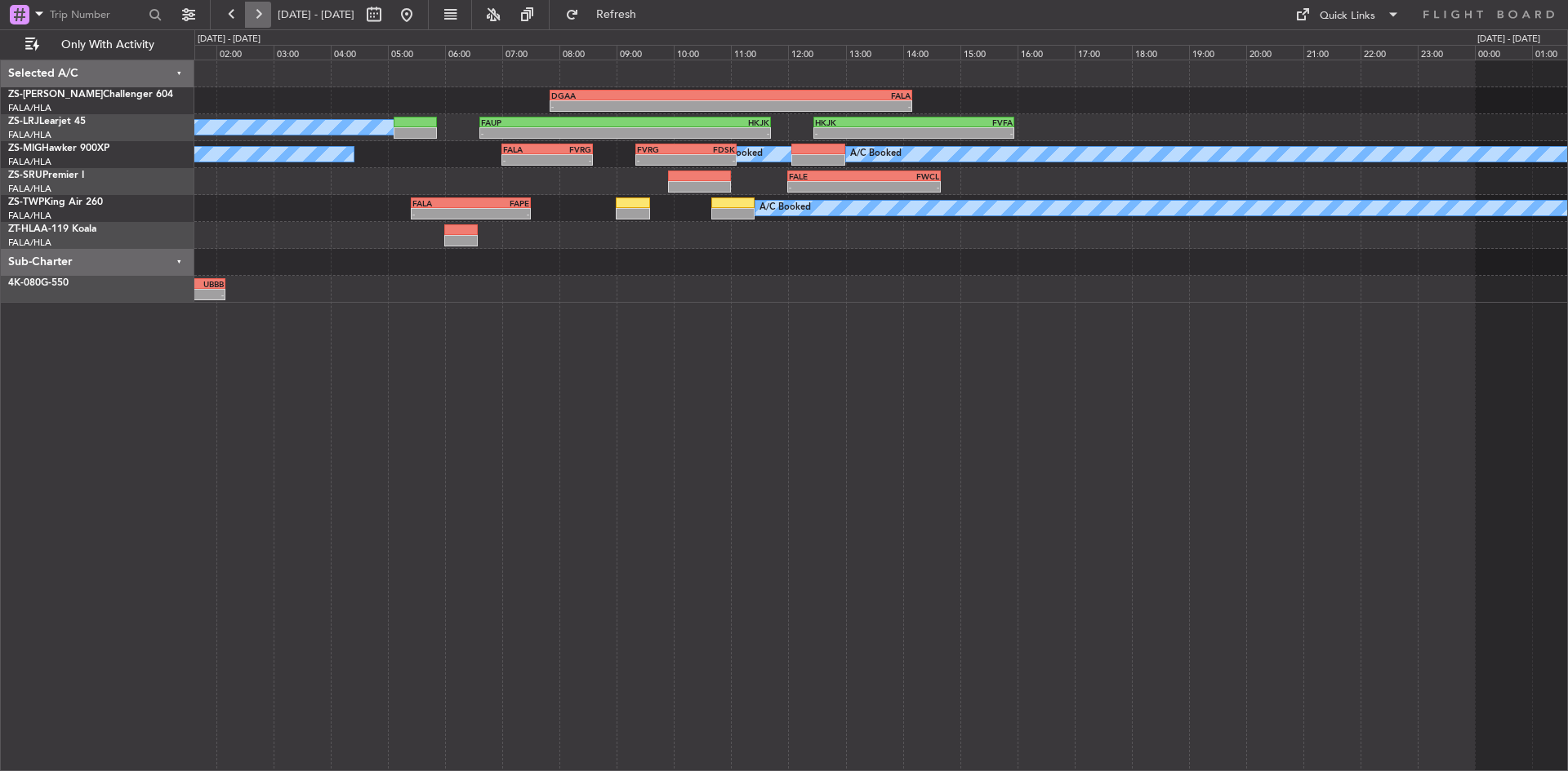
click at [262, 18] on button at bounding box center [258, 15] width 27 height 26
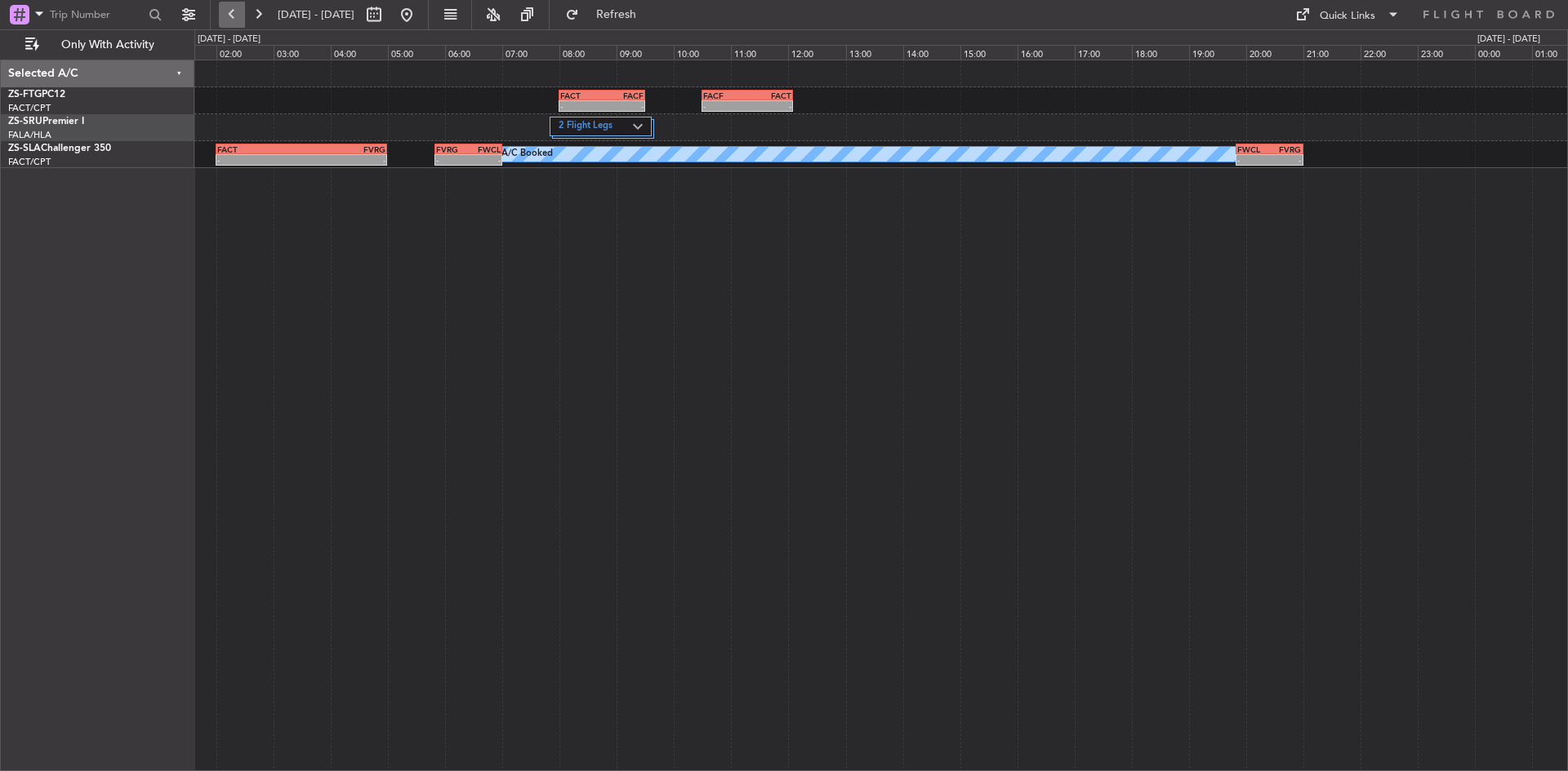
click at [232, 11] on button at bounding box center [232, 15] width 27 height 26
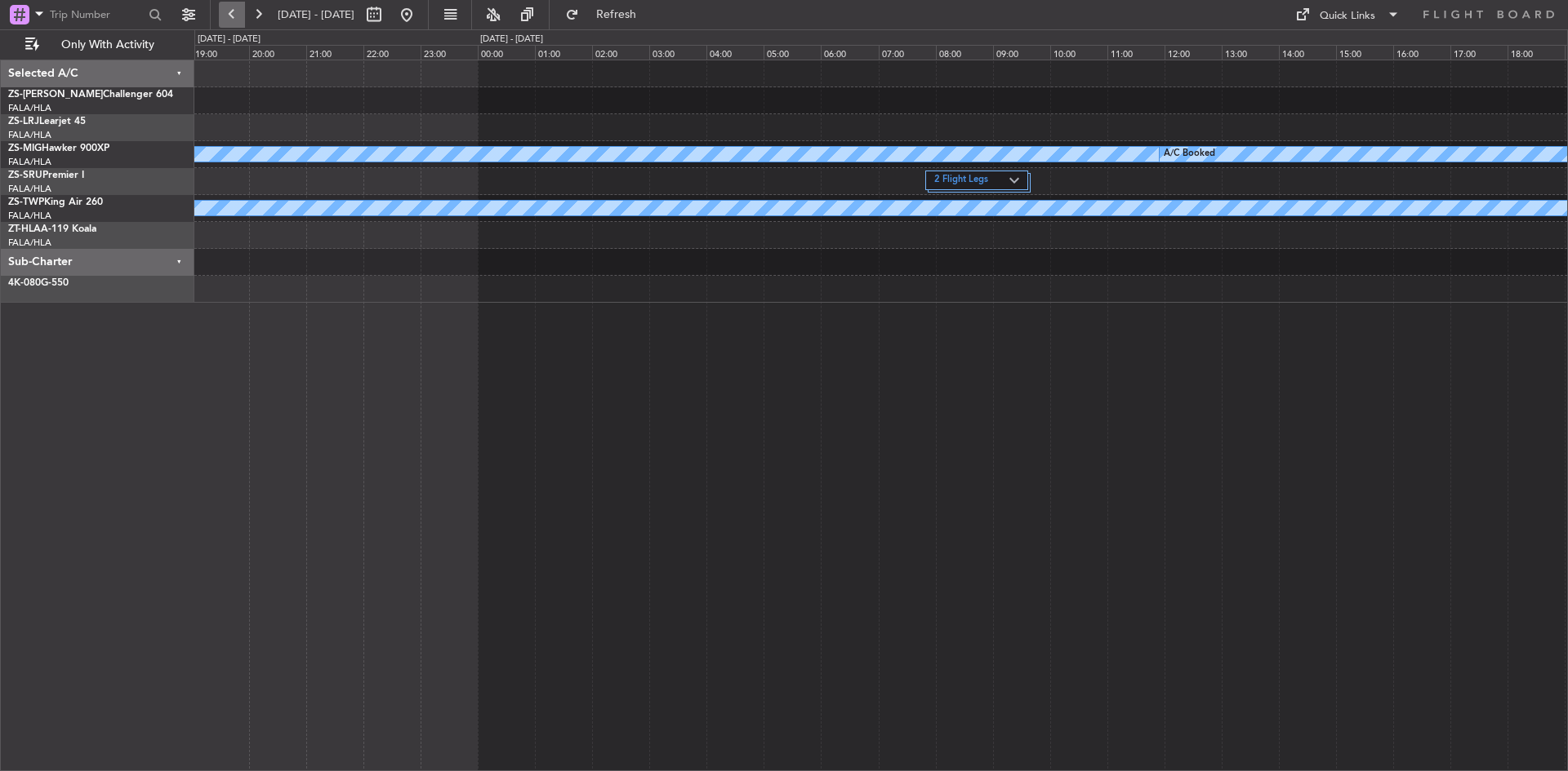
click at [232, 11] on button at bounding box center [232, 15] width 27 height 26
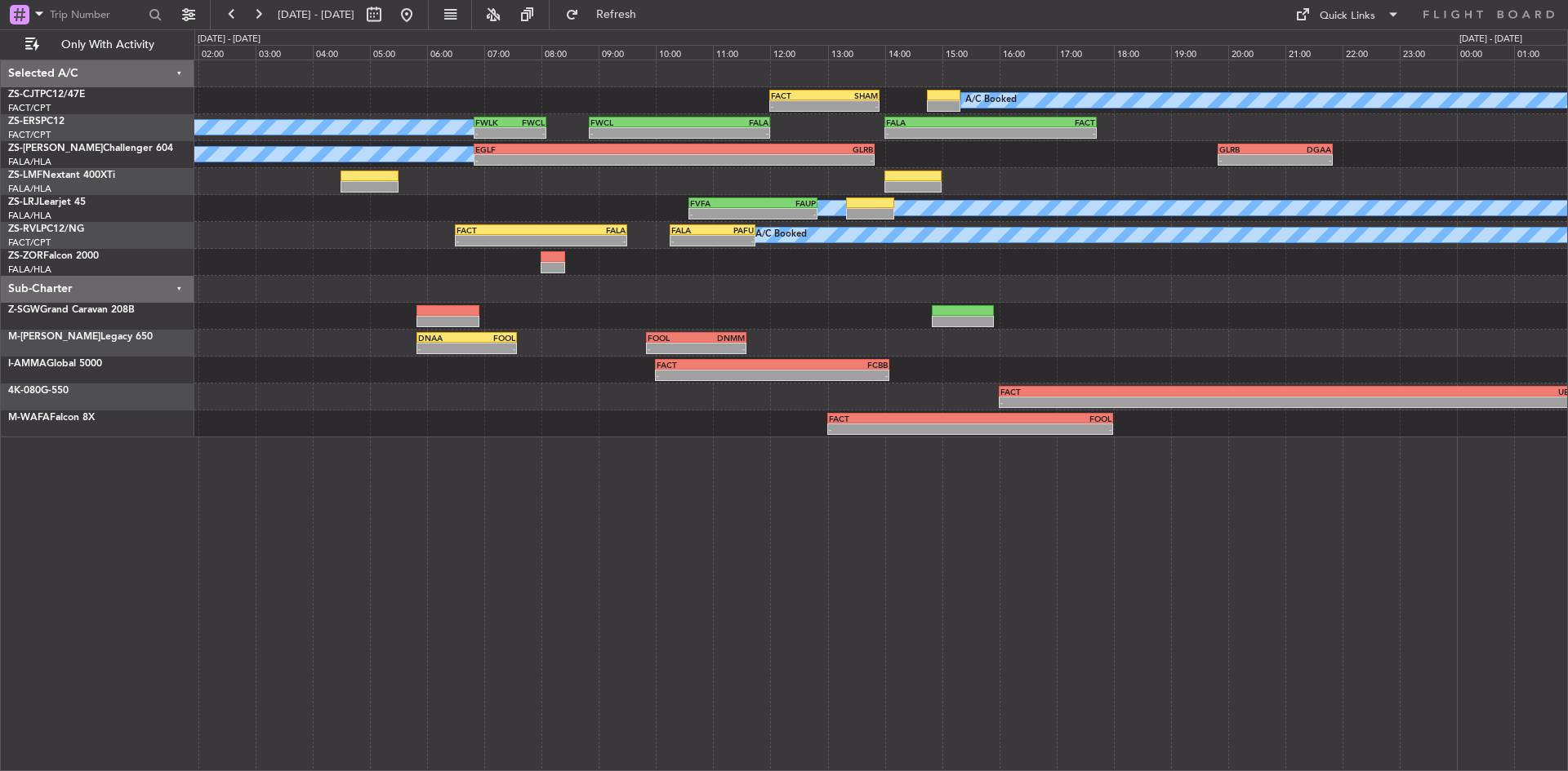
click at [966, 201] on div "A/C Booked FACT 12:00 Z [DEMOGRAPHIC_DATA]:55 Z - - - - FALA 14:00 Z FACT 17:43…" at bounding box center [881, 248] width 1373 height 377
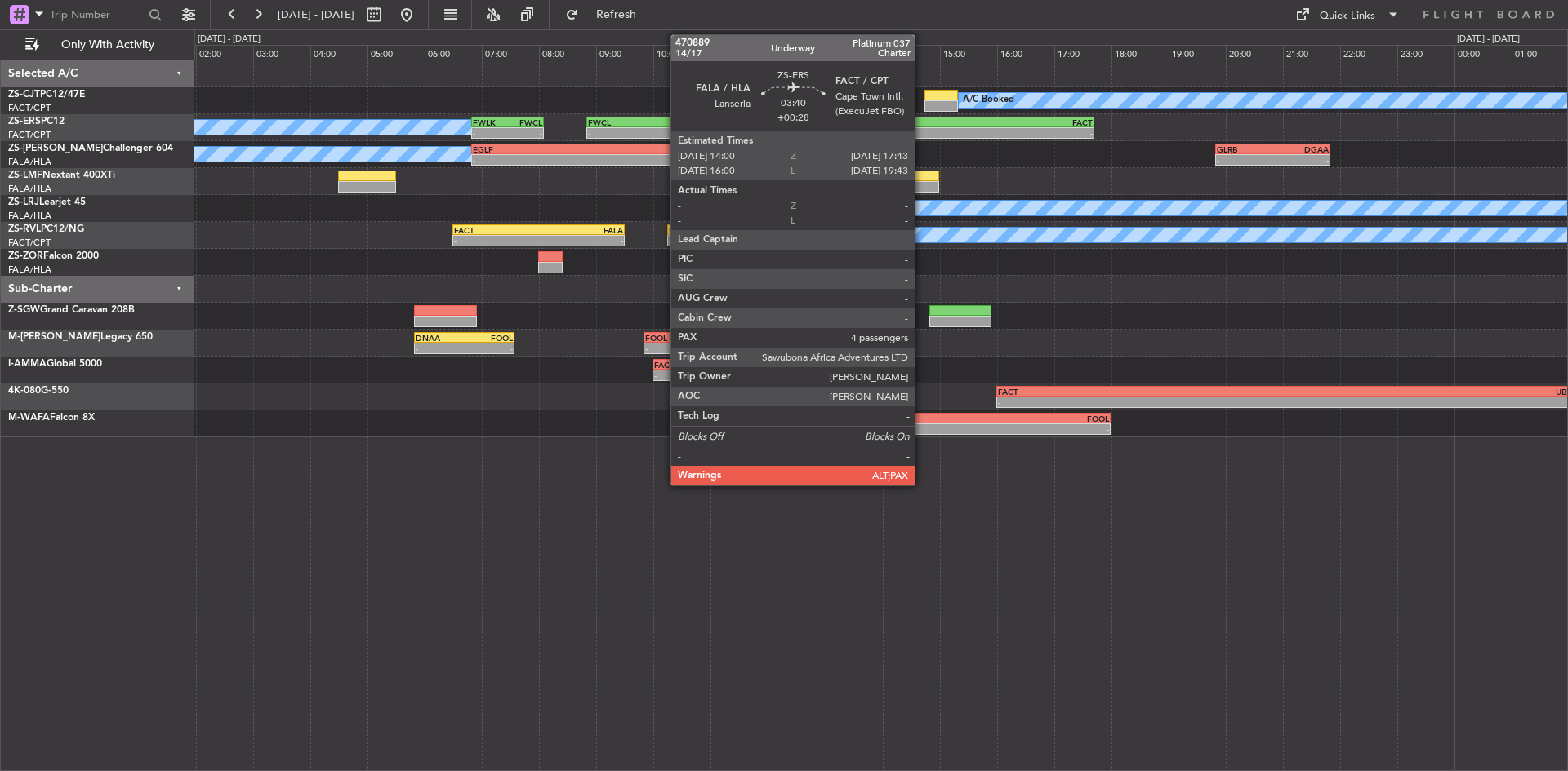
click at [922, 123] on div "FALA" at bounding box center [935, 122] width 104 height 10
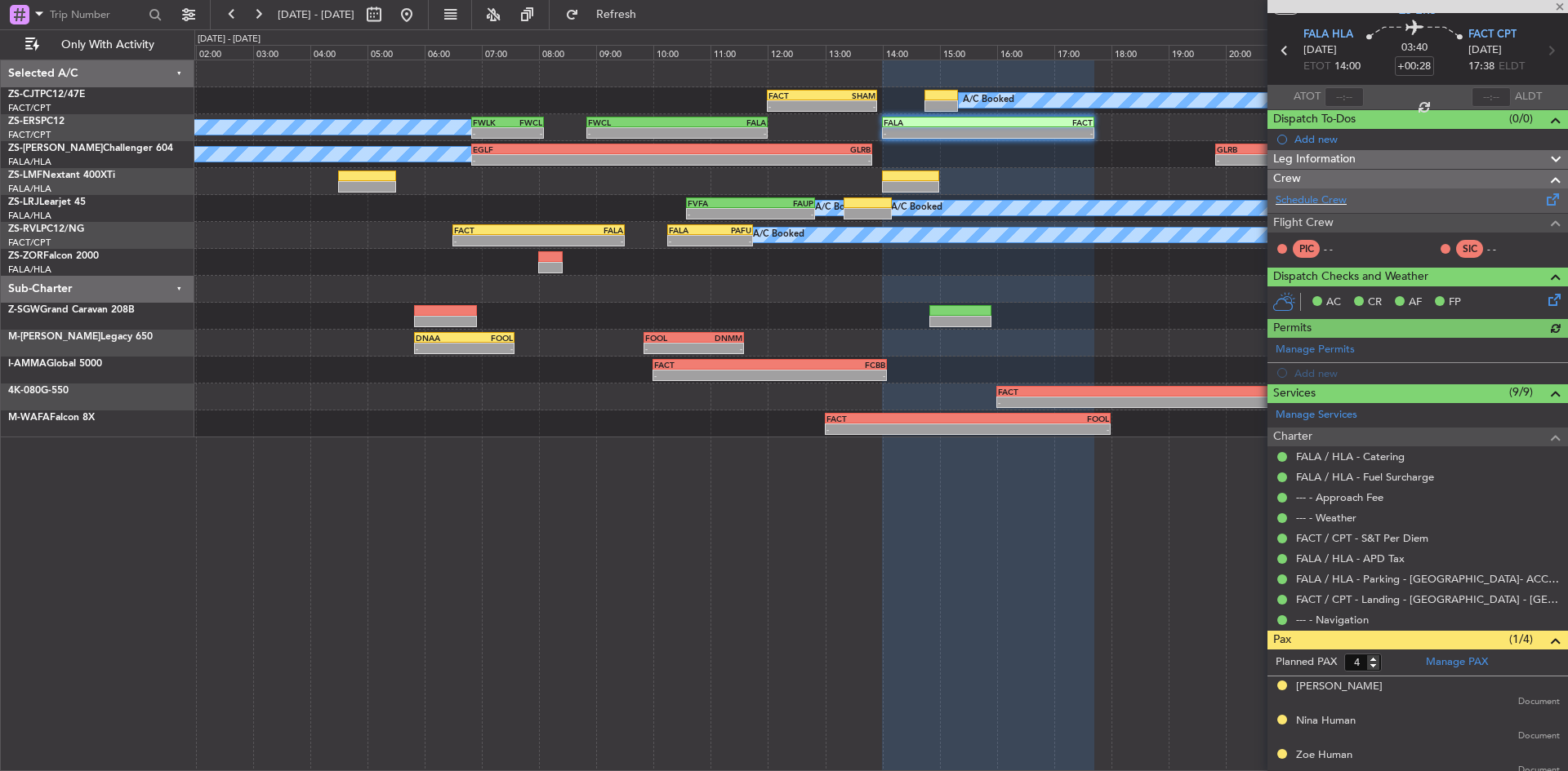
scroll to position [94, 0]
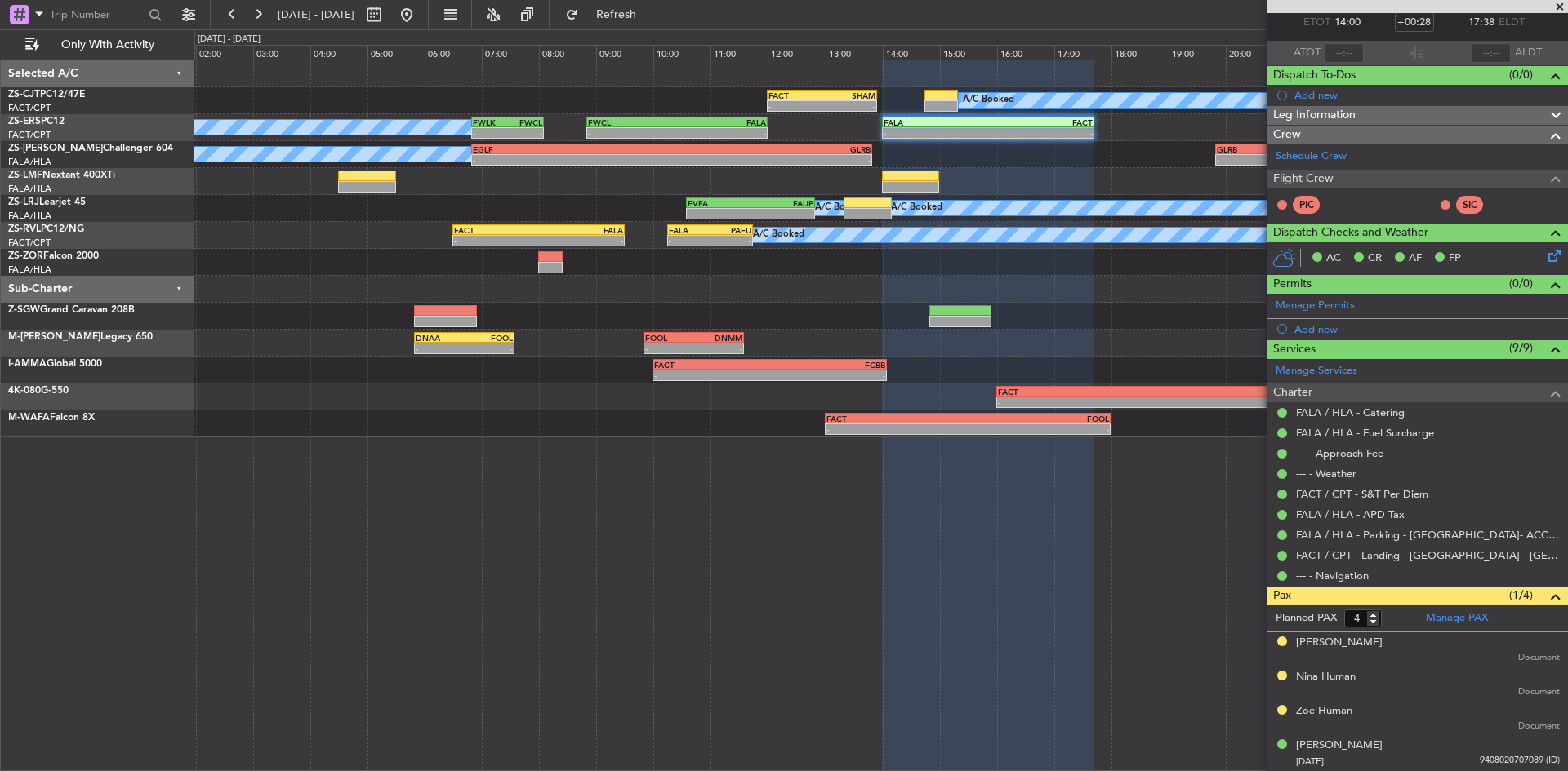
click at [1567, 3] on span at bounding box center [1559, 7] width 16 height 15
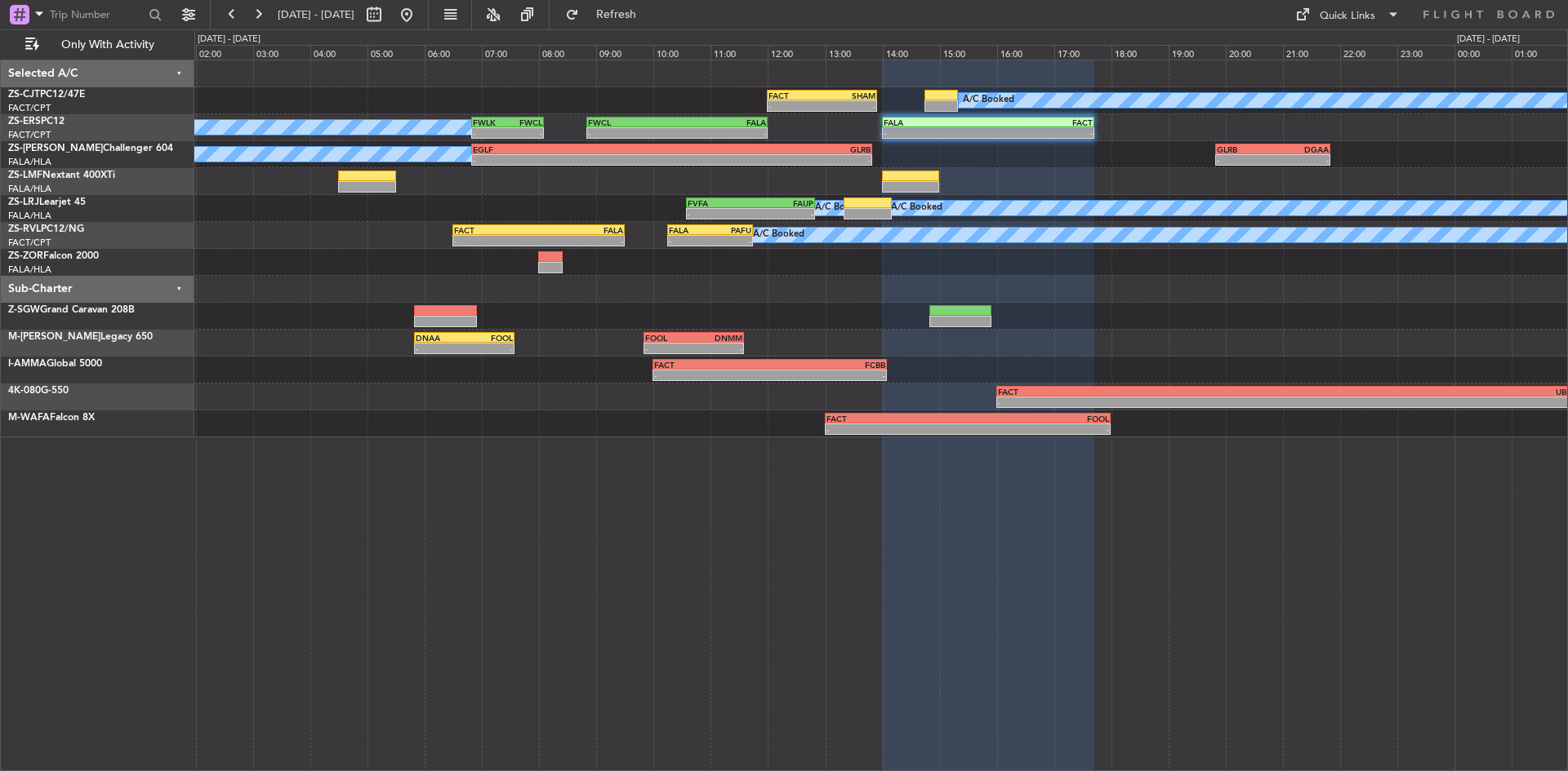
type input "0"
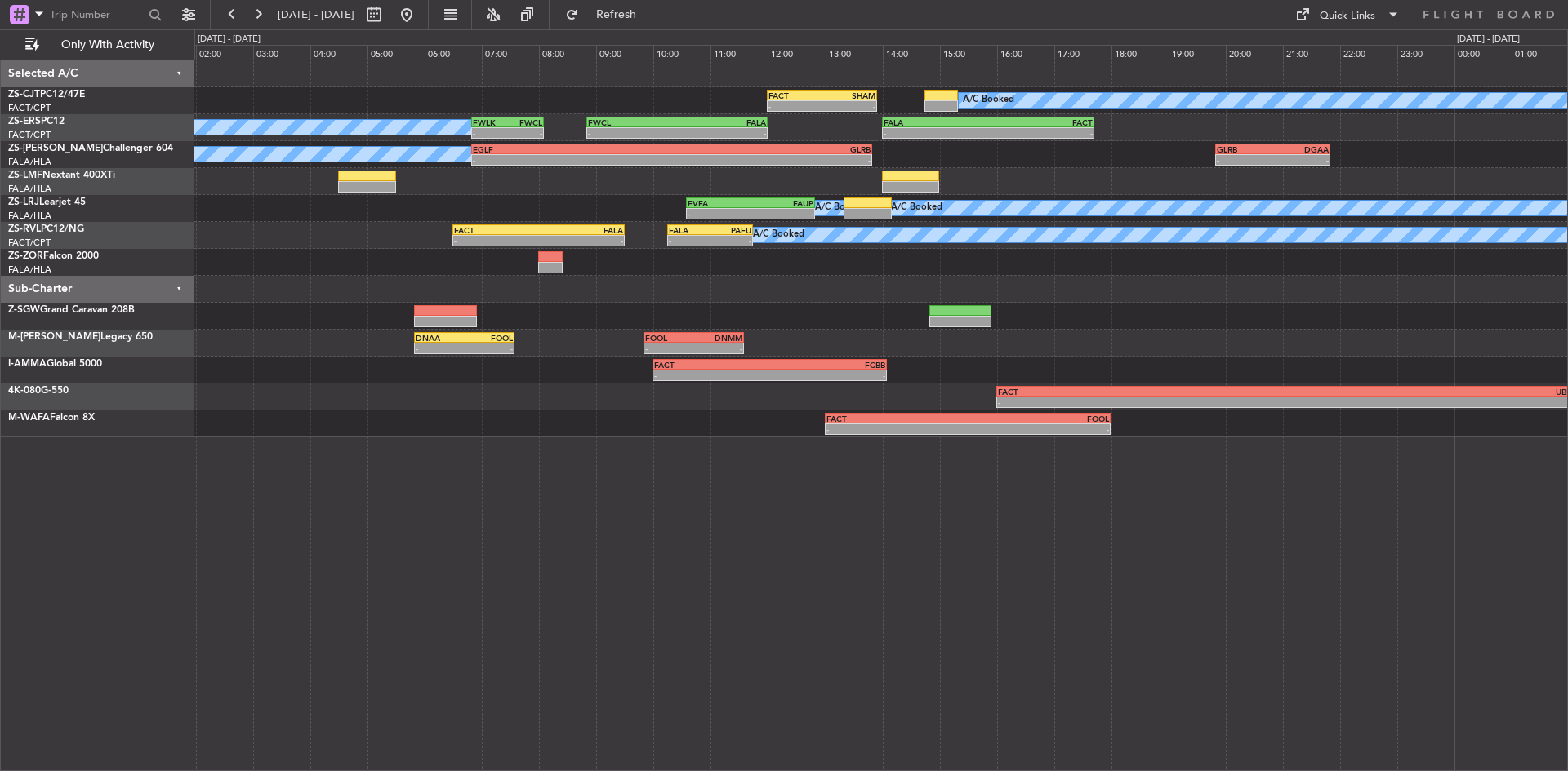
scroll to position [0, 0]
click at [420, 19] on button at bounding box center [407, 15] width 27 height 26
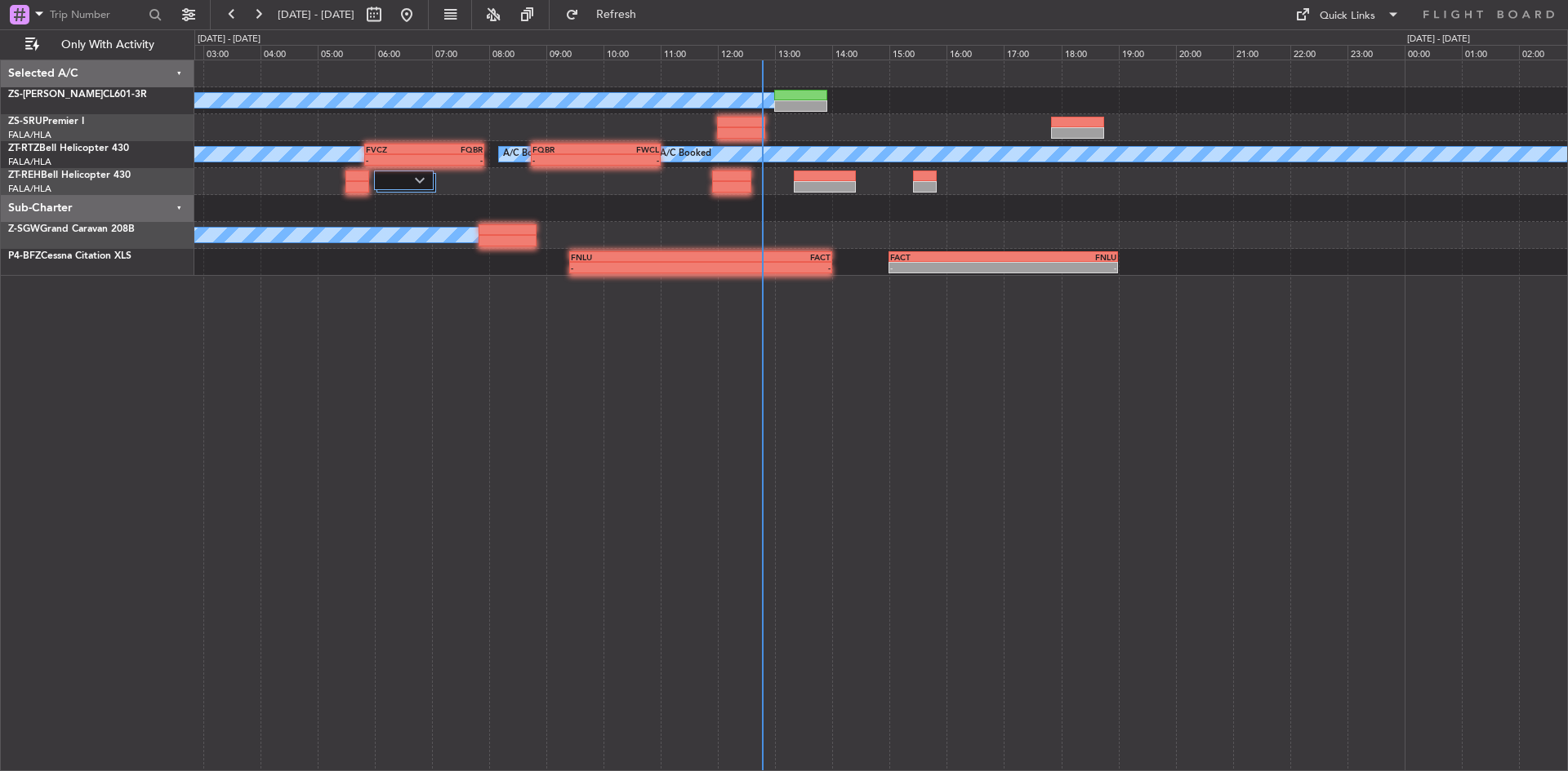
click at [542, 337] on div "A/C Booked A/C Booked A/C Booked A/C Booked A/C Booked A/C Booked A/C Booked FQ…" at bounding box center [881, 415] width 1374 height 712
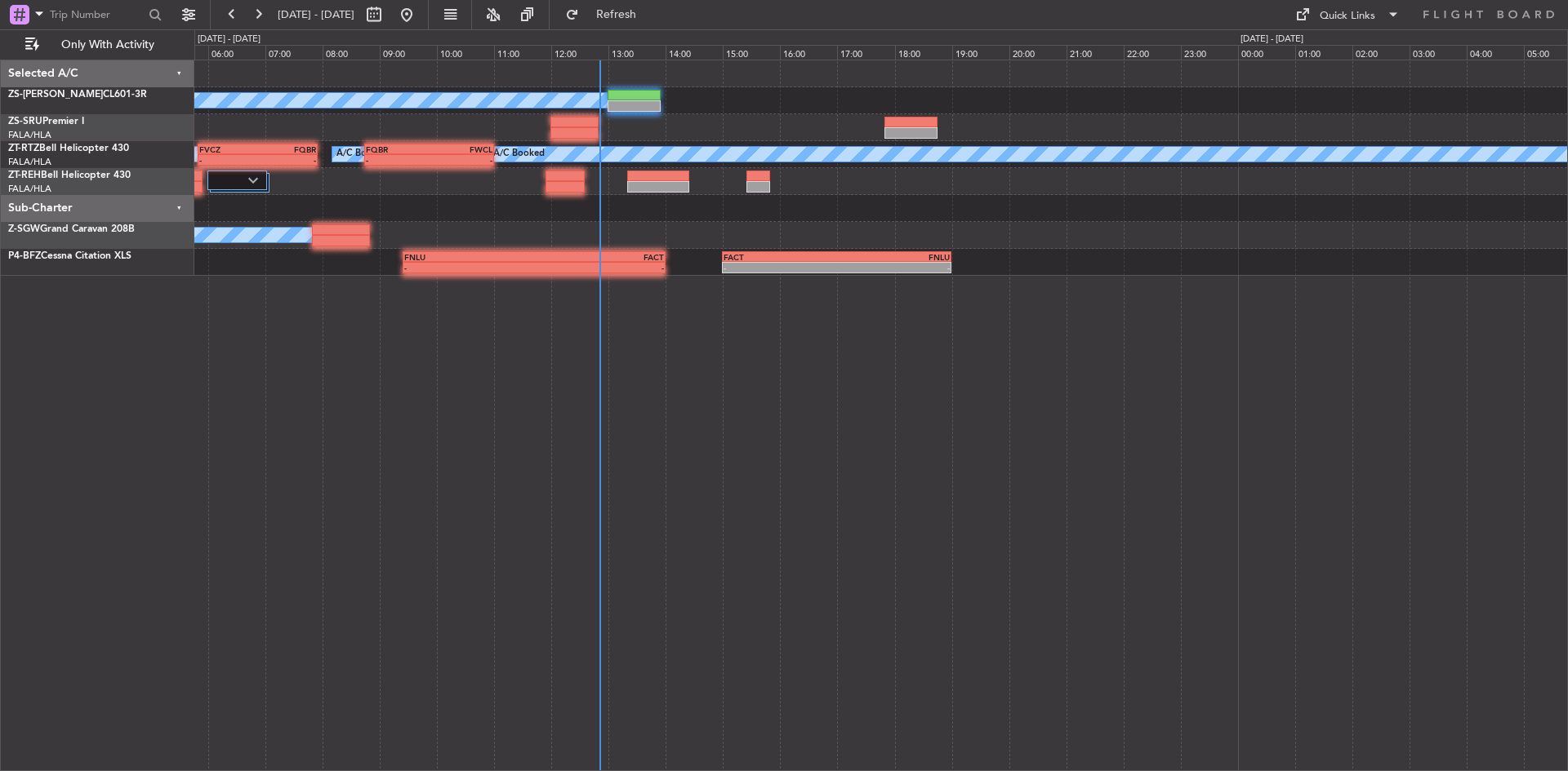
click at [606, 467] on div "A/C Booked A/C Booked A/C Booked A/C Booked A/C Booked A/C Booked A/C Booked A/…" at bounding box center [881, 415] width 1374 height 712
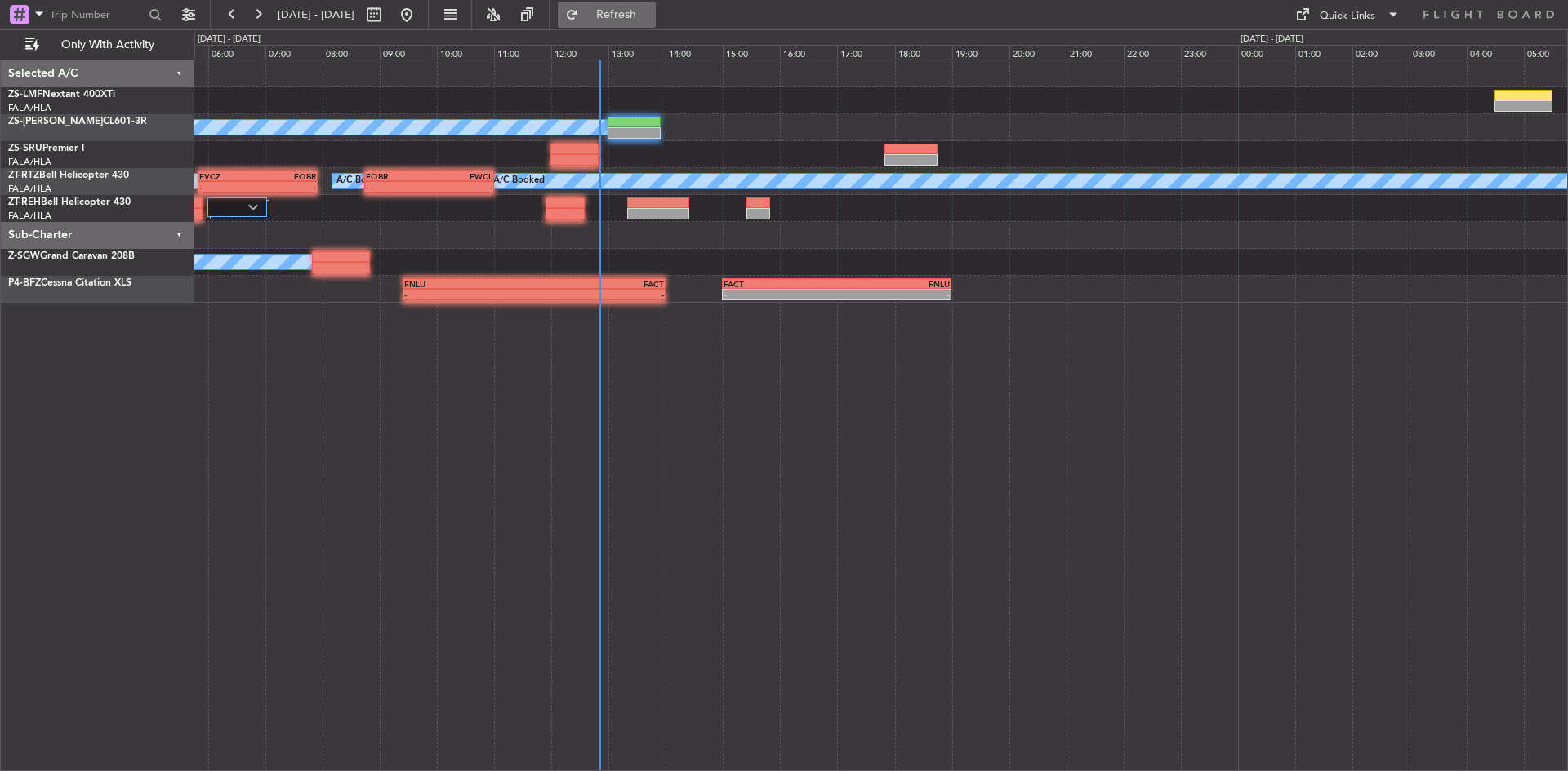
click at [648, 19] on span "Refresh" at bounding box center [617, 14] width 69 height 11
click at [256, 6] on button at bounding box center [258, 15] width 27 height 26
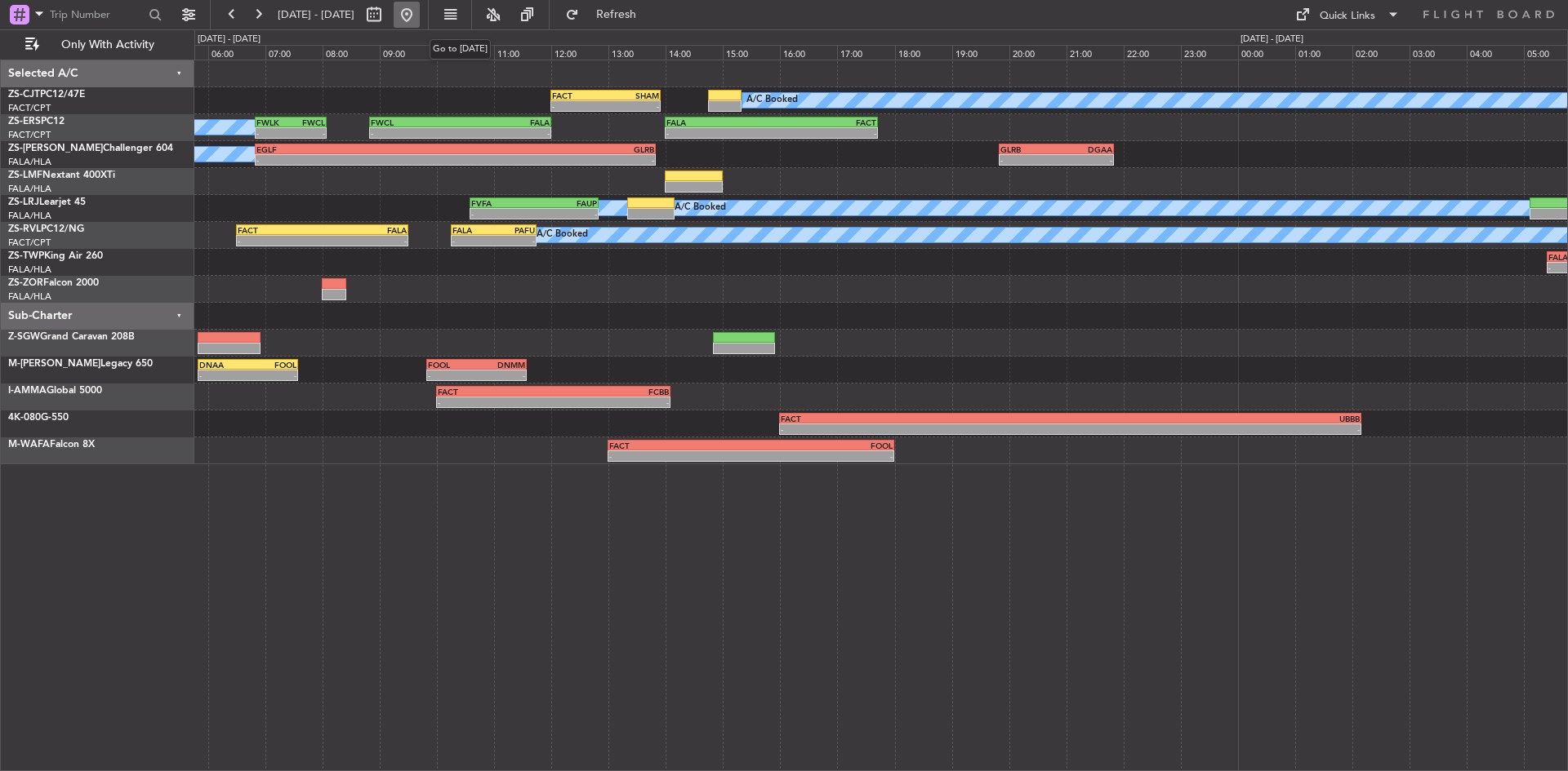
click at [420, 8] on button at bounding box center [407, 15] width 27 height 26
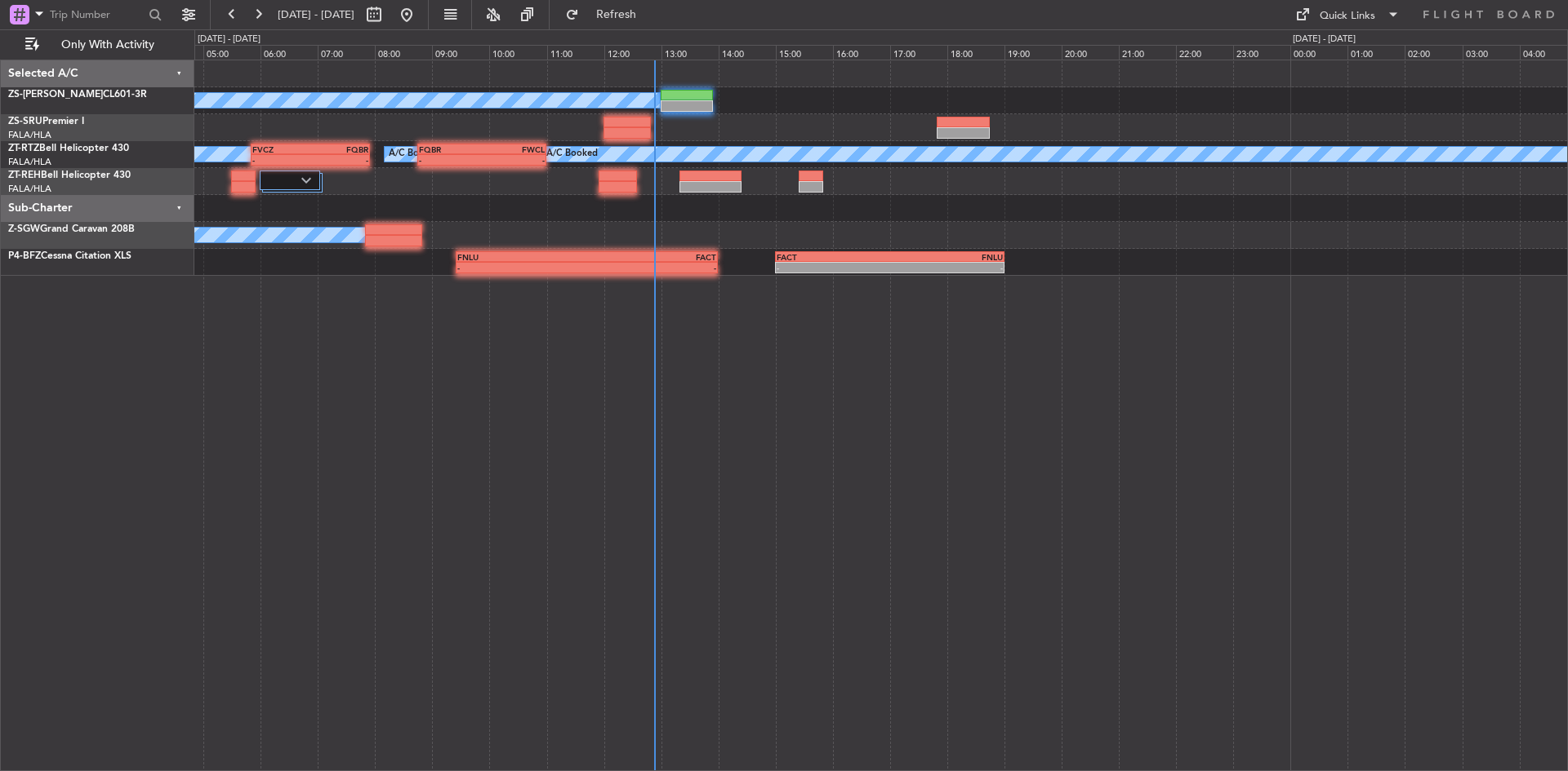
click at [588, 419] on div "A/C Booked A/C Booked A/C Booked A/C Booked A/C Booked A/C Booked A/C Booked FQ…" at bounding box center [881, 415] width 1374 height 712
